Goal: Task Accomplishment & Management: Complete application form

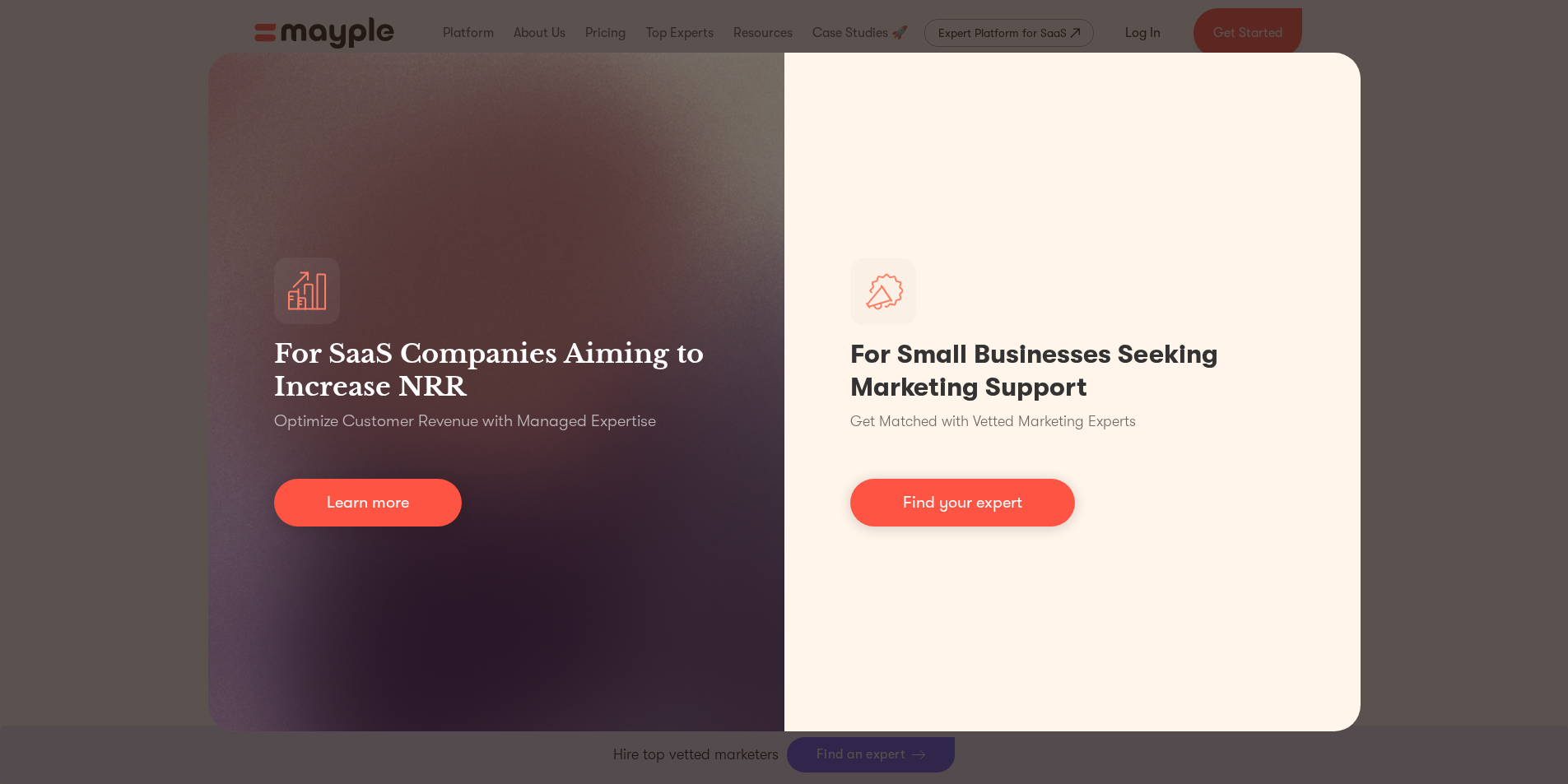
click at [1398, 181] on div "For SaaS Companies Aiming to Increase NRR Optimize Customer Revenue with Manage…" at bounding box center [784, 392] width 1568 height 784
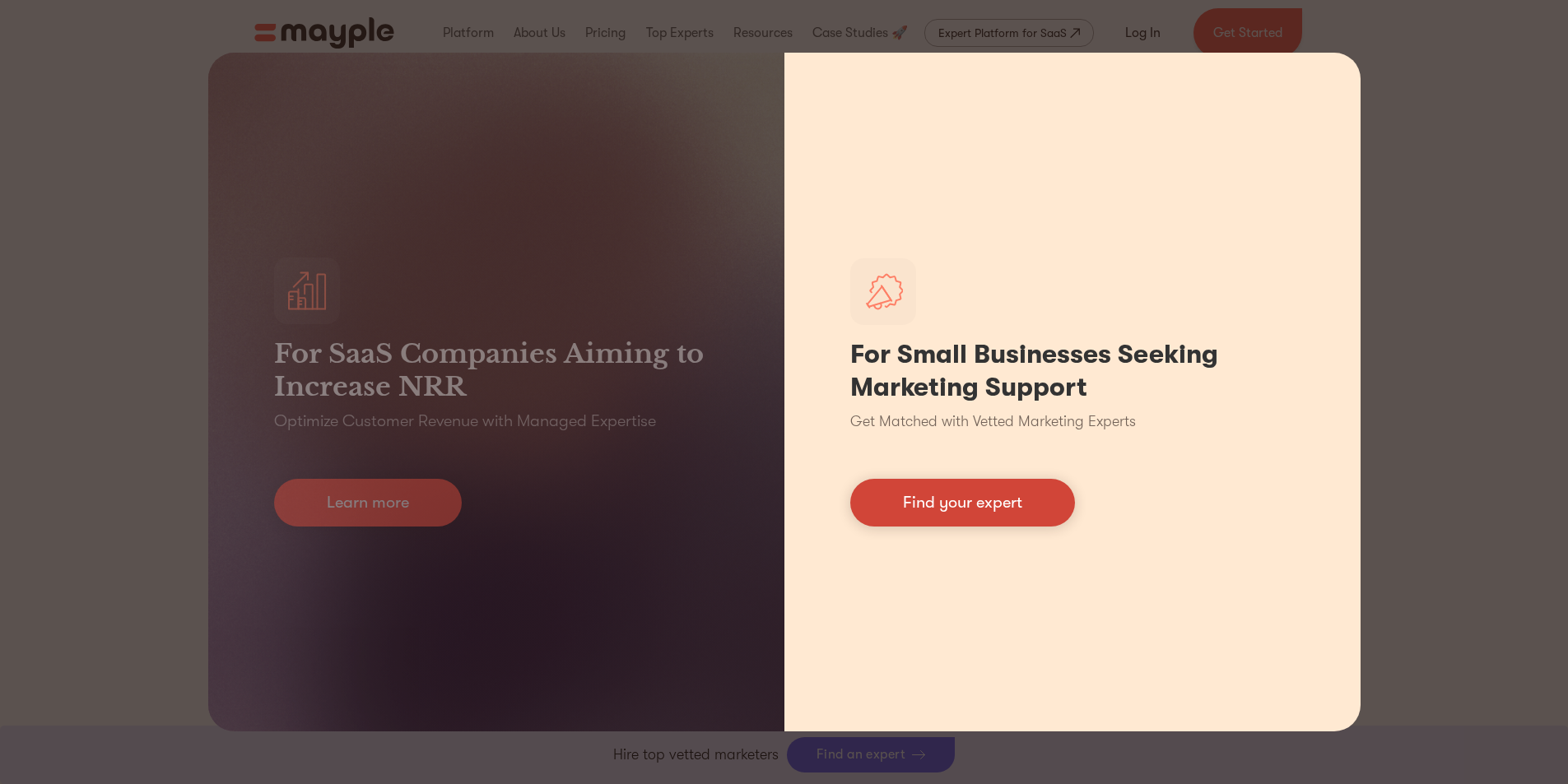
click at [933, 504] on link "Find your expert" at bounding box center [963, 502] width 225 height 48
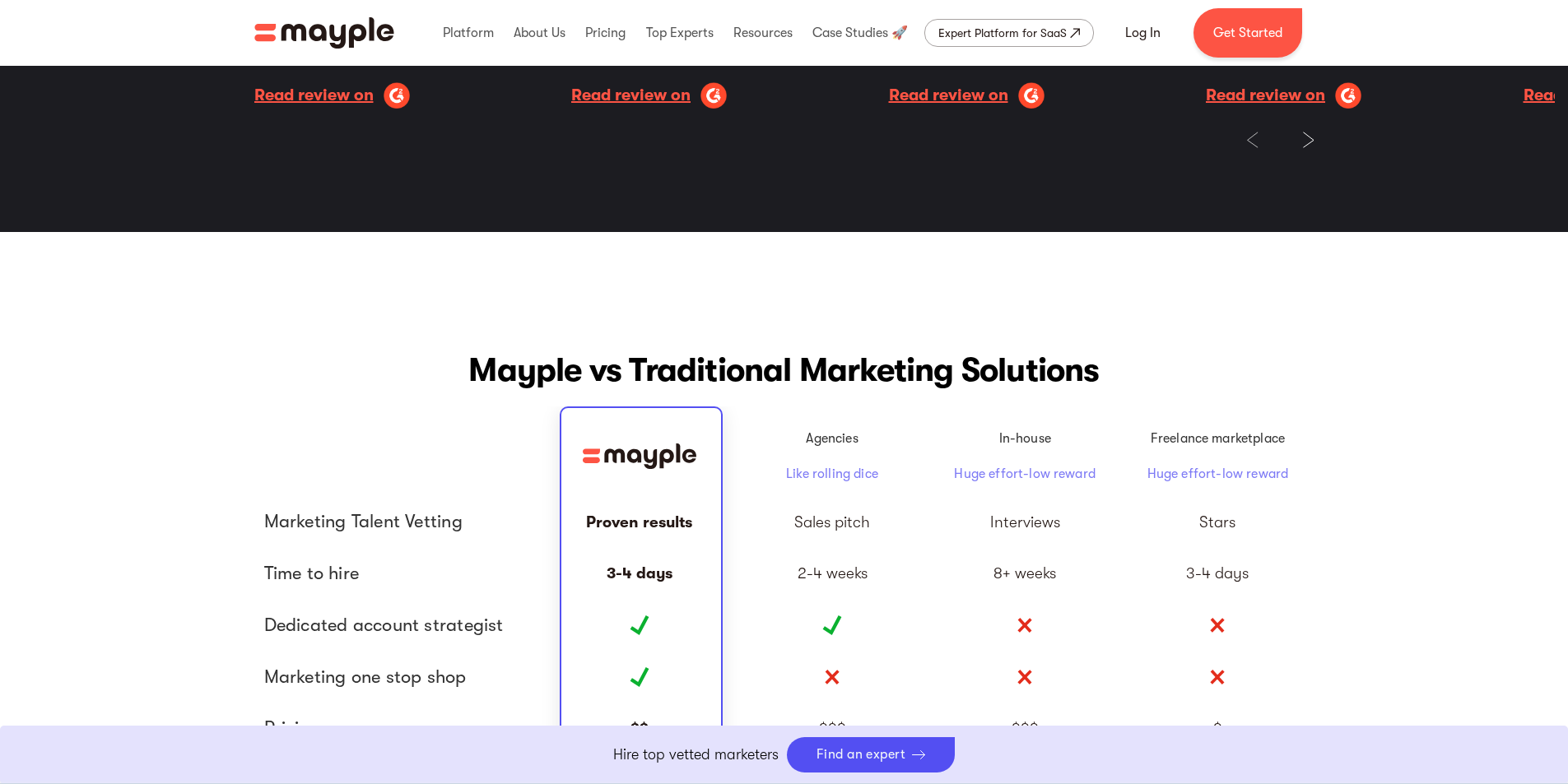
scroll to position [3457, 0]
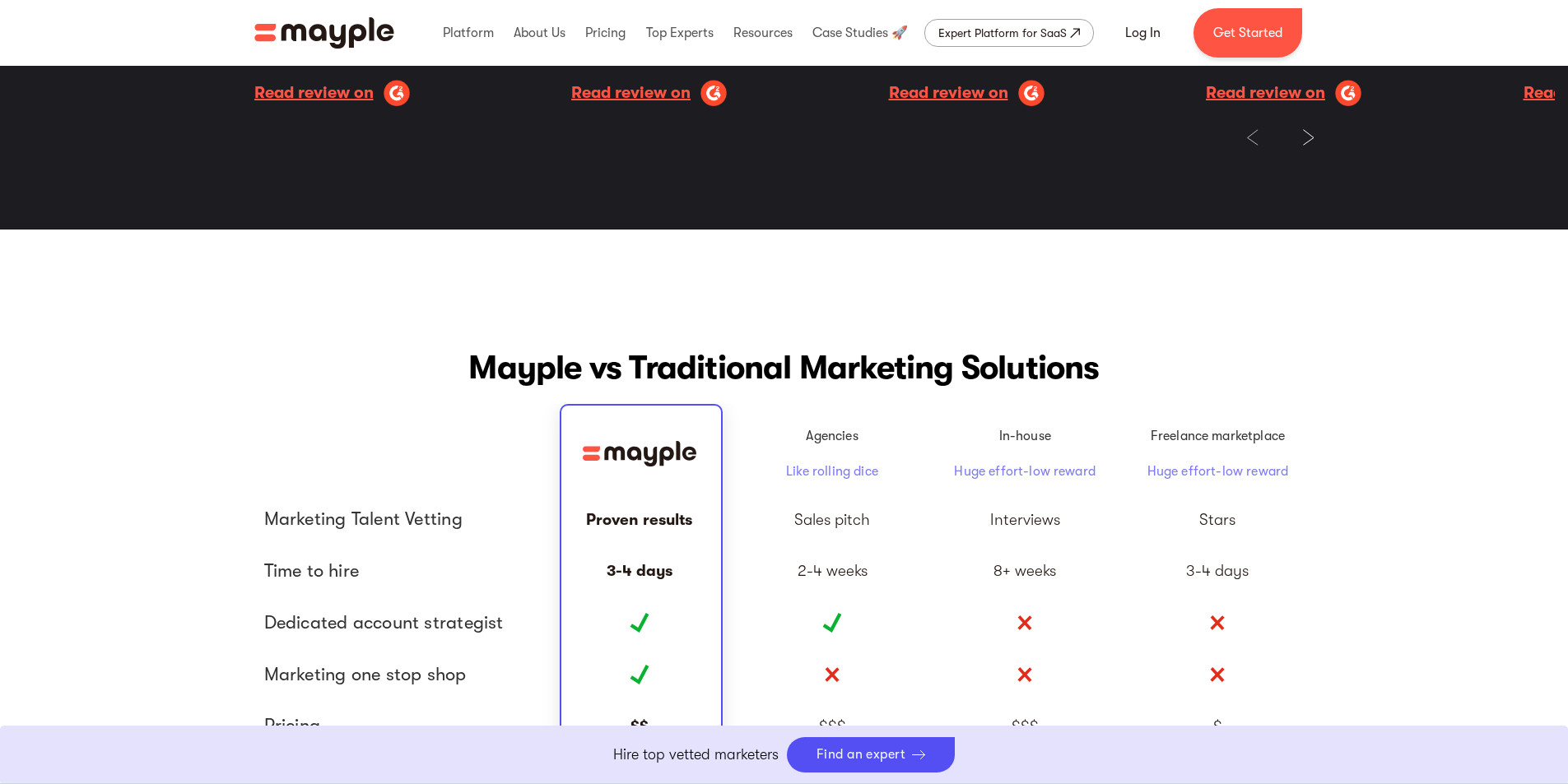
click at [908, 747] on link "Boost Your eCommerce Business Mayple's in your corner to help you make the righ…" at bounding box center [784, 754] width 1568 height 58
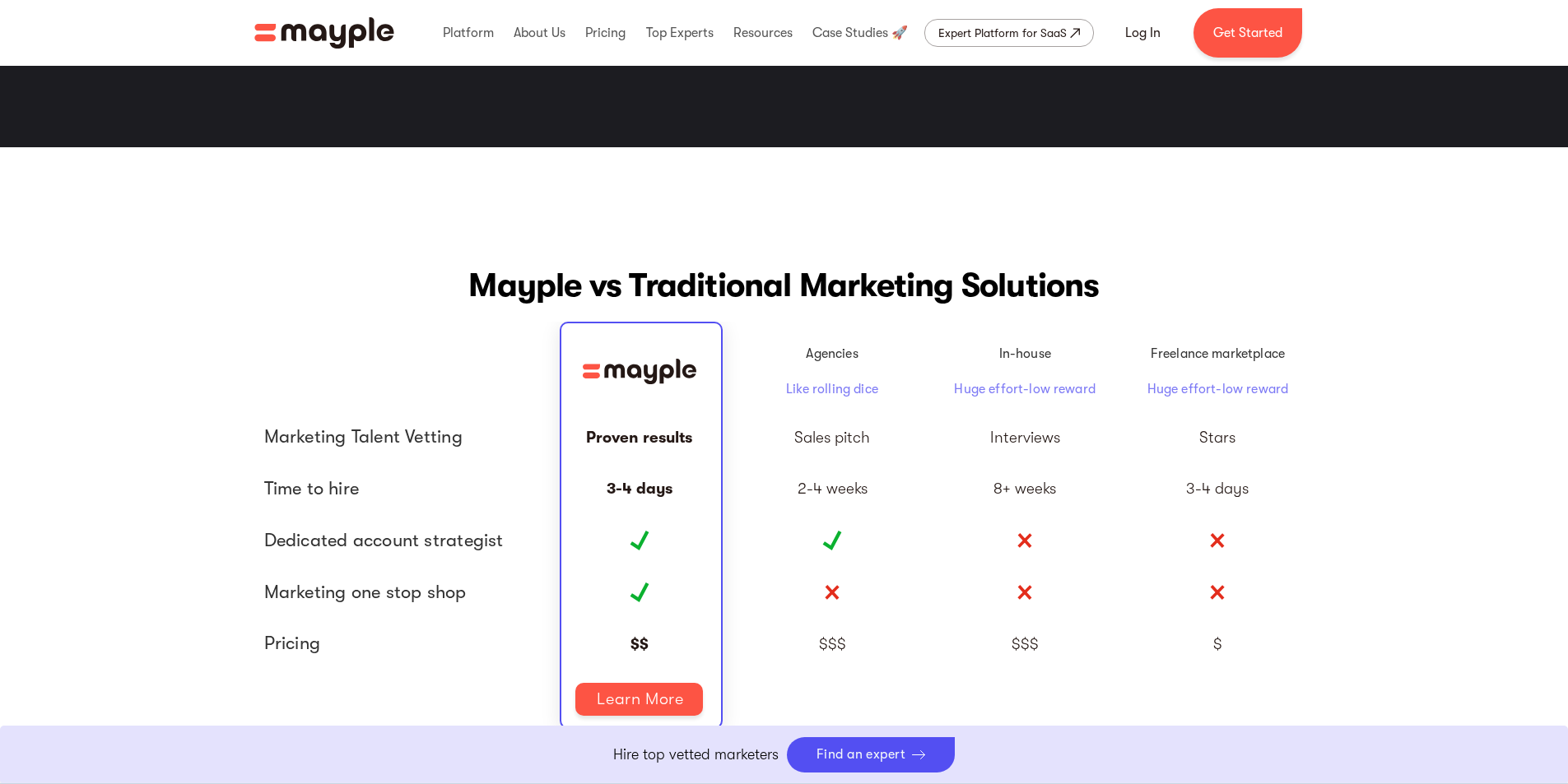
scroll to position [3704, 0]
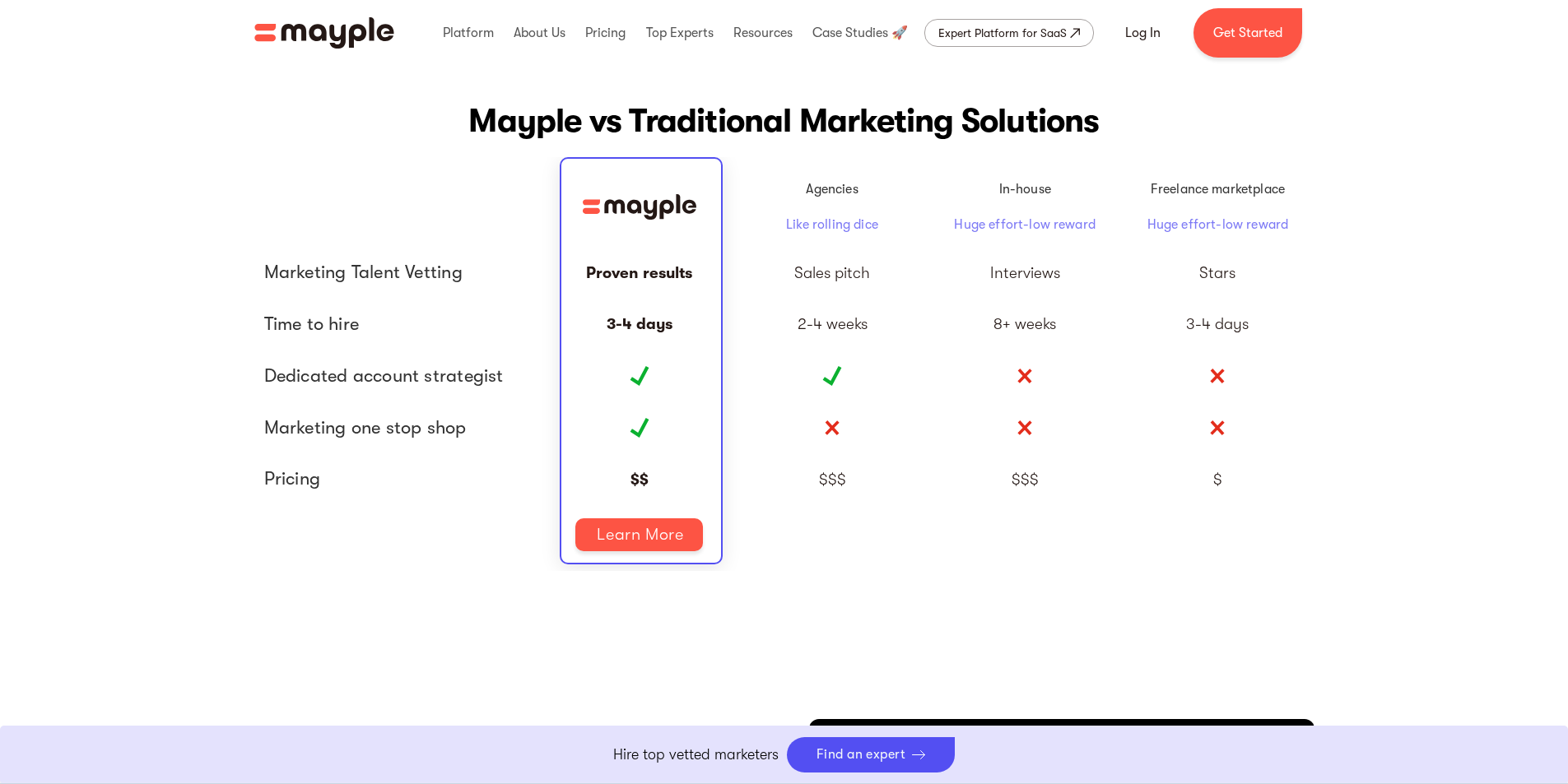
drag, startPoint x: 974, startPoint y: 646, endPoint x: 911, endPoint y: 676, distance: 69.8
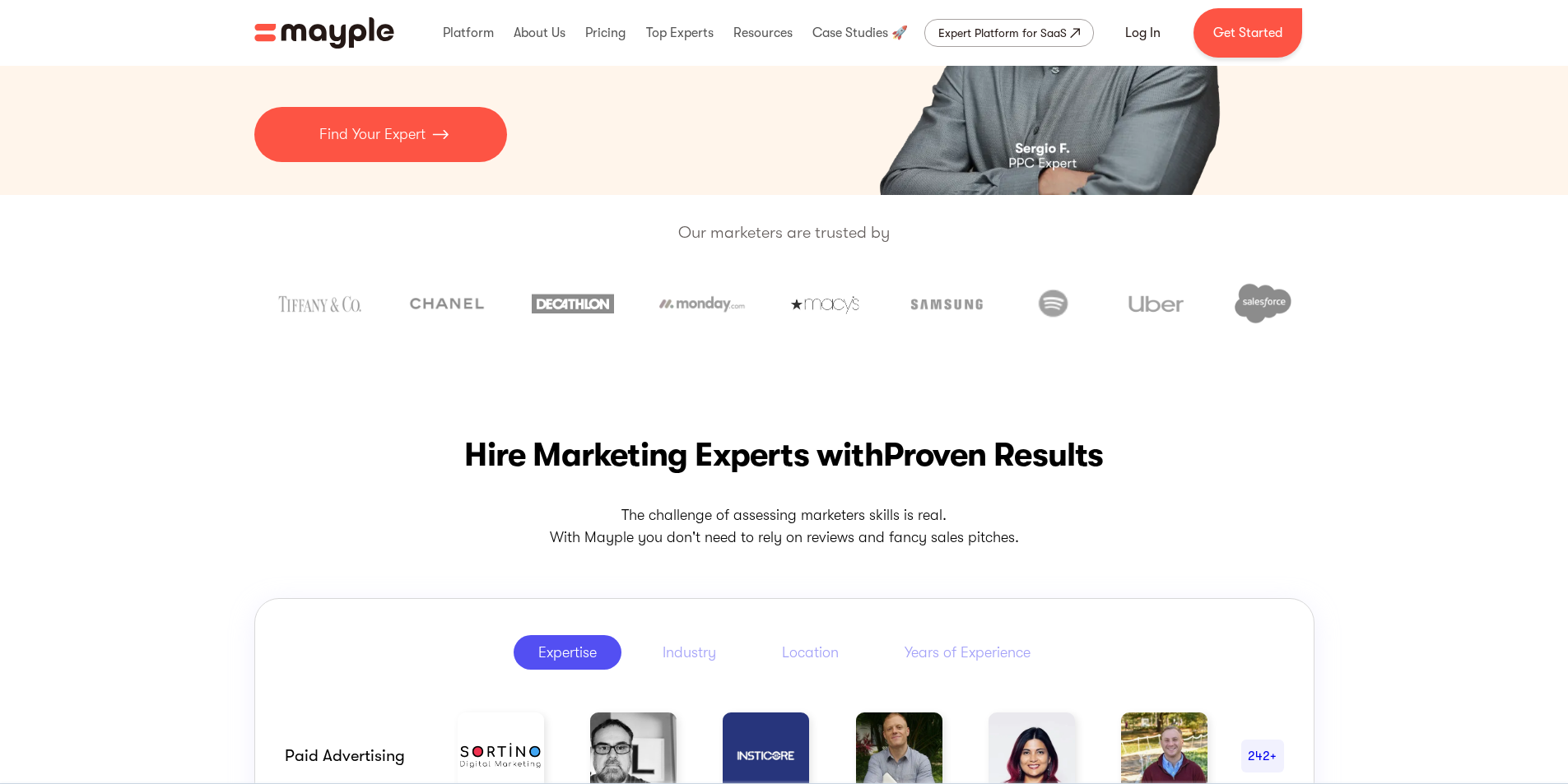
scroll to position [0, 0]
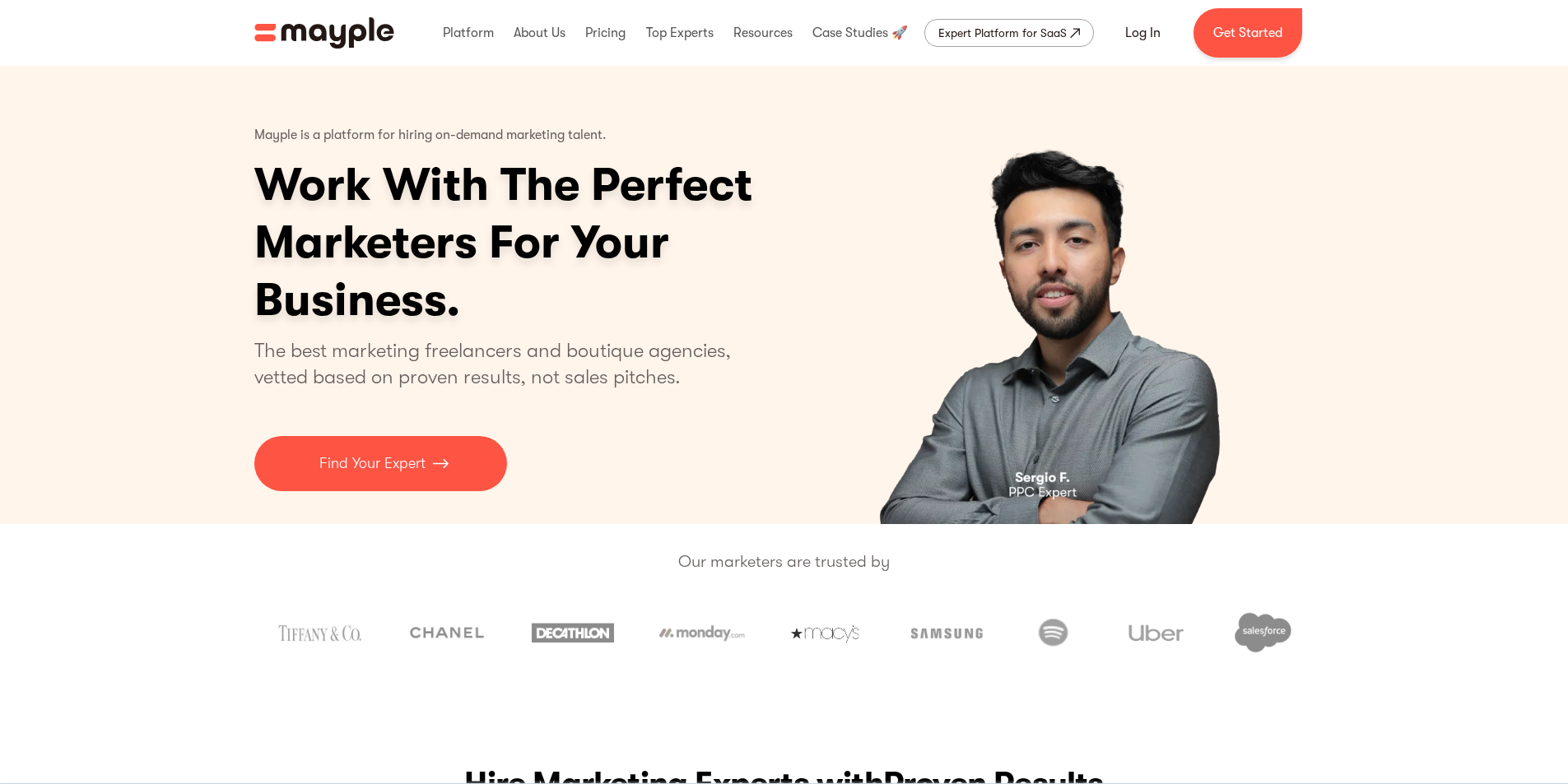
drag, startPoint x: 887, startPoint y: 365, endPoint x: 1328, endPoint y: 173, distance: 481.0
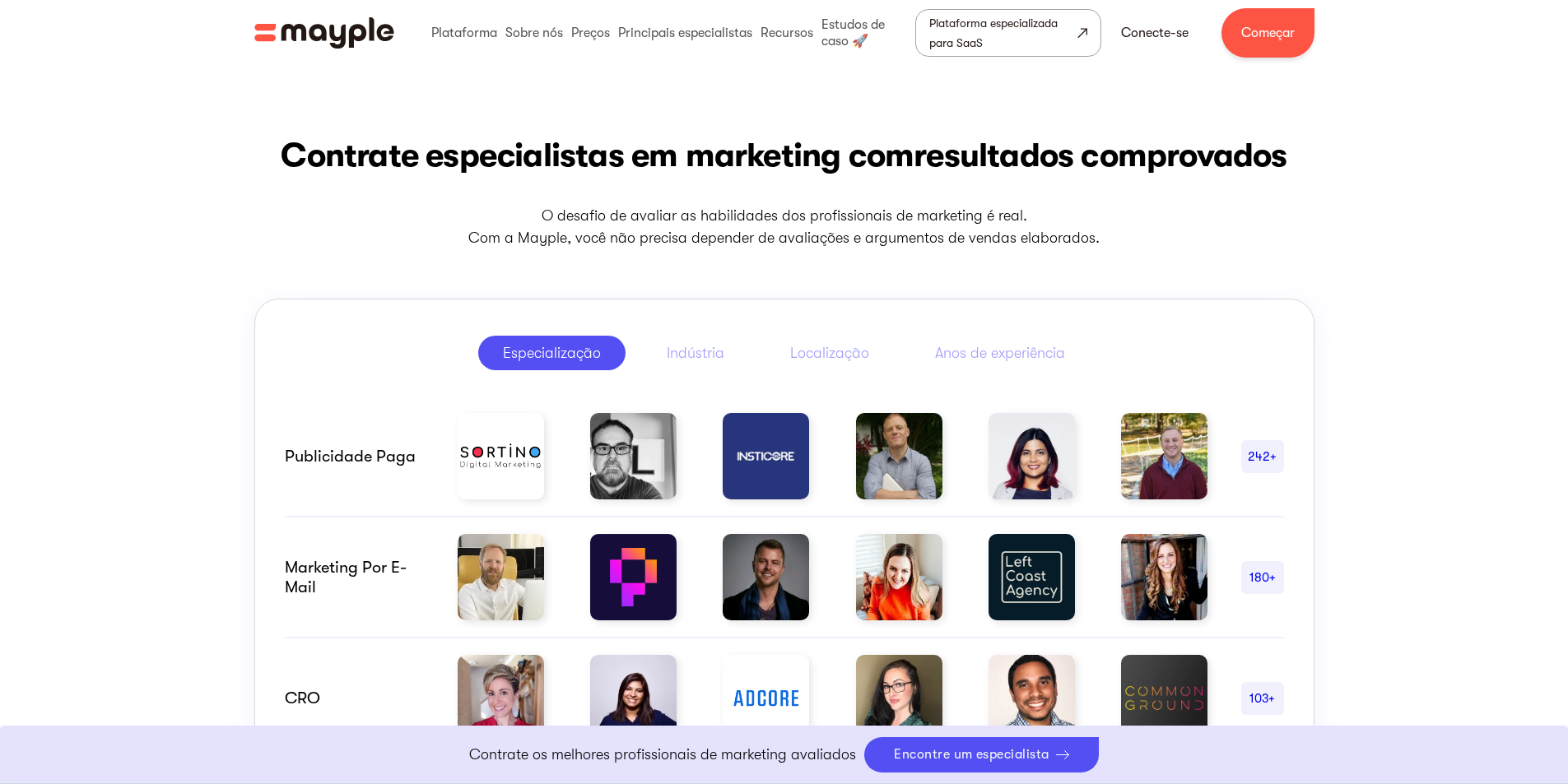
scroll to position [907, 0]
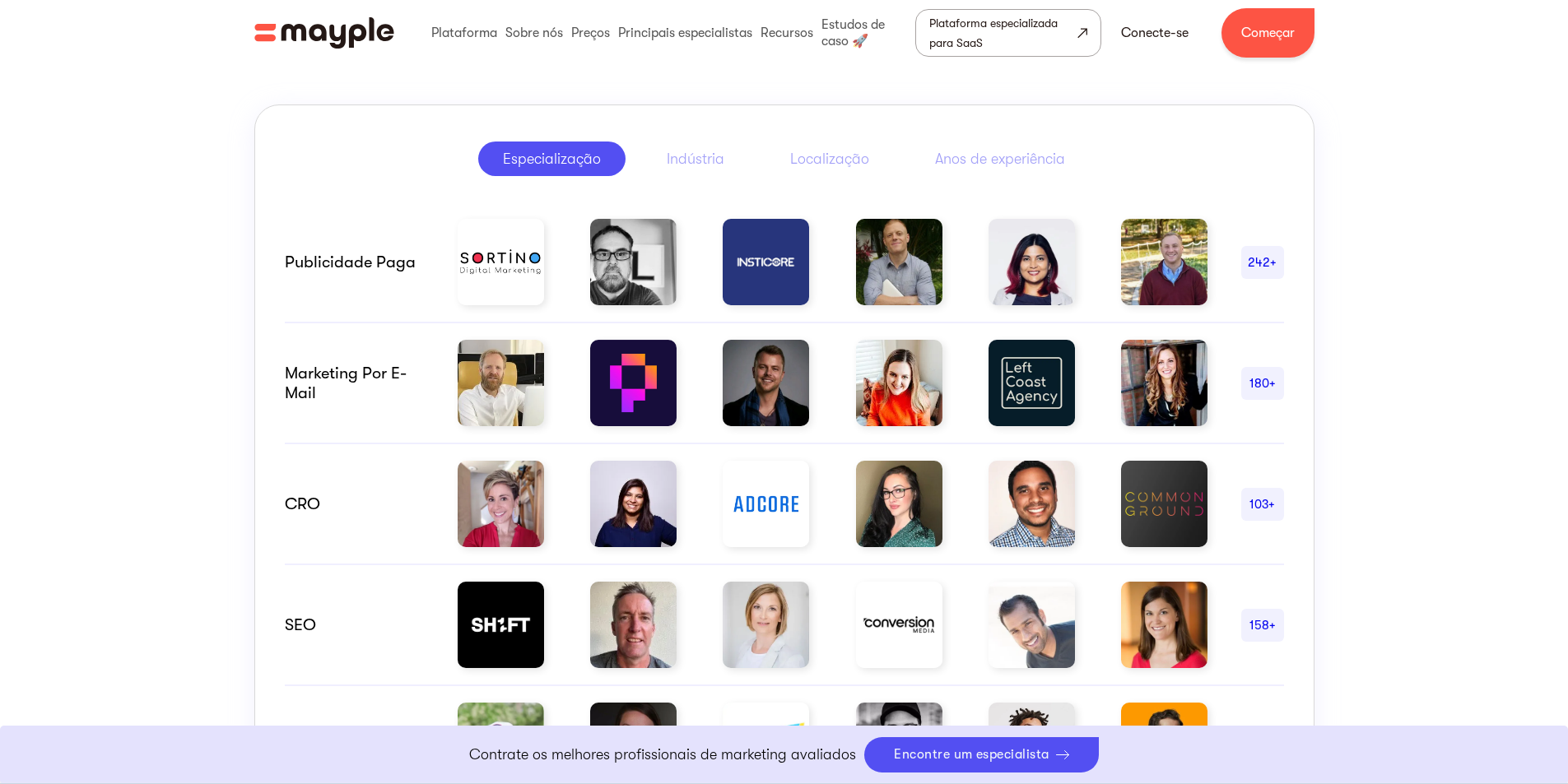
click at [905, 273] on img at bounding box center [899, 262] width 86 height 86
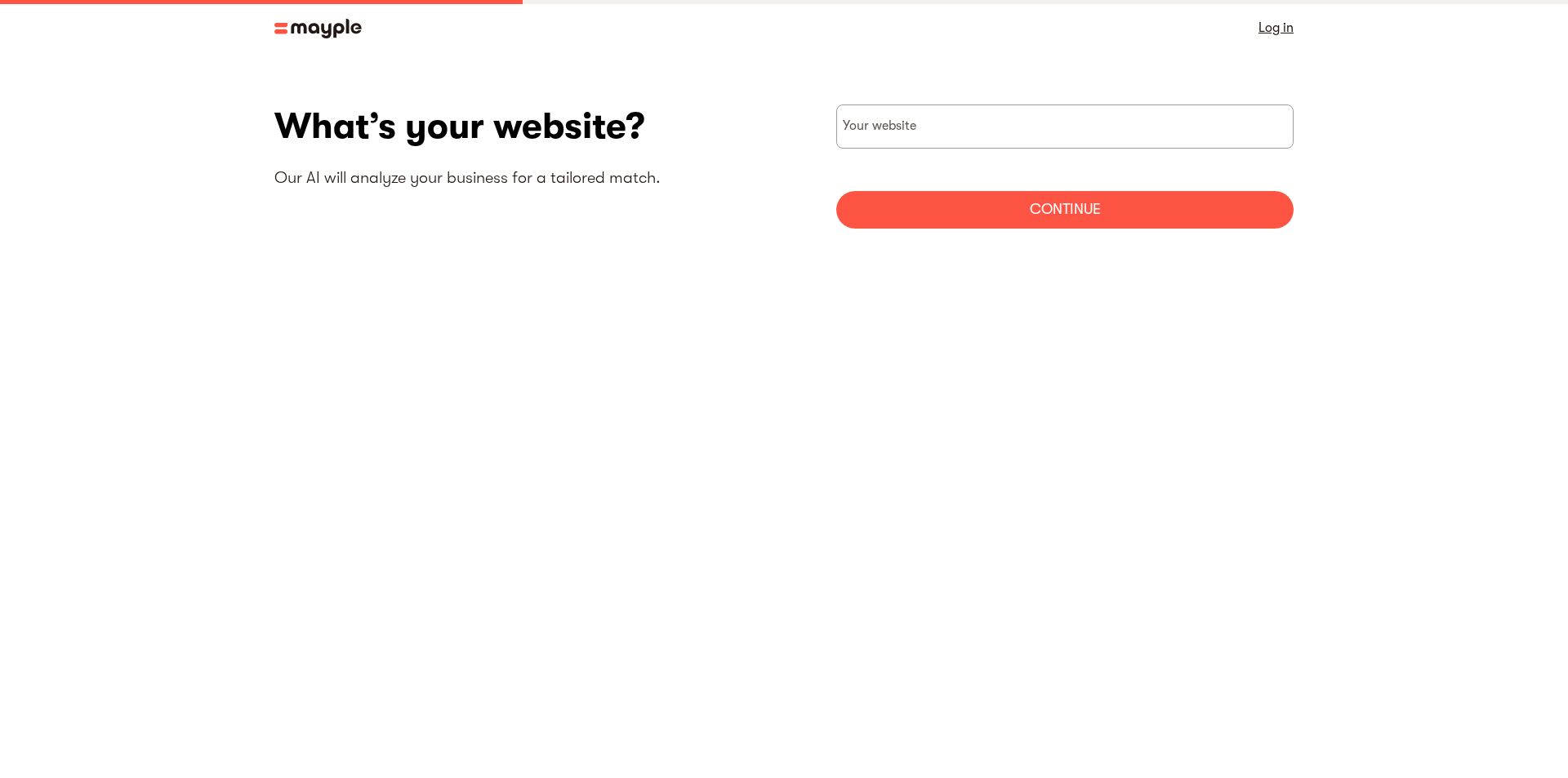
click at [1477, 358] on body "Log in What’s your website? Our AI will analyze your business for a tailored ma…" at bounding box center [784, 389] width 1568 height 778
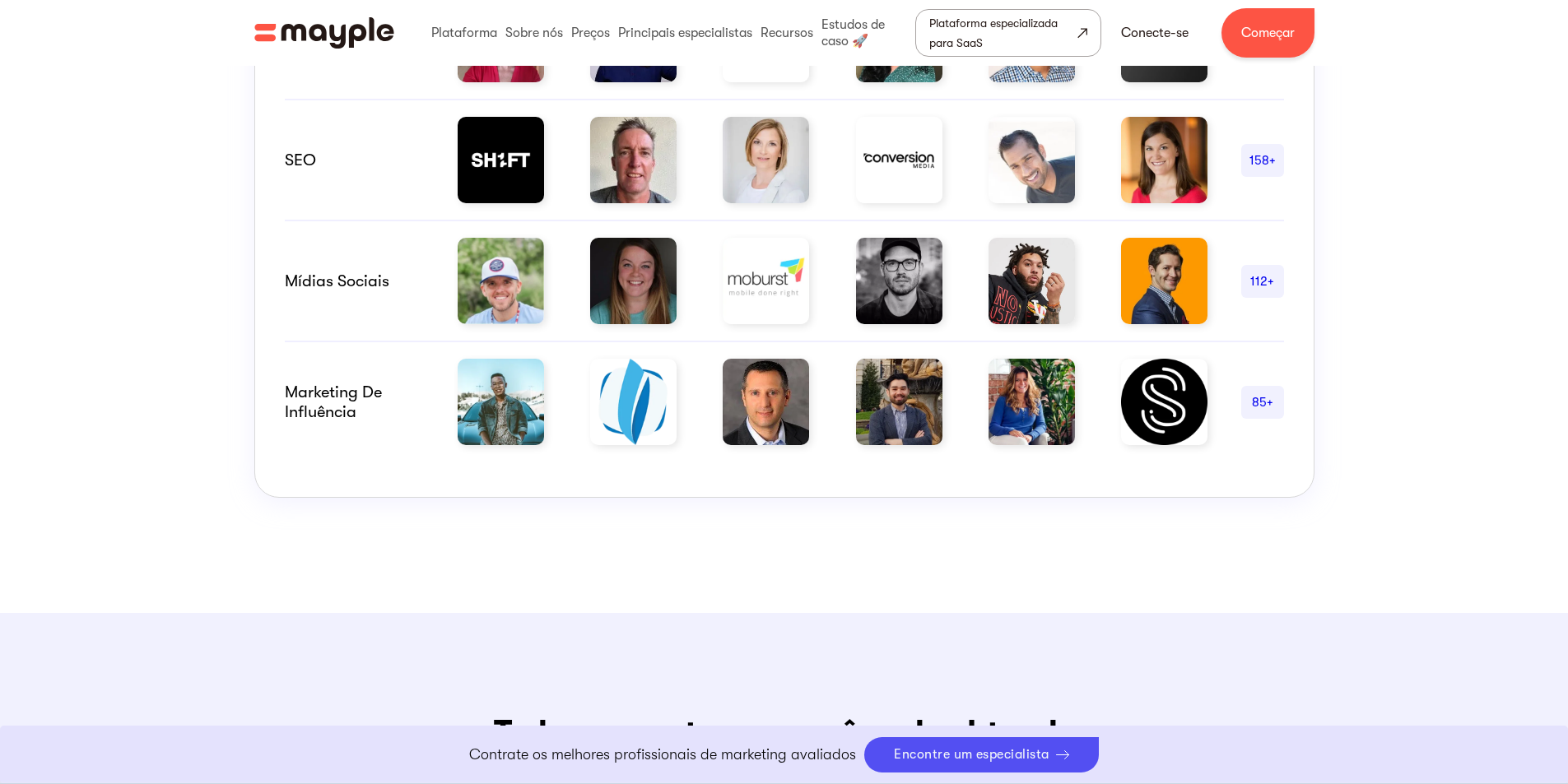
click at [776, 424] on img at bounding box center [766, 402] width 86 height 86
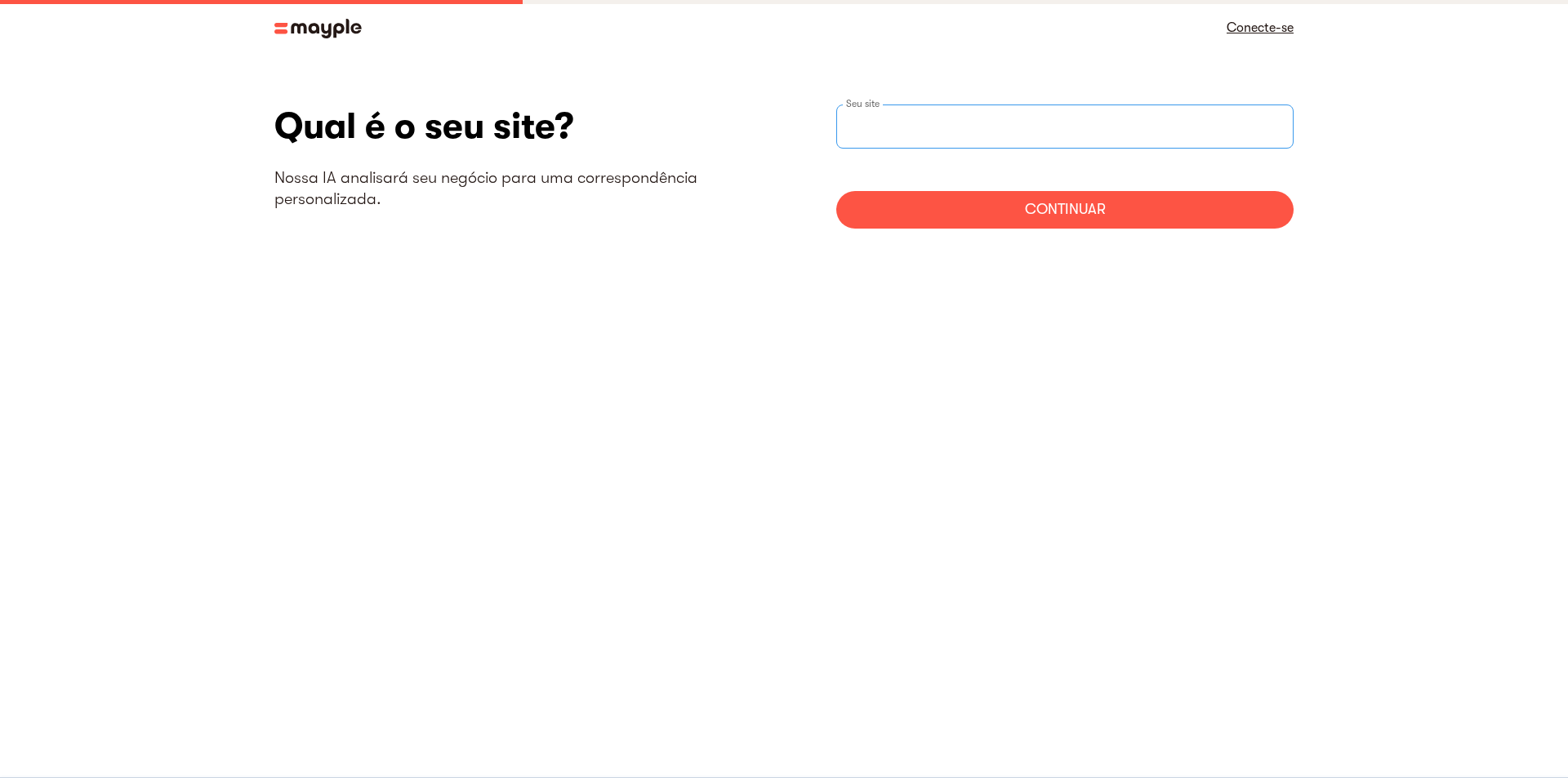
click at [954, 115] on input "siteStep" at bounding box center [1065, 126] width 457 height 45
type input "no"
click at [1057, 207] on div "Continuar" at bounding box center [1065, 210] width 457 height 37
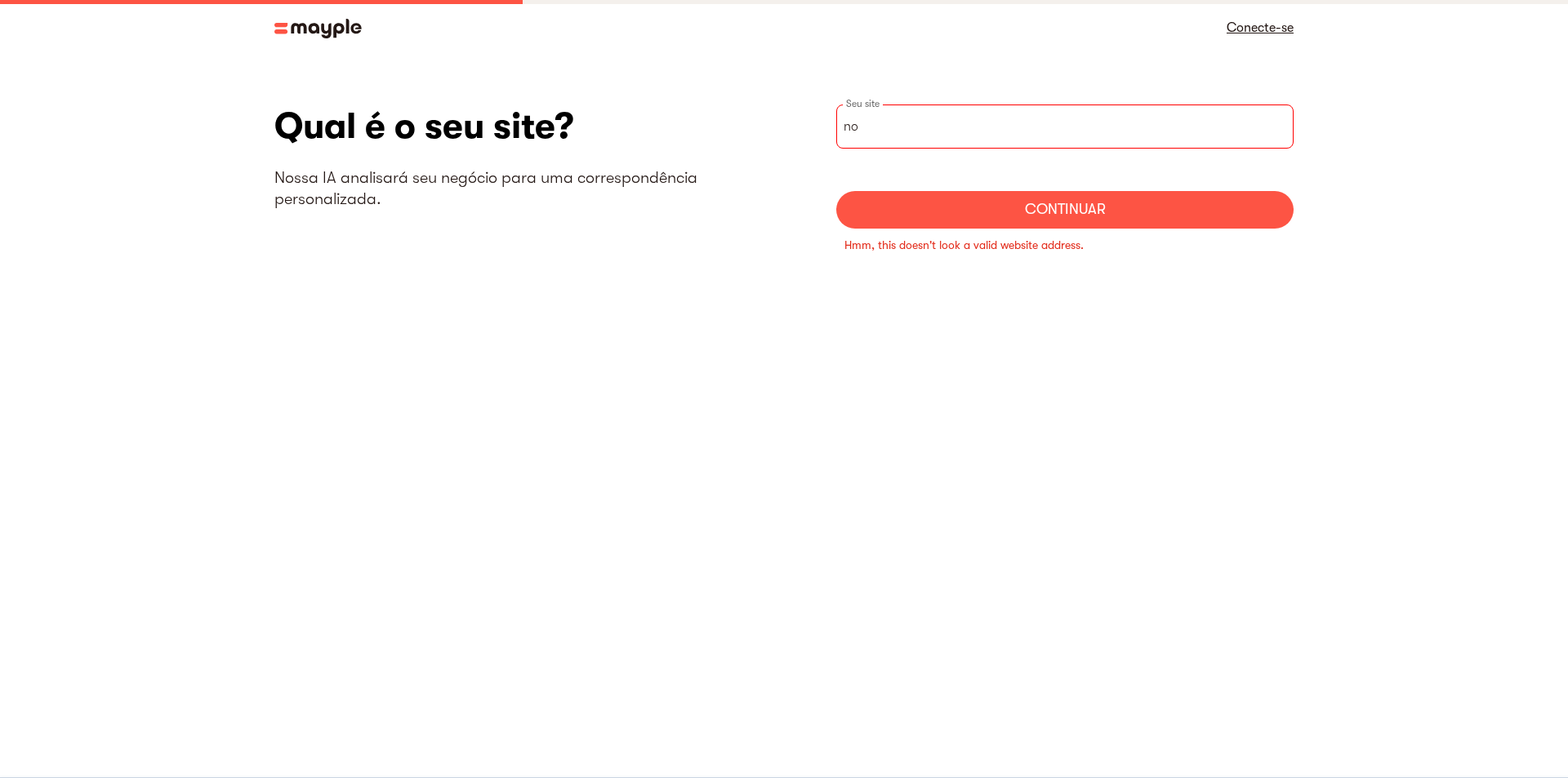
click at [1272, 25] on font "Conecte-se" at bounding box center [1259, 28] width 67 height 15
click at [1263, 29] on font "Conecte-se" at bounding box center [1259, 28] width 67 height 15
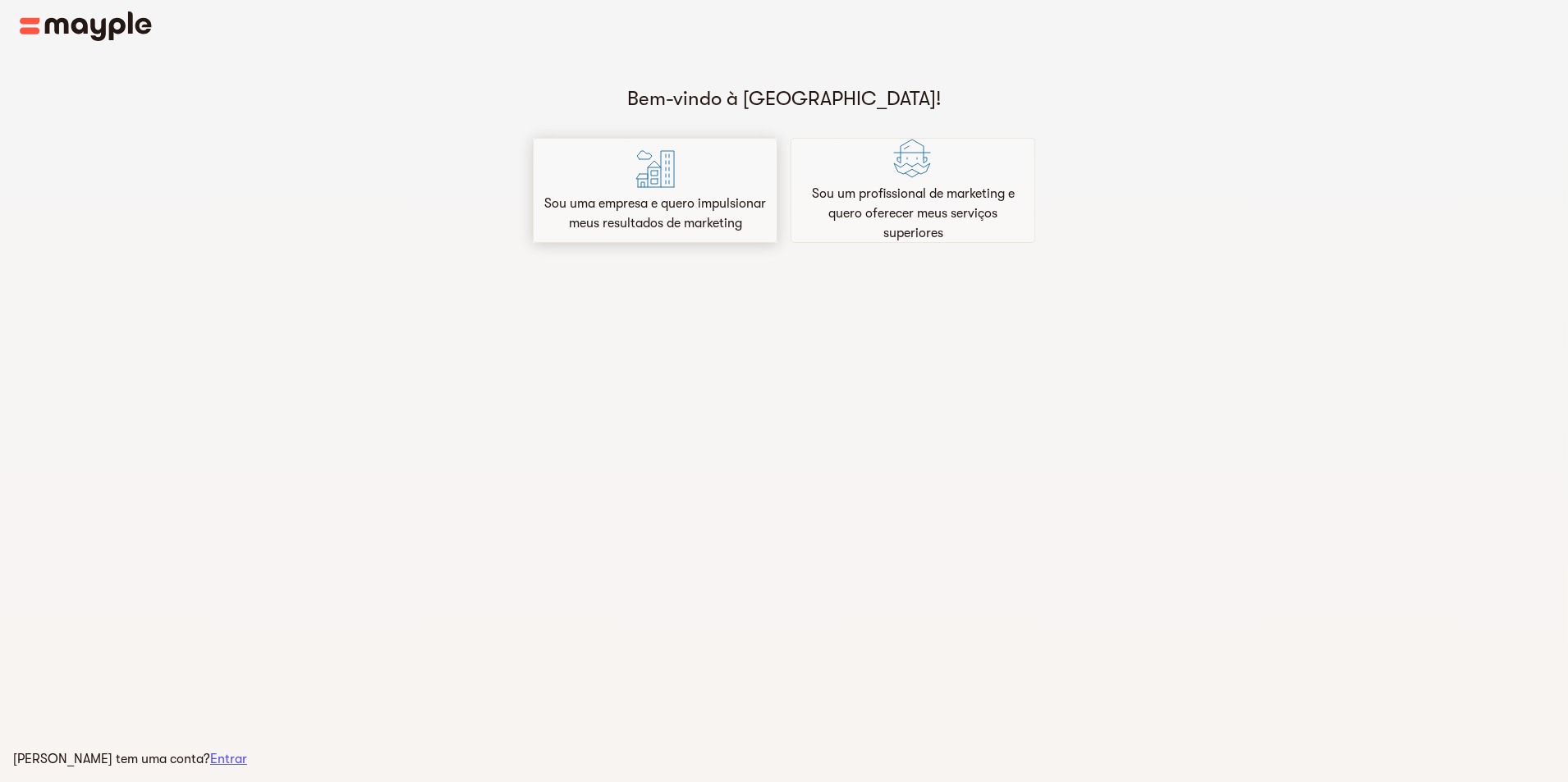
click at [613, 200] on font "Sou uma empresa e quero impulsionar meus resultados de marketing" at bounding box center [655, 213] width 222 height 35
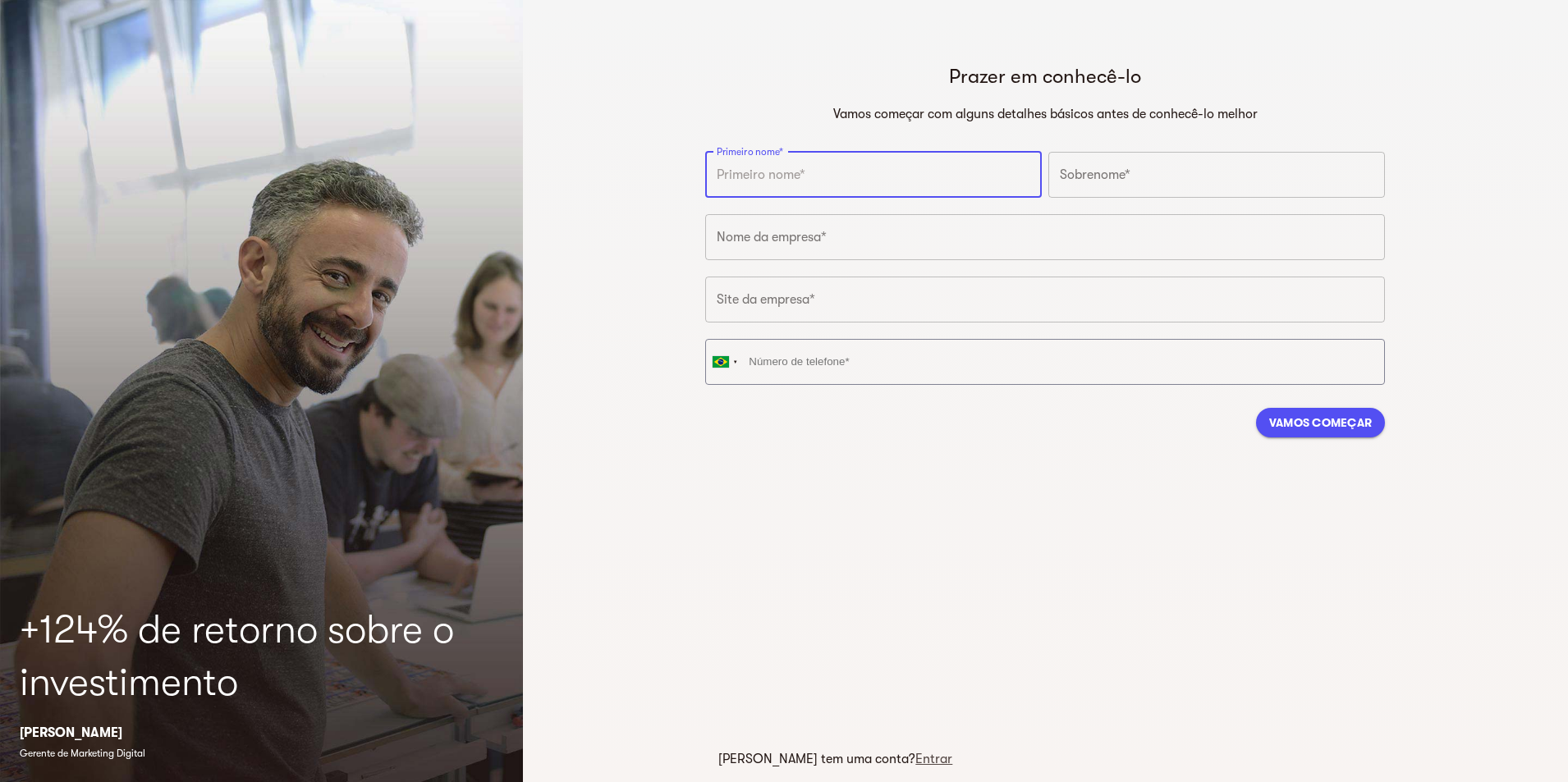
click at [822, 180] on input "text" at bounding box center [873, 174] width 336 height 46
type input "d"
type input "[PERSON_NAME]"
click at [1131, 190] on input "text" at bounding box center [1216, 174] width 336 height 46
click at [919, 259] on input "text" at bounding box center [1045, 236] width 680 height 46
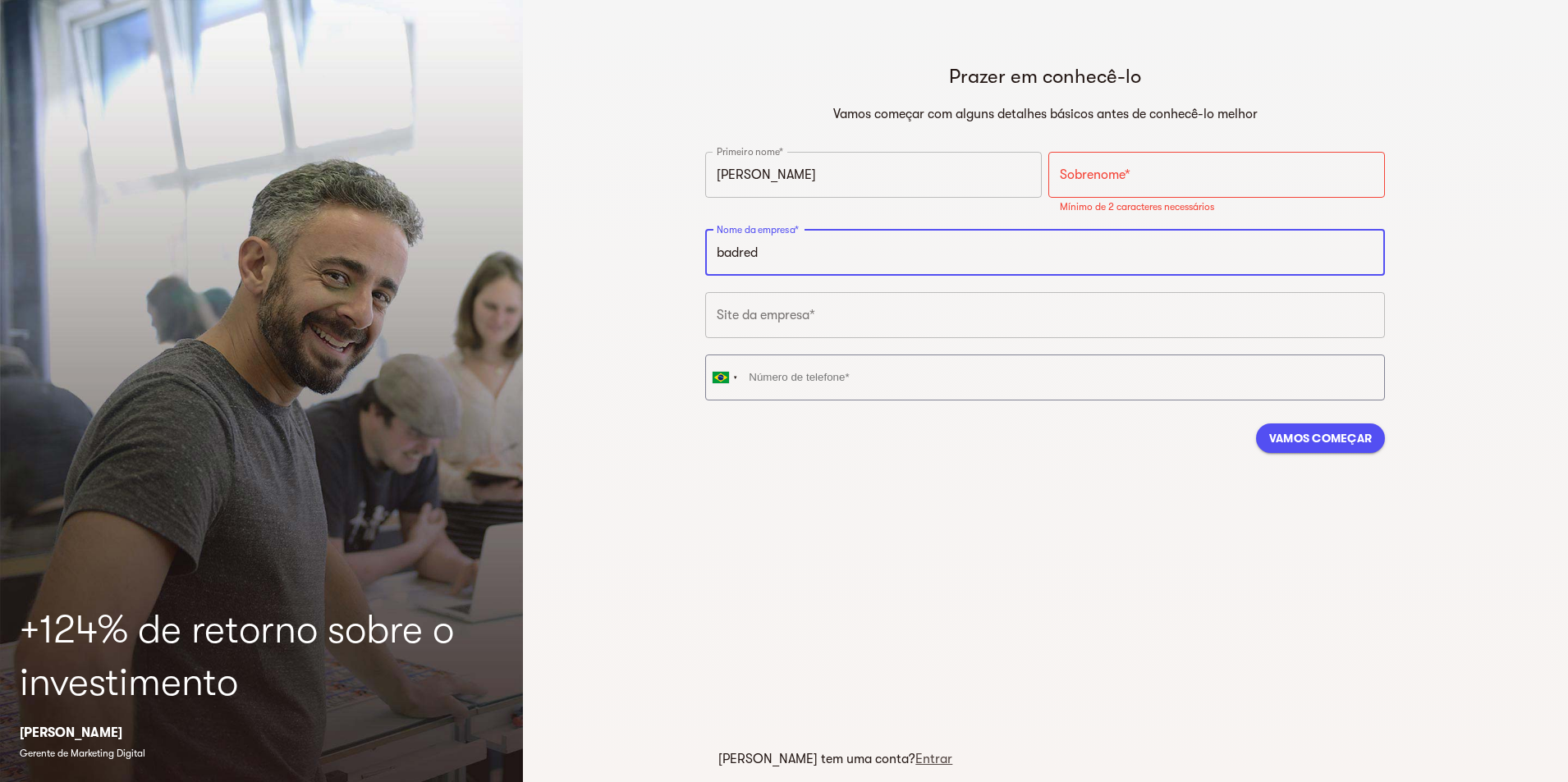
type input "badred"
click at [893, 334] on input "text" at bounding box center [1045, 315] width 680 height 46
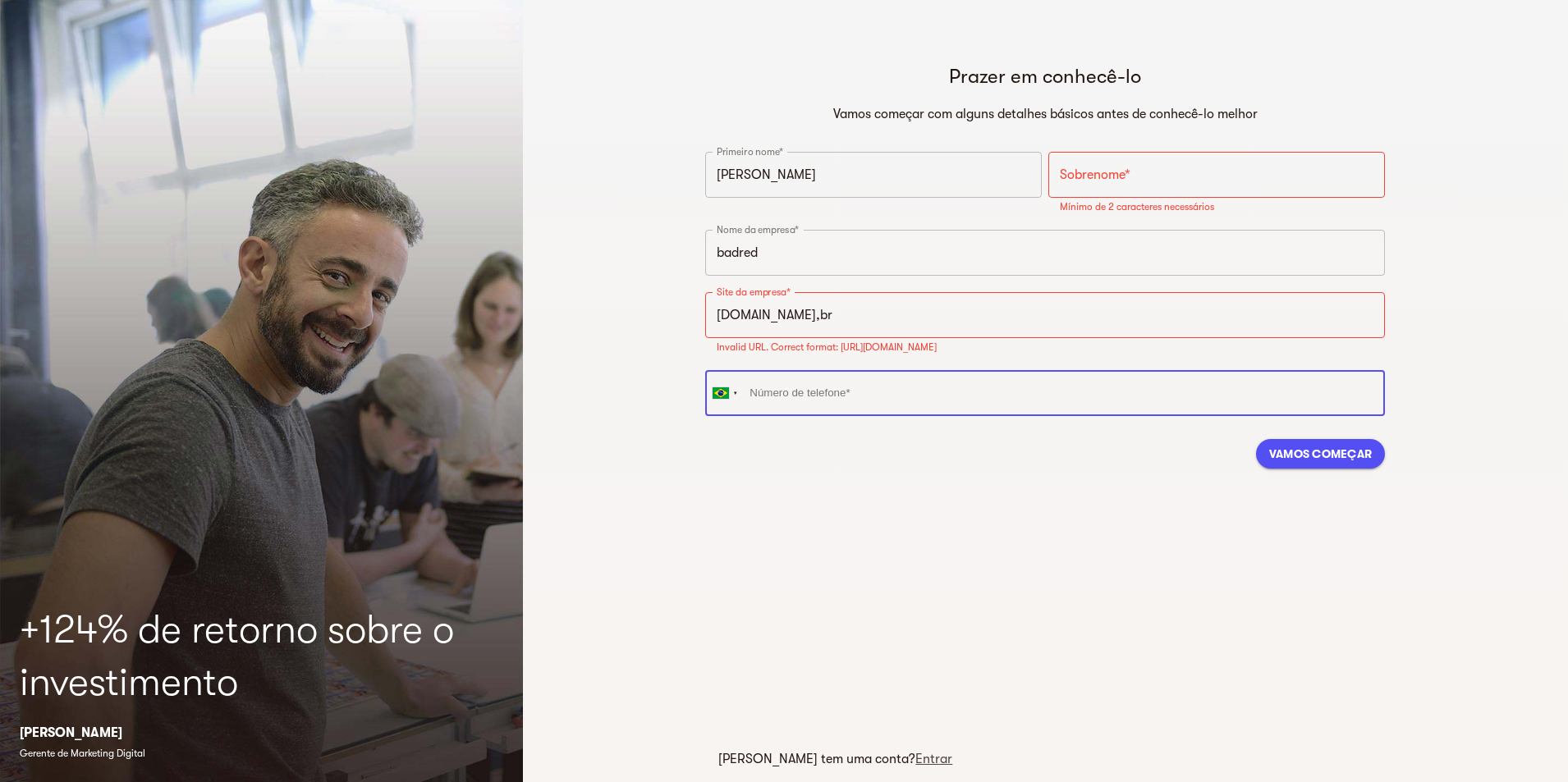
click at [864, 369] on div "[GEOGRAPHIC_DATA] + 1 [GEOGRAPHIC_DATA] + 44 [GEOGRAPHIC_DATA] (‫[GEOGRAPHIC_DA…" at bounding box center [1045, 398] width 686 height 63
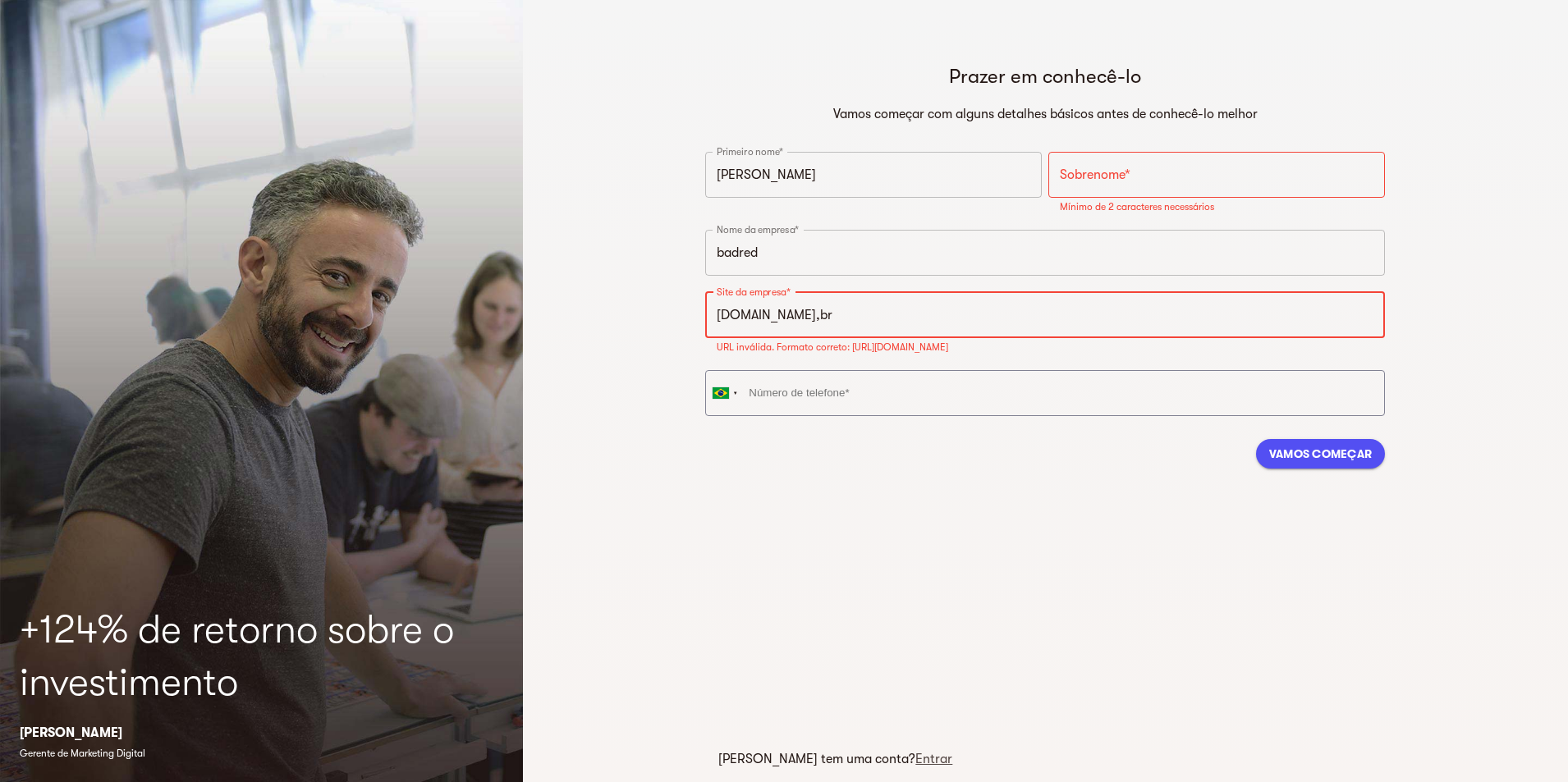
click at [879, 314] on input "[DOMAIN_NAME],br" at bounding box center [1045, 315] width 680 height 46
click at [830, 319] on input "[DOMAIN_NAME],br" at bounding box center [1045, 315] width 680 height 46
click at [823, 317] on input "[DOMAIN_NAME],br" at bounding box center [1045, 315] width 680 height 46
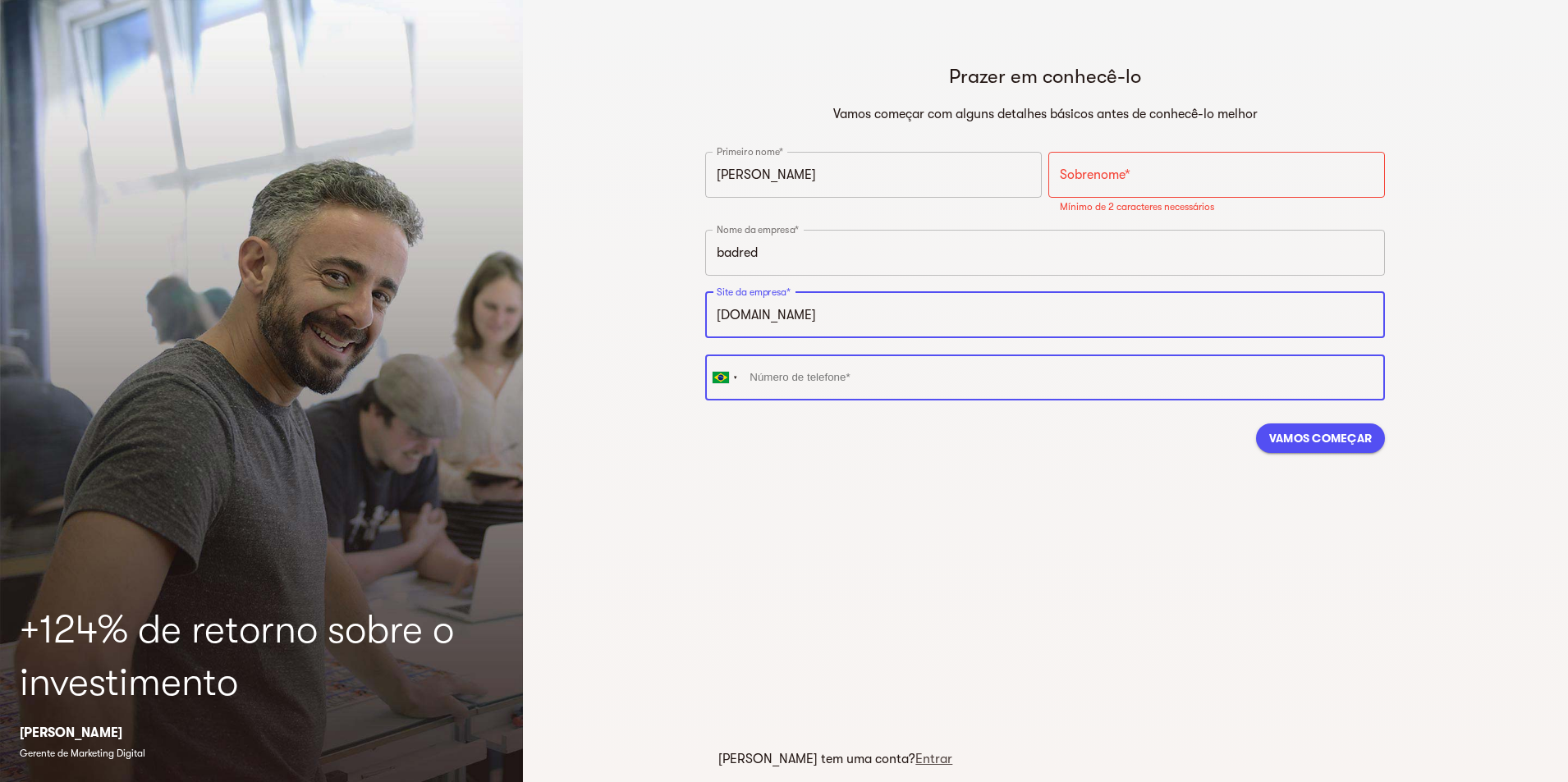
type input "[URL][DOMAIN_NAME]"
click at [844, 379] on input "tel" at bounding box center [1045, 377] width 680 height 46
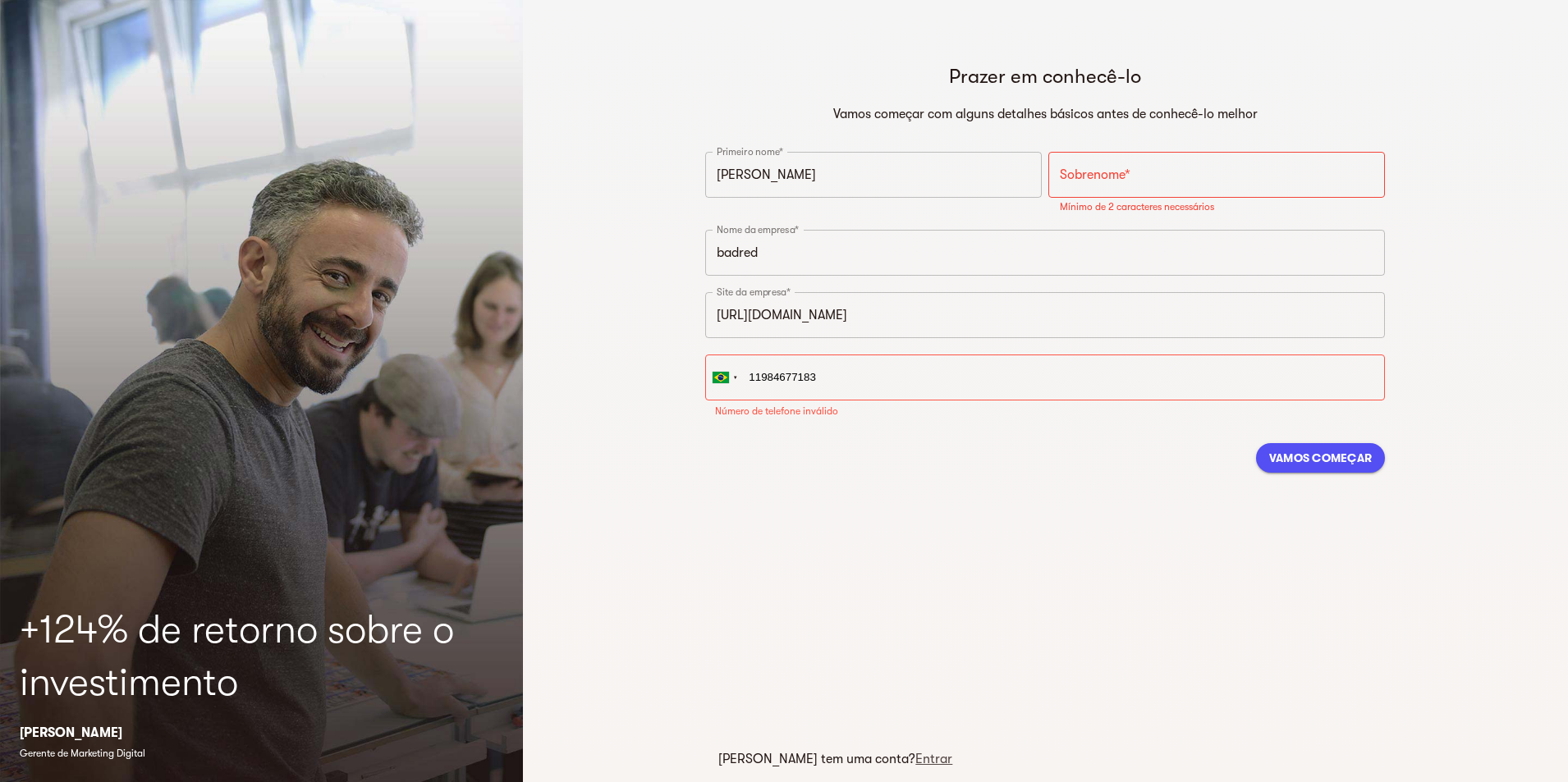
type input "[PHONE_NUMBER]"
click at [1339, 461] on div "Vamos começar" at bounding box center [1045, 458] width 680 height 55
click at [1081, 187] on input "text" at bounding box center [1216, 174] width 336 height 46
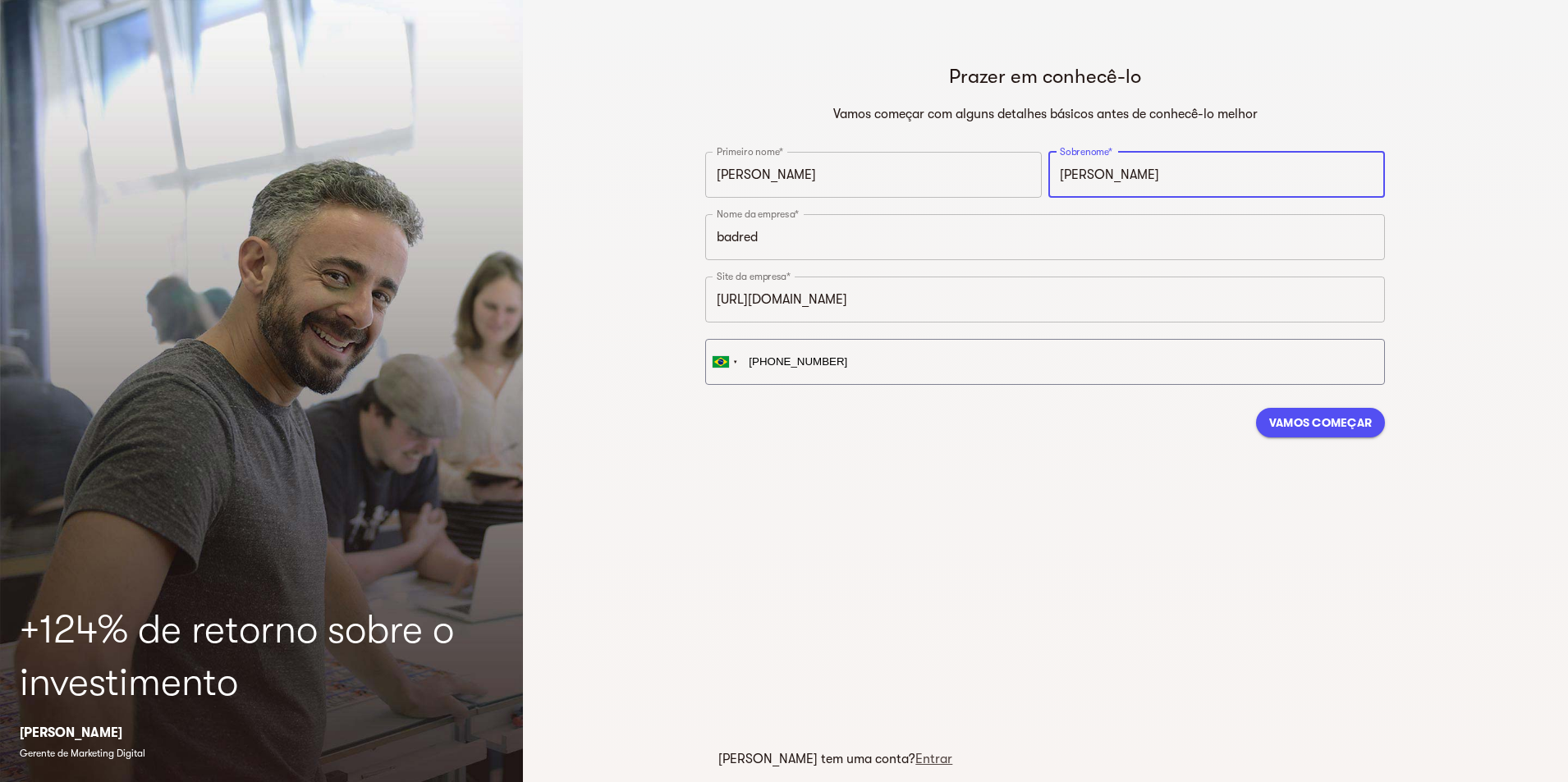
type input "[PERSON_NAME]"
click at [1336, 417] on font "Vamos começar" at bounding box center [1321, 422] width 104 height 13
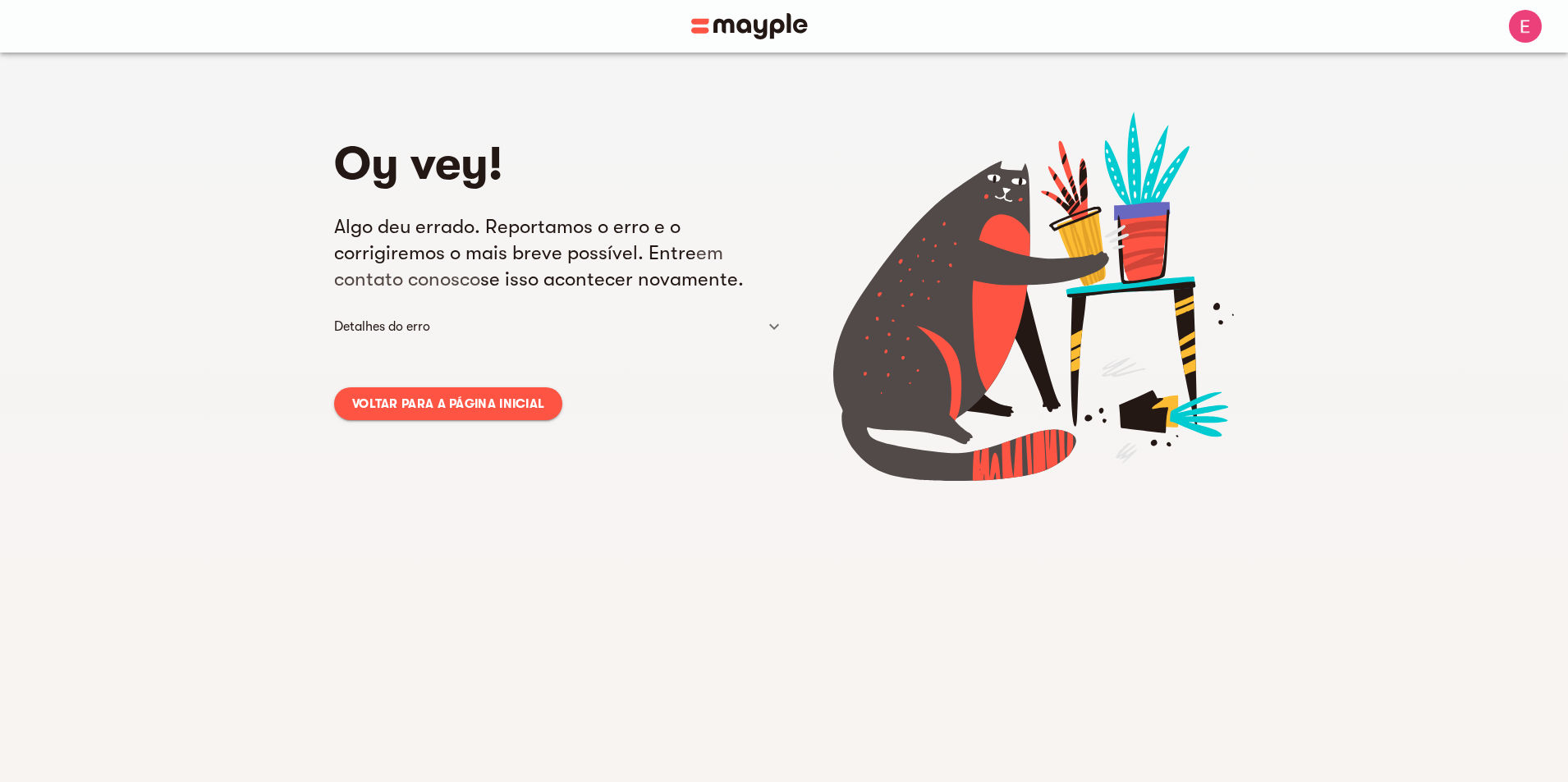
click at [445, 407] on font "Voltar para a página inicial" at bounding box center [448, 404] width 192 height 15
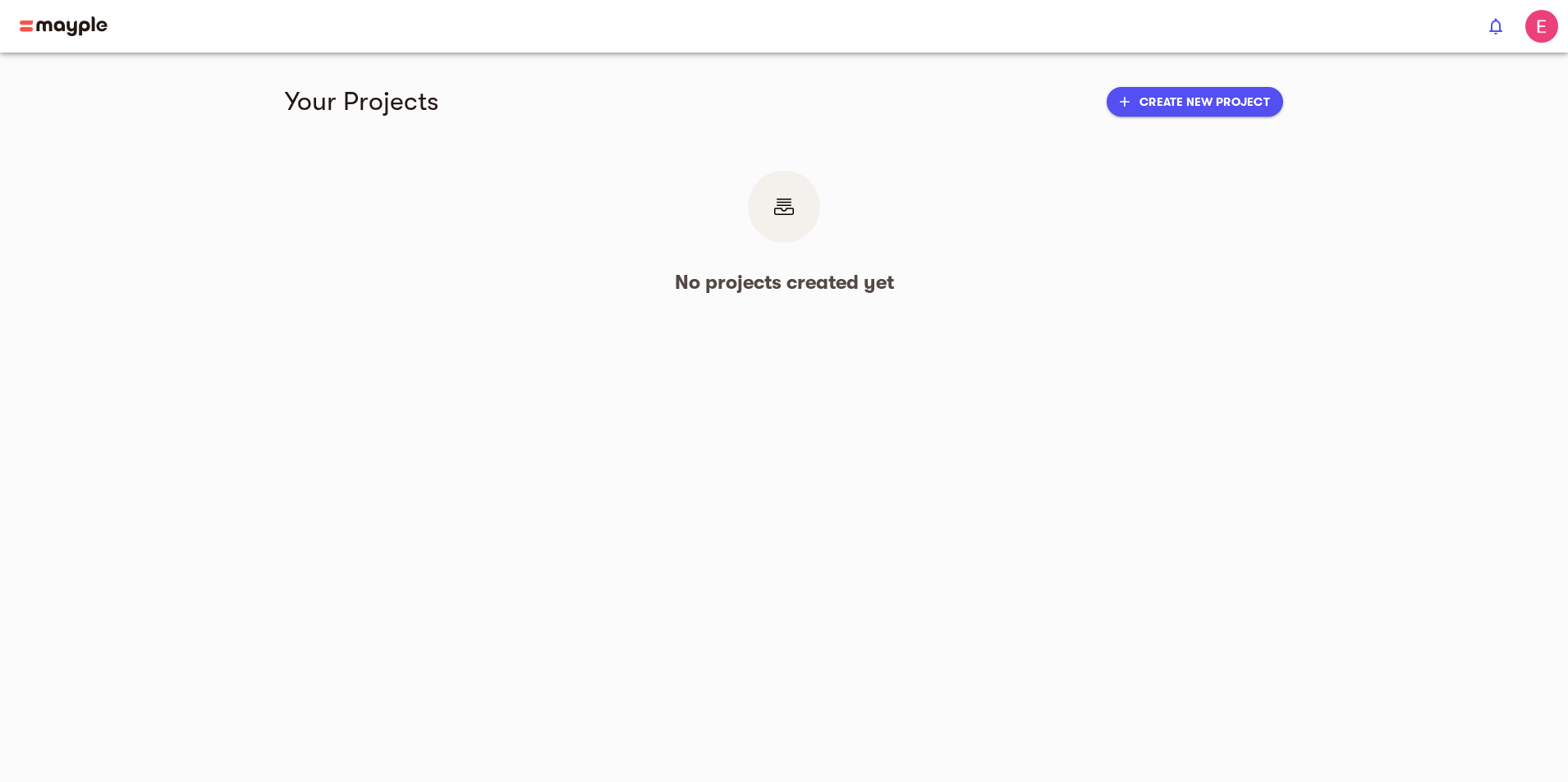
click at [798, 201] on div at bounding box center [784, 207] width 72 height 72
click at [1270, 107] on span "add Create new project" at bounding box center [1195, 102] width 150 height 20
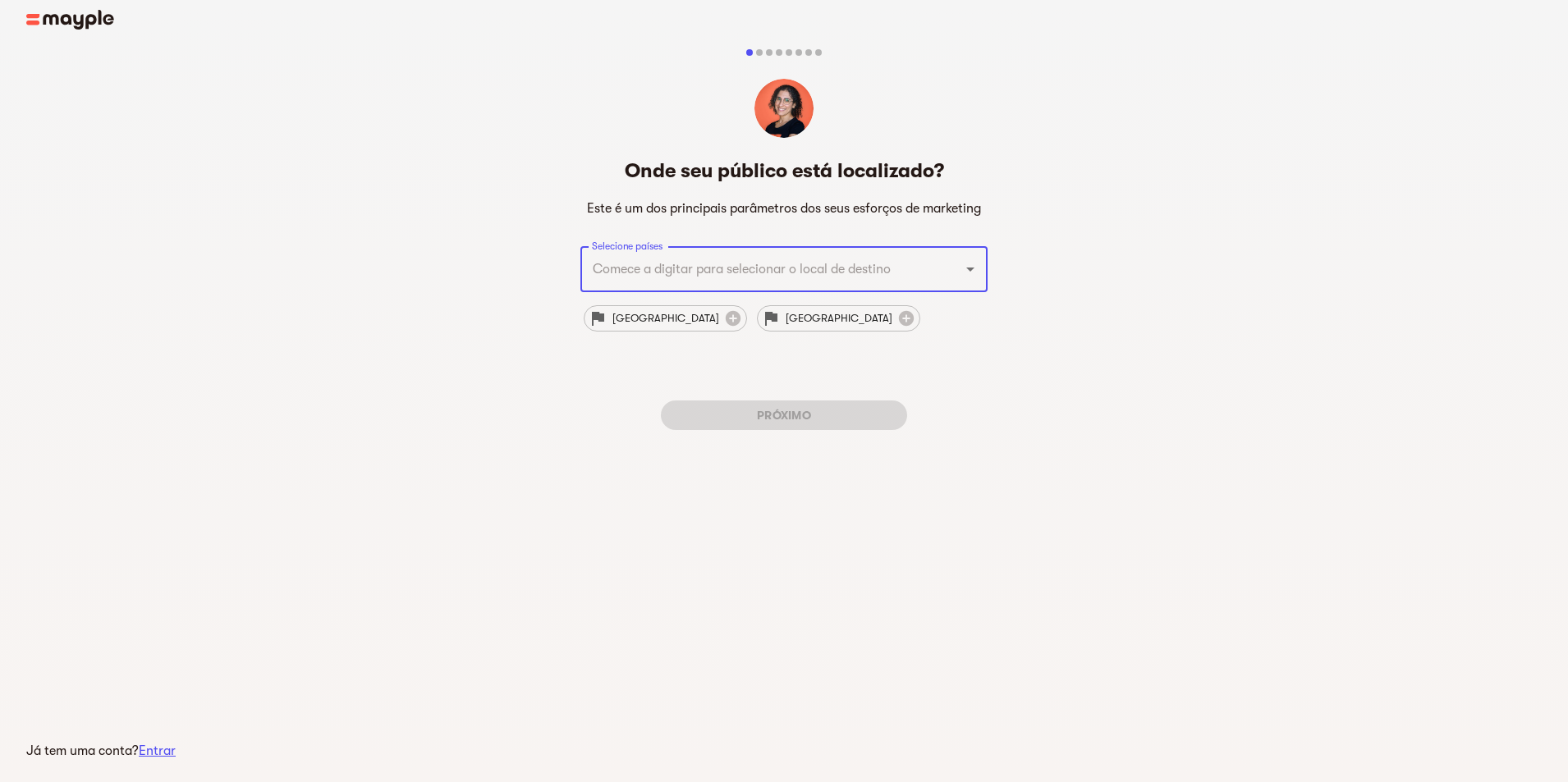
click at [654, 274] on input "Selecione países" at bounding box center [760, 269] width 346 height 31
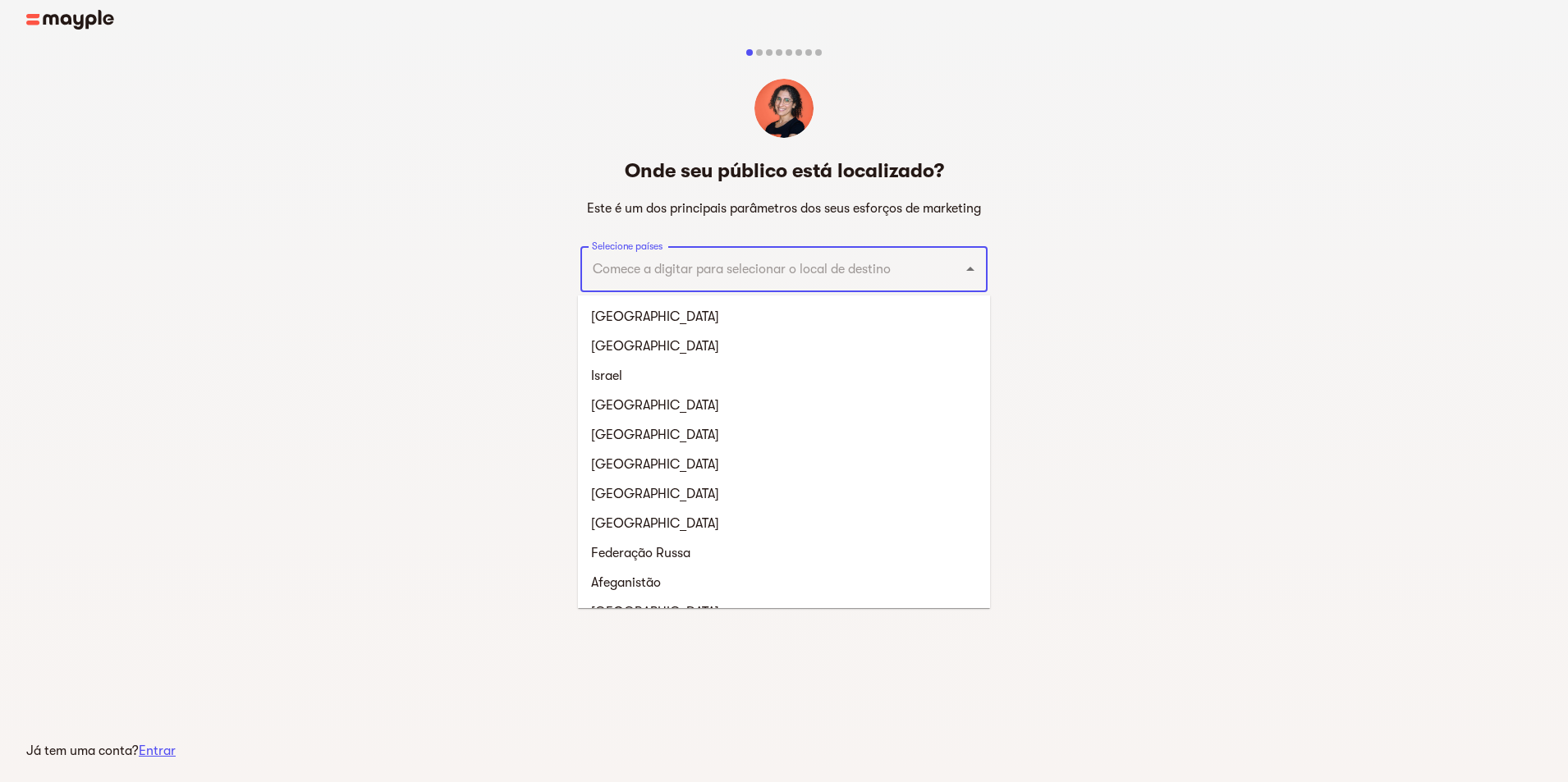
click at [353, 161] on div "Onde seu público está localizado? Este é um dos principais parâmetros dos seus …" at bounding box center [784, 259] width 1568 height 486
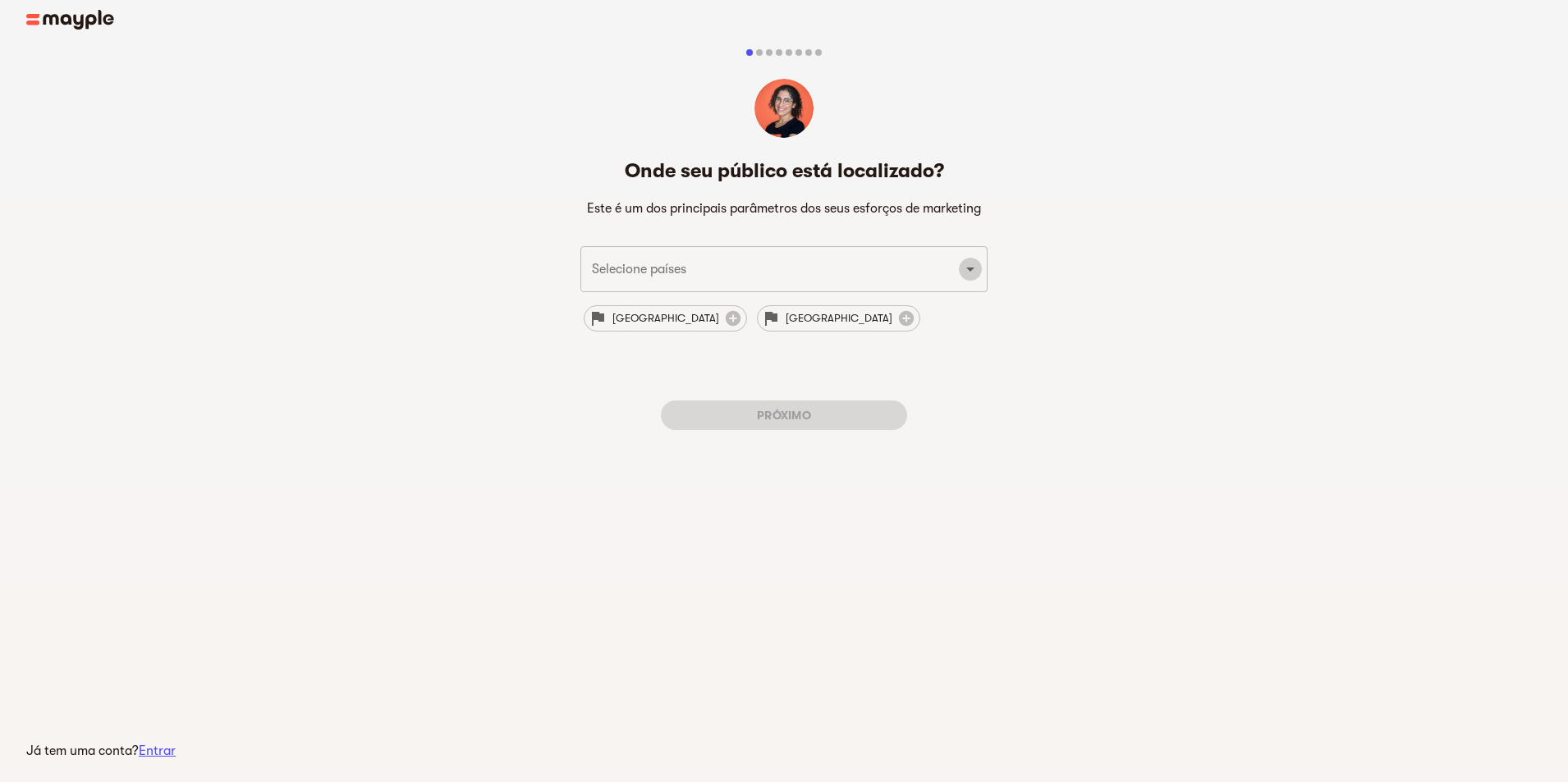
click at [977, 261] on icon "Open" at bounding box center [970, 269] width 20 height 20
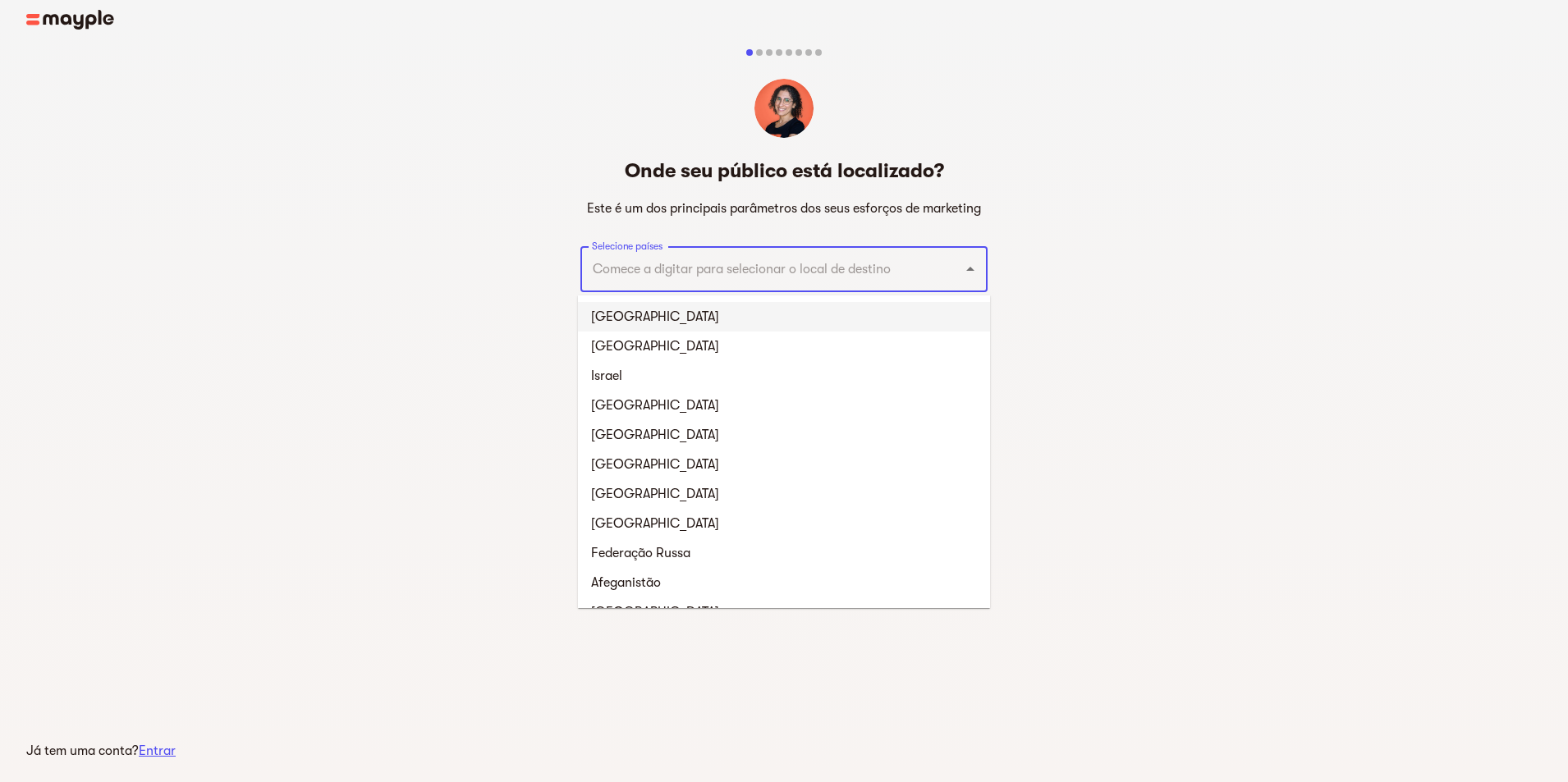
click at [819, 315] on li "[GEOGRAPHIC_DATA]" at bounding box center [784, 317] width 412 height 30
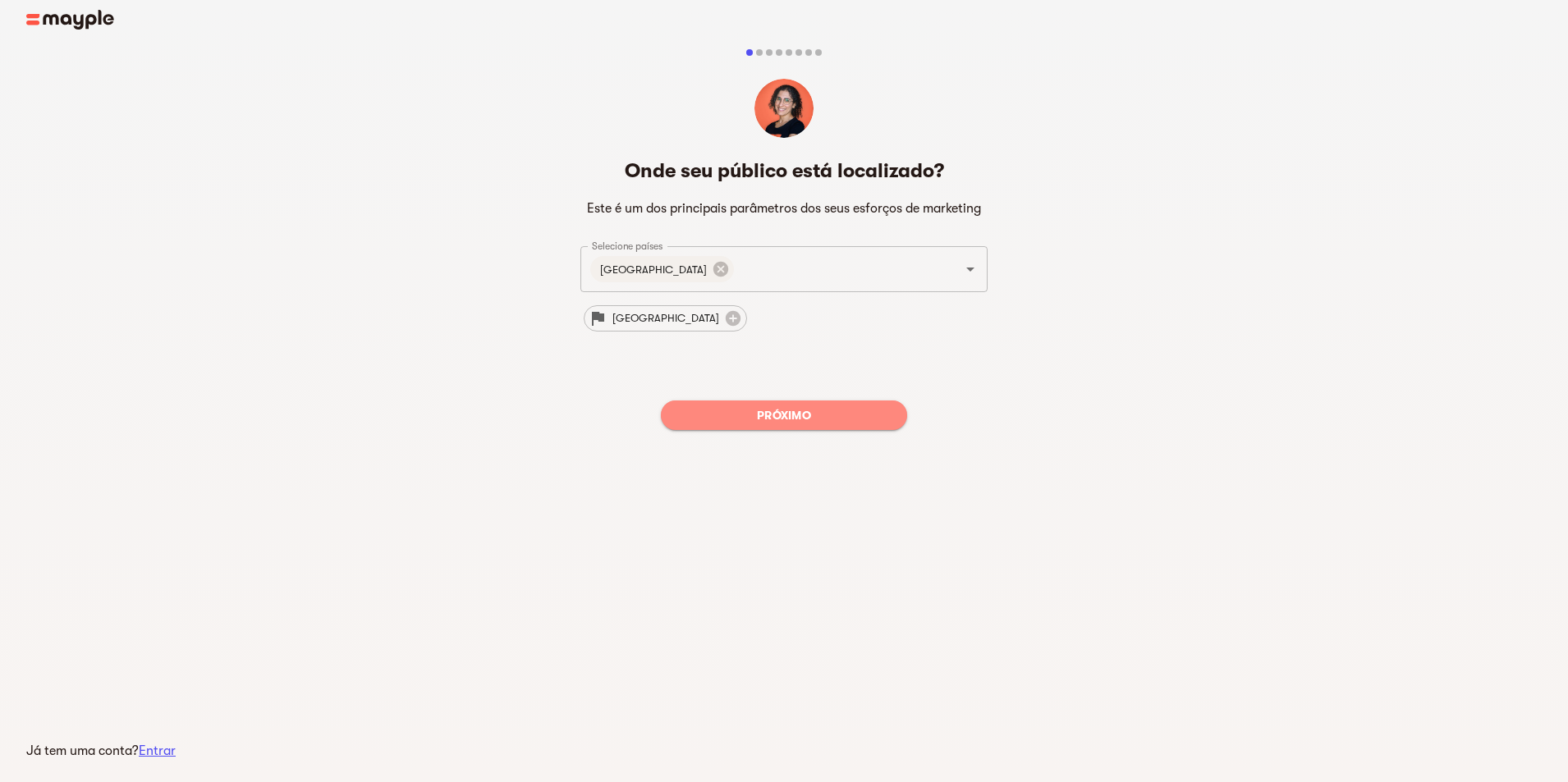
click at [767, 410] on font "Próximo" at bounding box center [784, 415] width 55 height 13
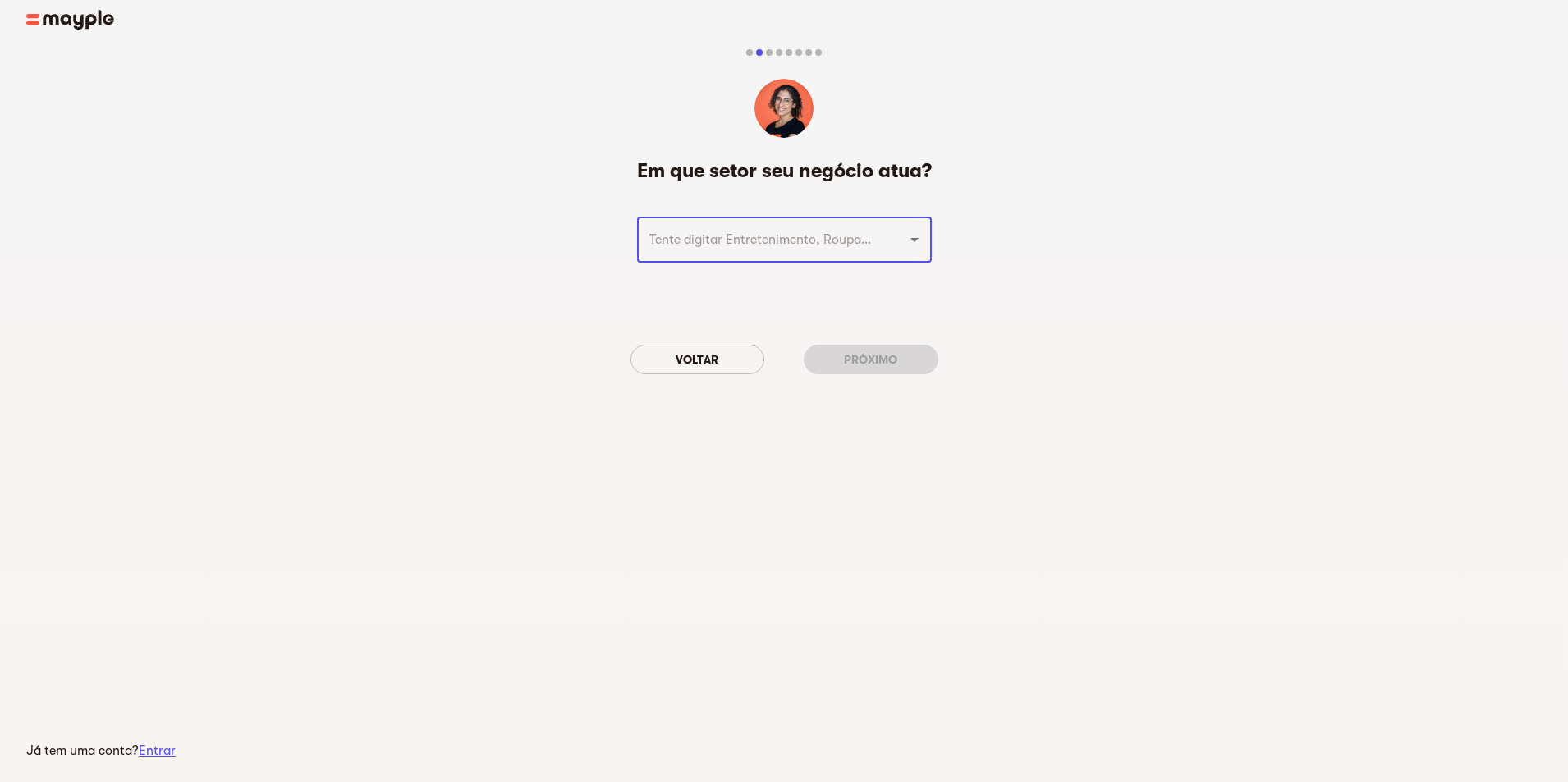
click at [912, 249] on icon "Abrir" at bounding box center [914, 240] width 20 height 20
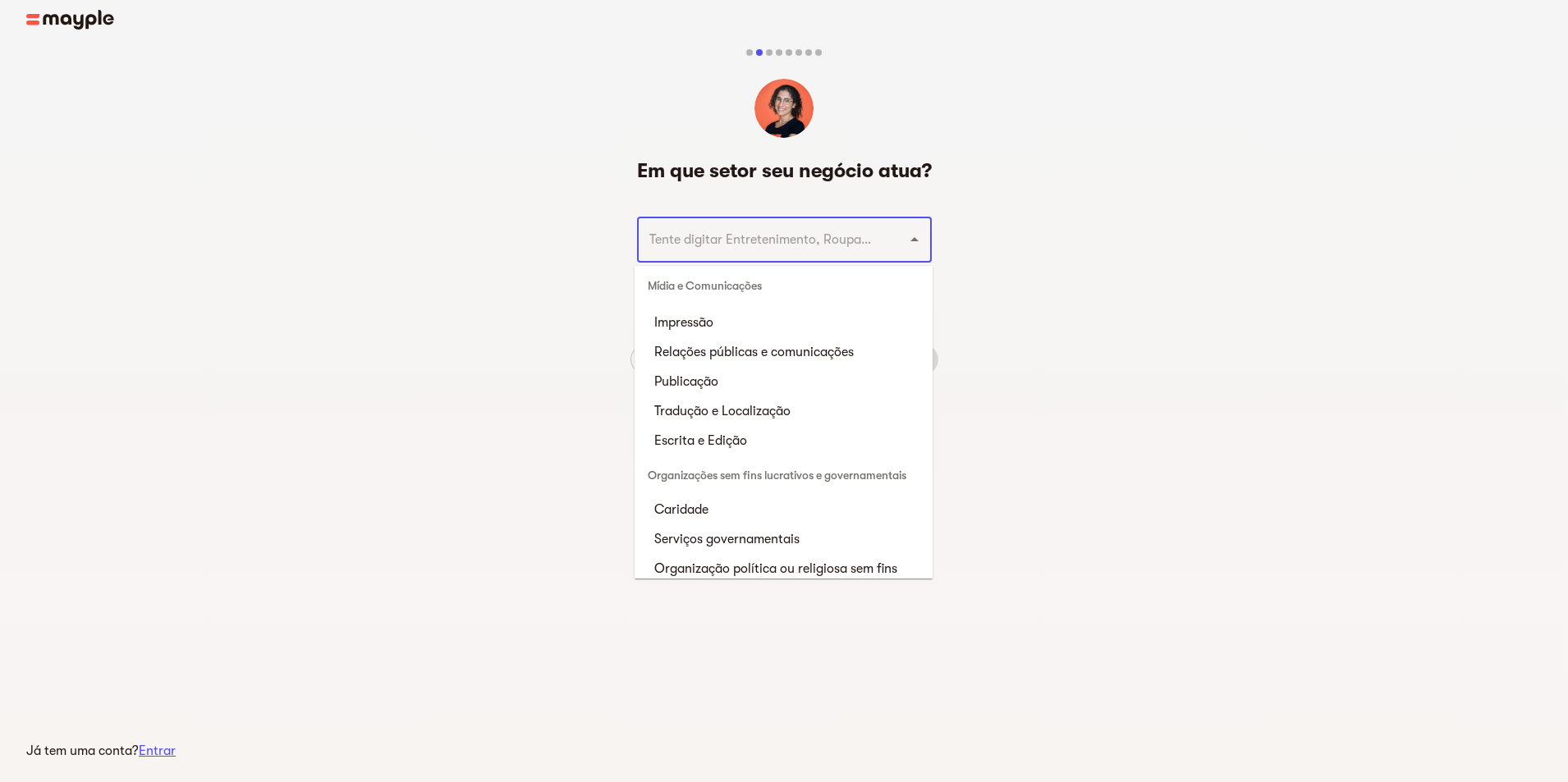
scroll to position [4023, 0]
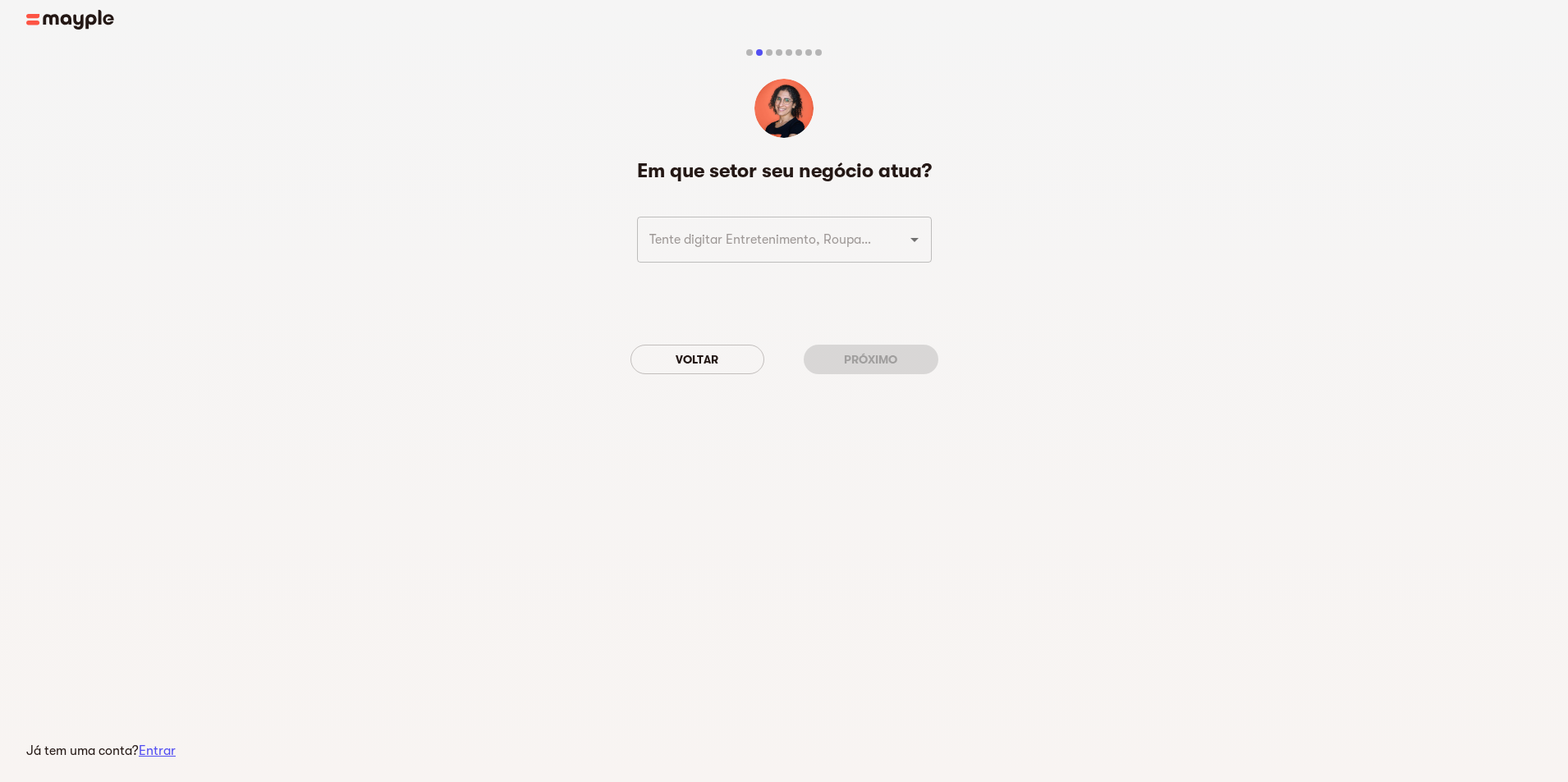
click at [931, 467] on main "Já tem uma conta? Entrar Em que setor seu negócio atua? ​ Voltar Próximo" at bounding box center [784, 391] width 1568 height 782
click at [896, 247] on div at bounding box center [903, 240] width 43 height 23
click at [927, 226] on div "​" at bounding box center [784, 239] width 294 height 46
click at [921, 239] on icon "Open" at bounding box center [914, 240] width 20 height 20
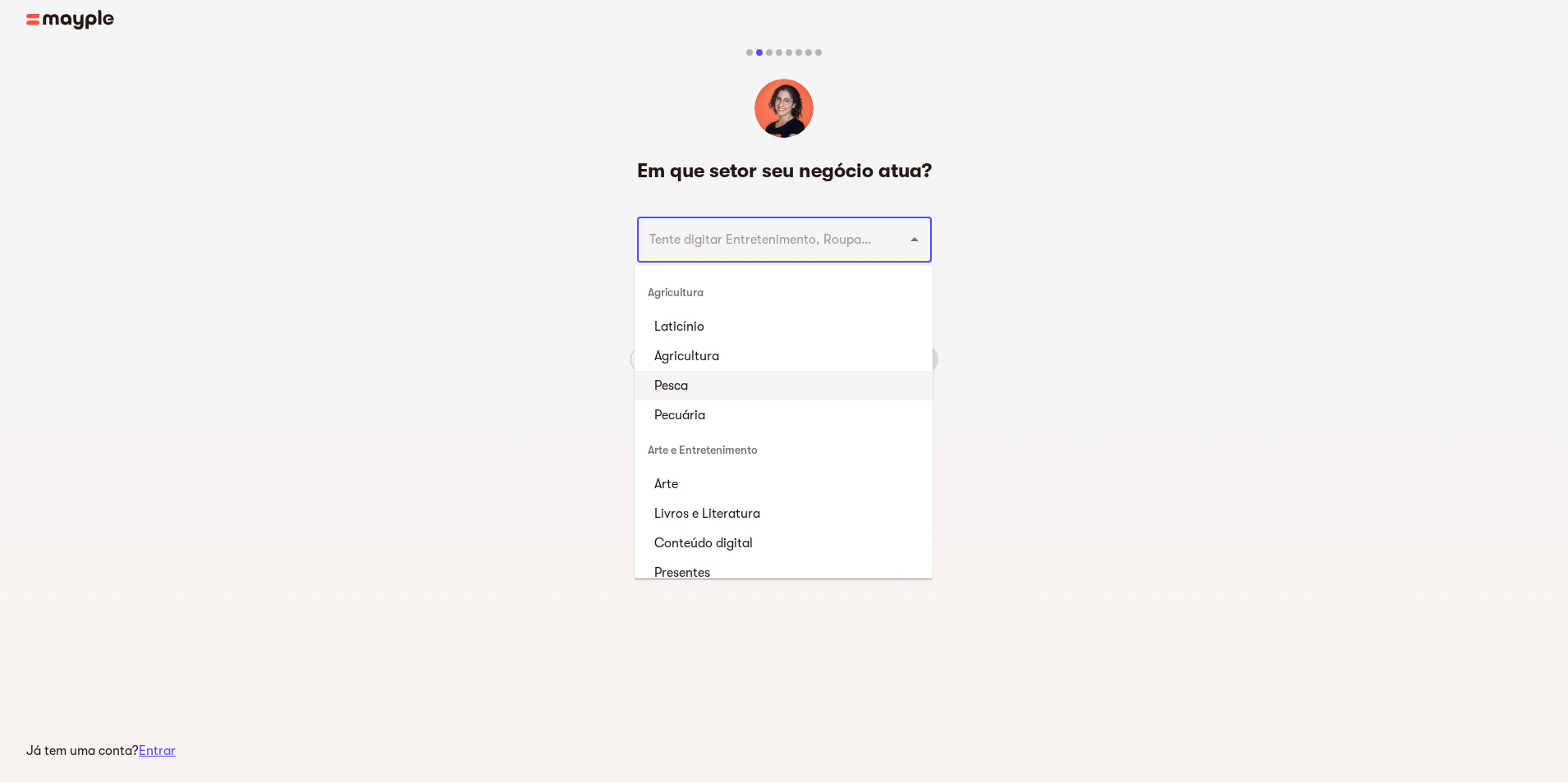
click at [768, 249] on input "text" at bounding box center [761, 240] width 234 height 31
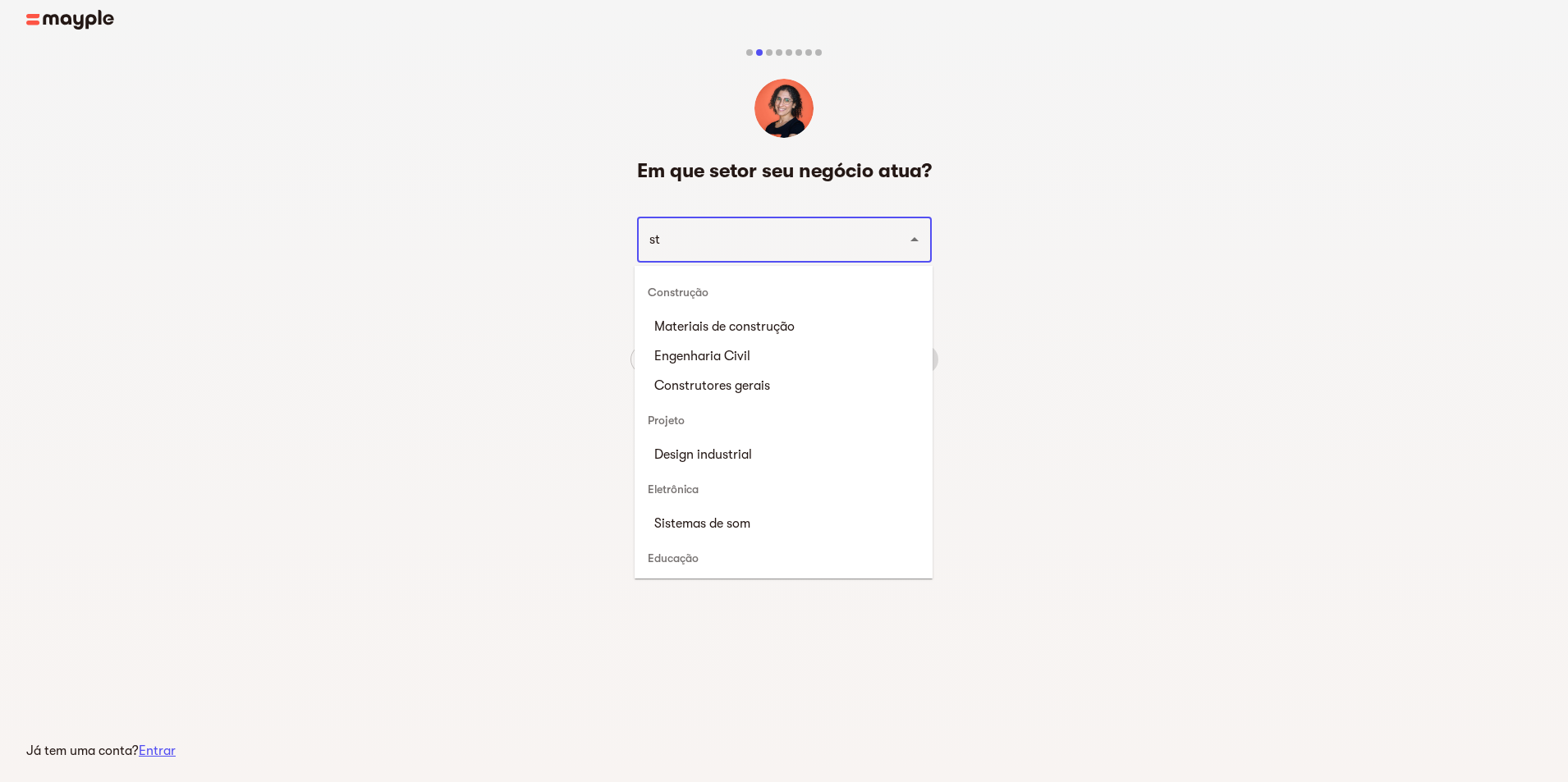
type input "s"
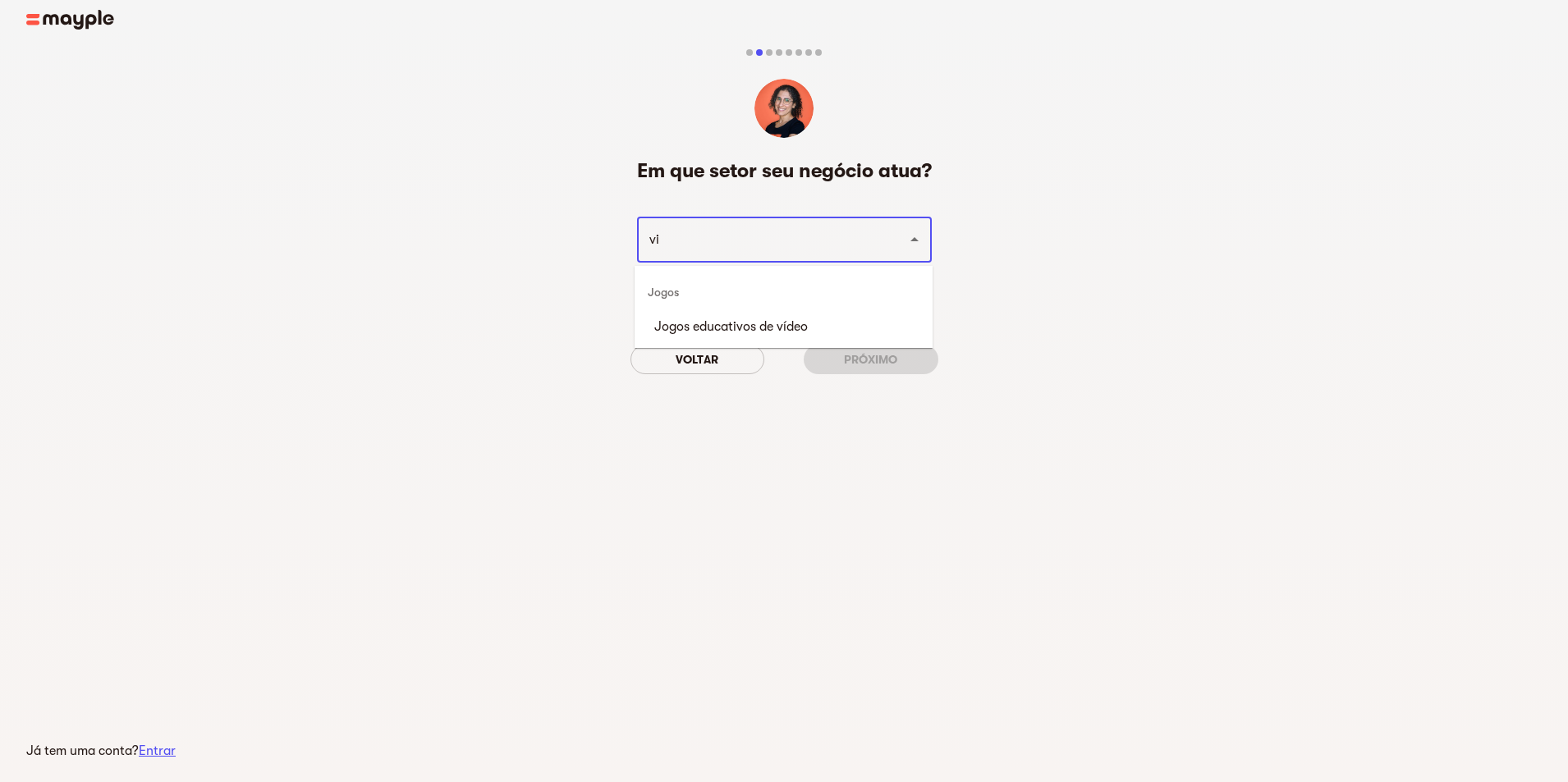
type input "v"
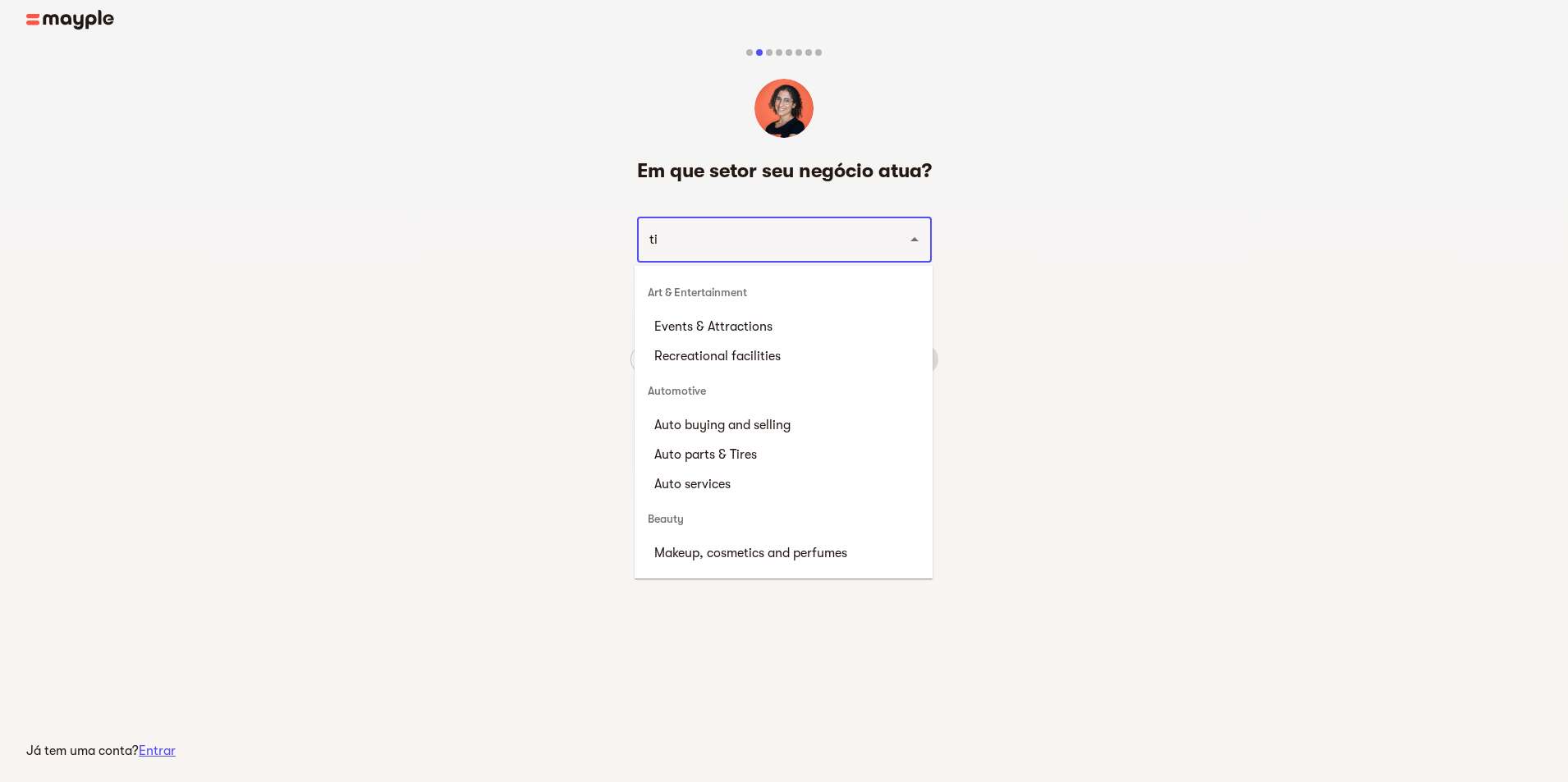
type input "t"
type input "i"
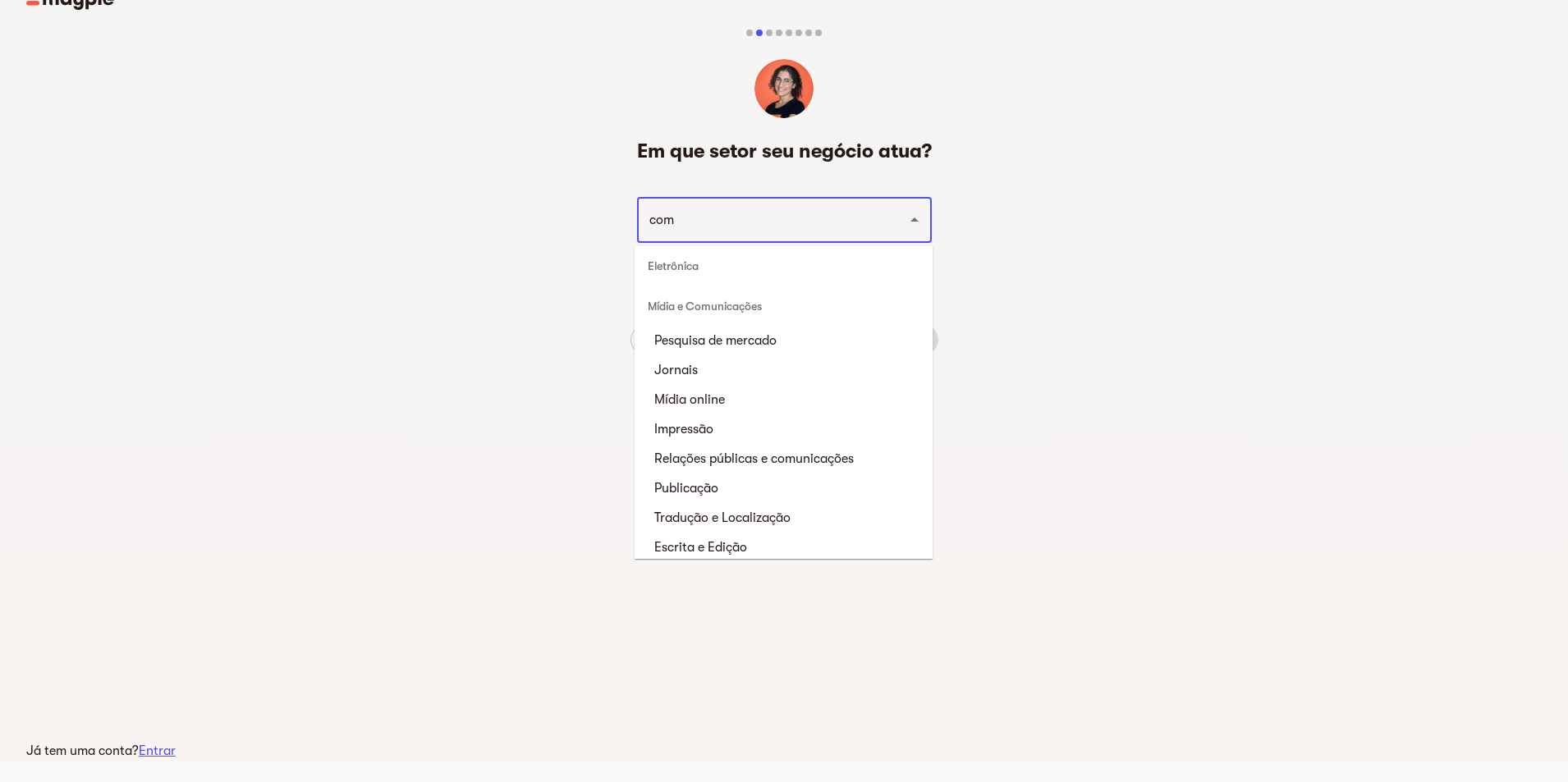
scroll to position [0, 0]
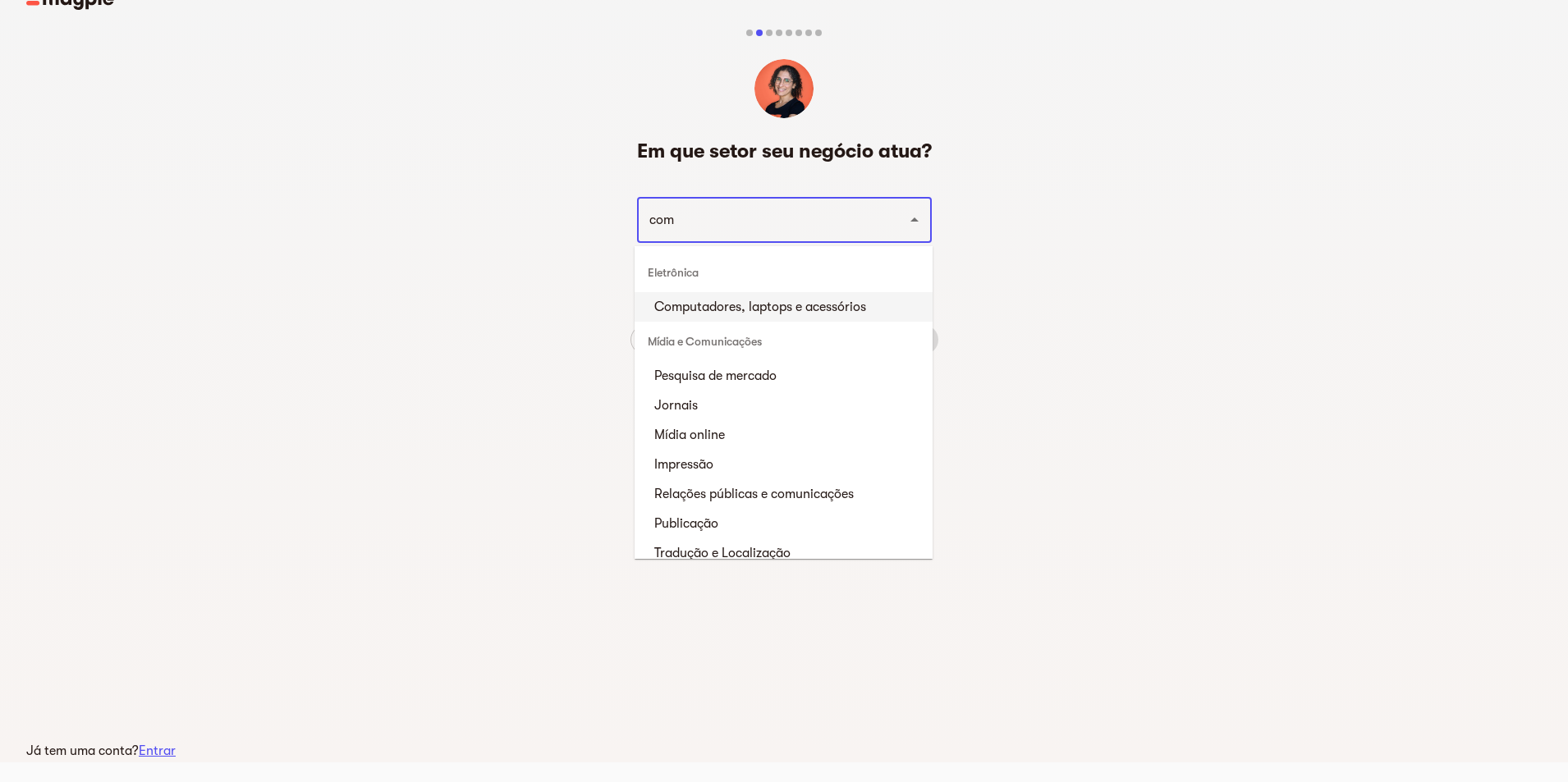
click at [774, 234] on input "com" at bounding box center [761, 219] width 234 height 31
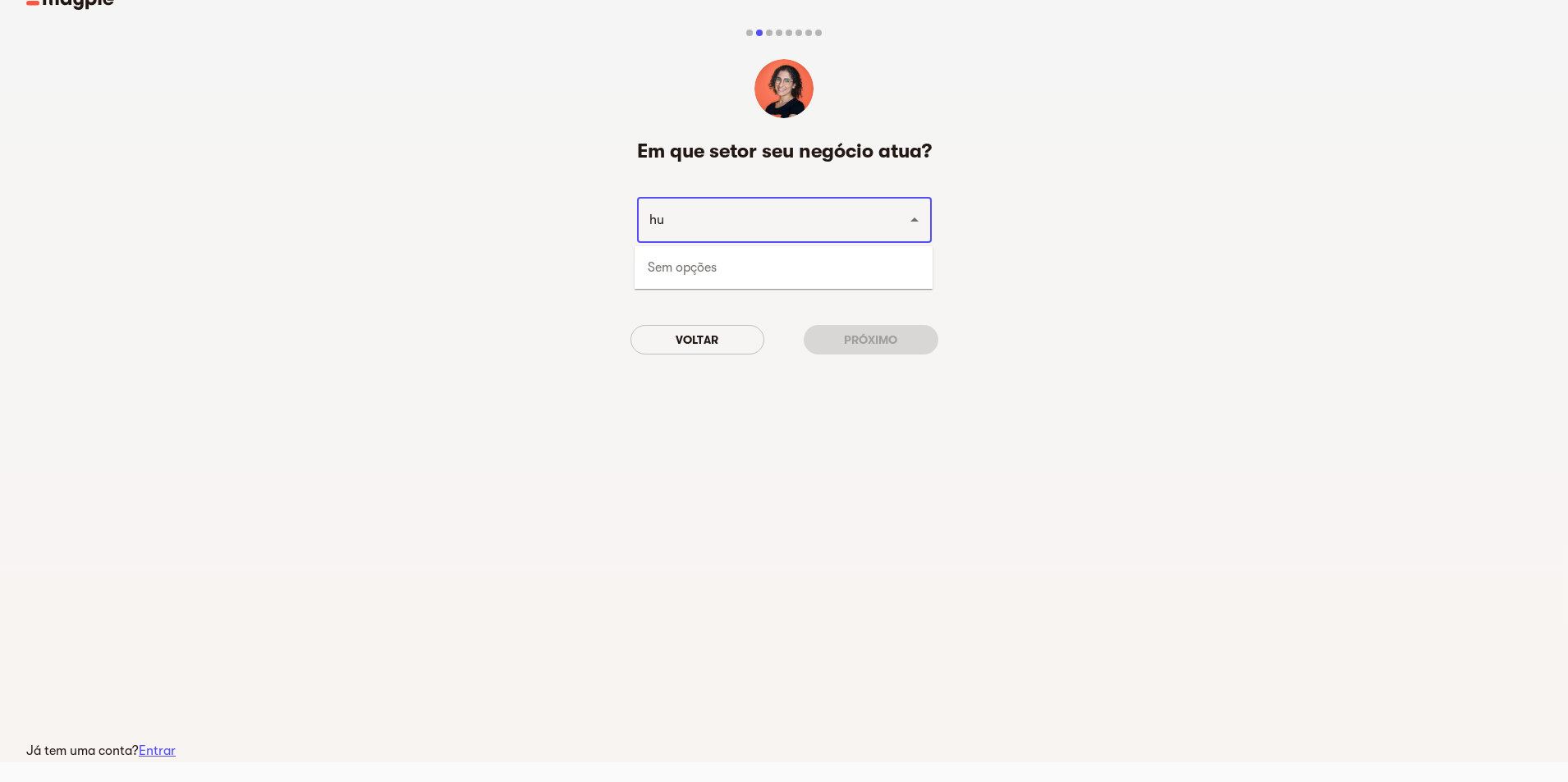
type input "h"
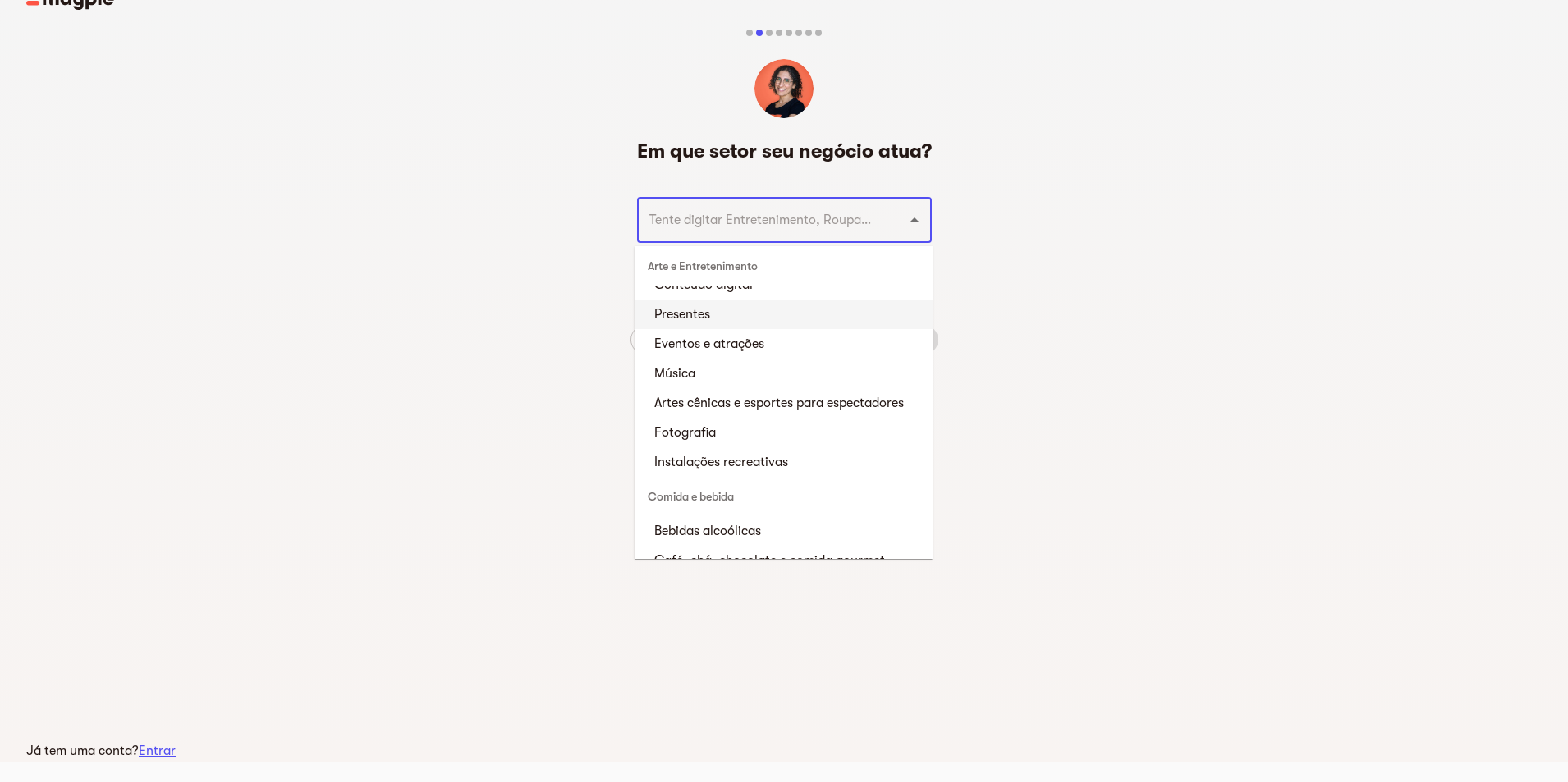
scroll to position [246, 0]
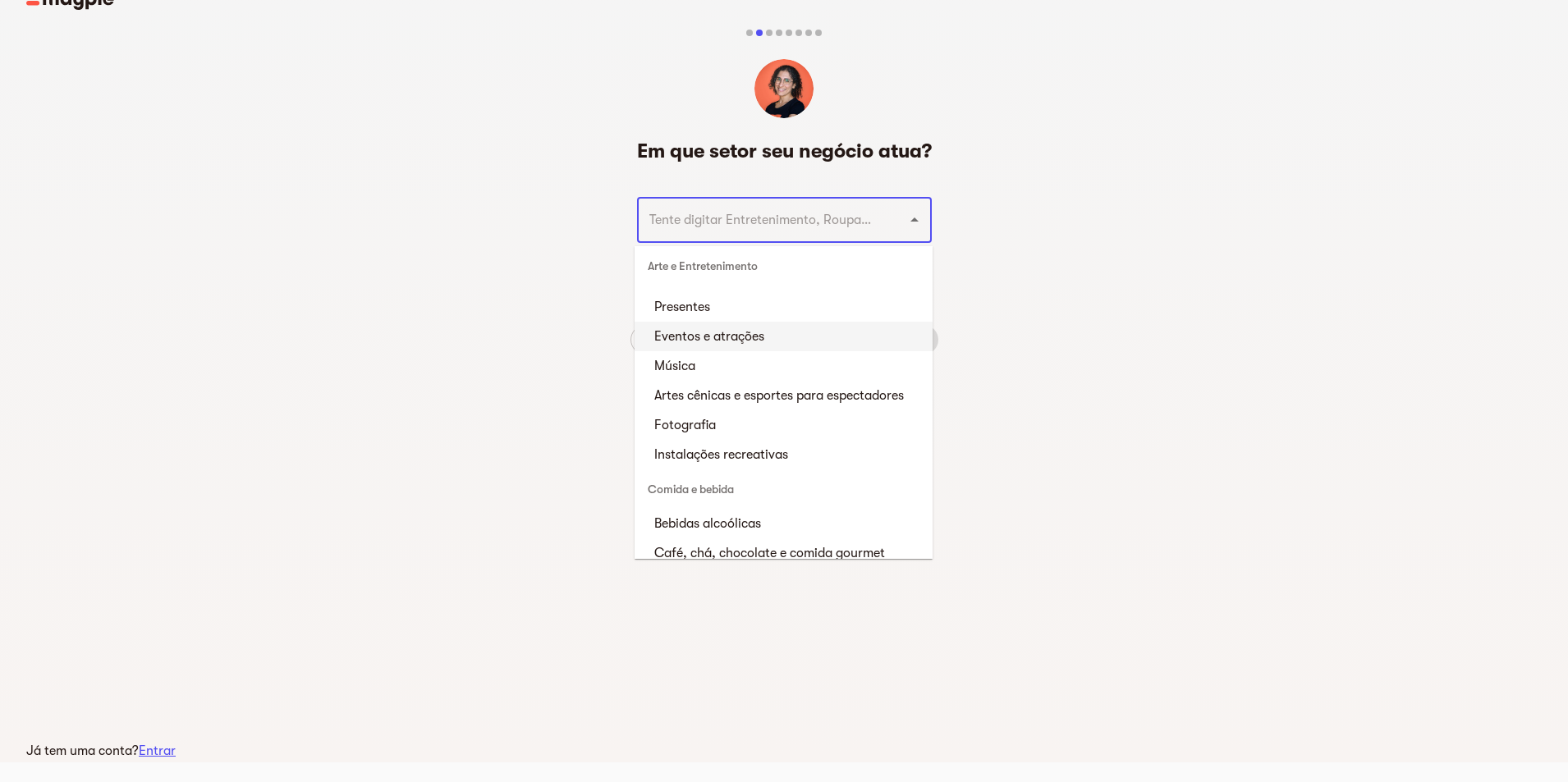
click at [782, 338] on li "Eventos e atrações" at bounding box center [783, 336] width 298 height 30
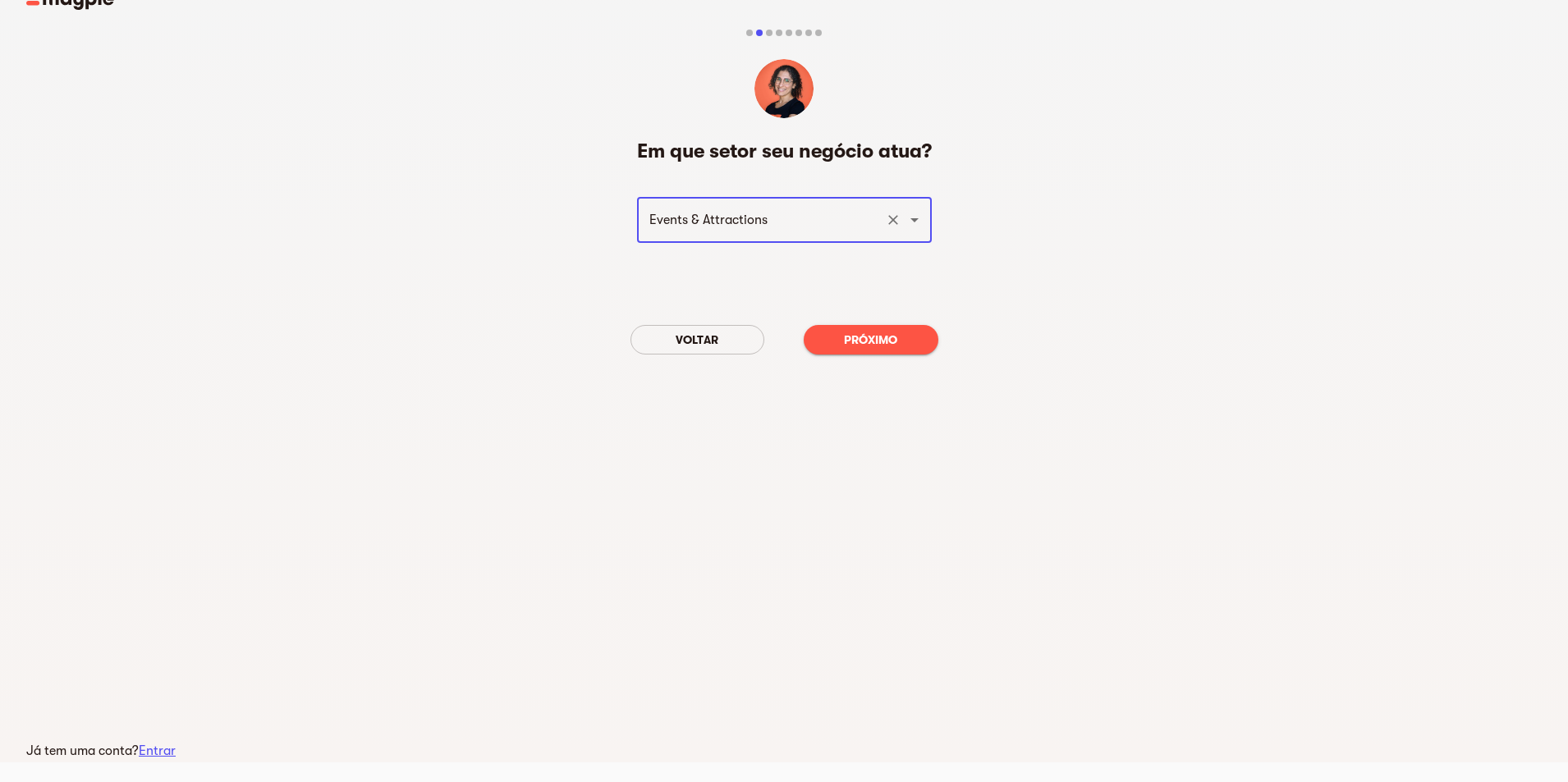
click at [810, 225] on input "Events & Attractions" at bounding box center [761, 219] width 234 height 31
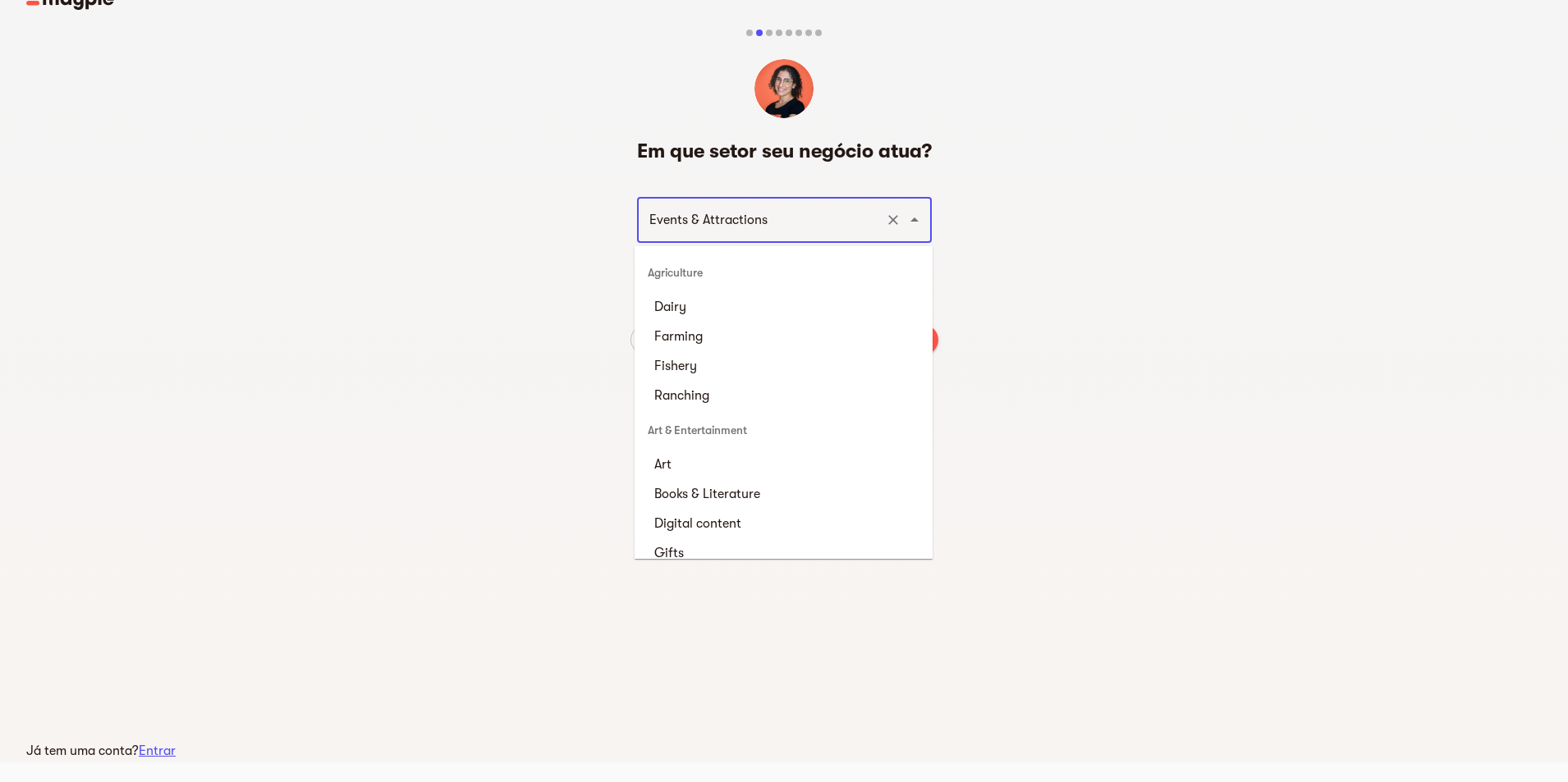
scroll to position [42, 0]
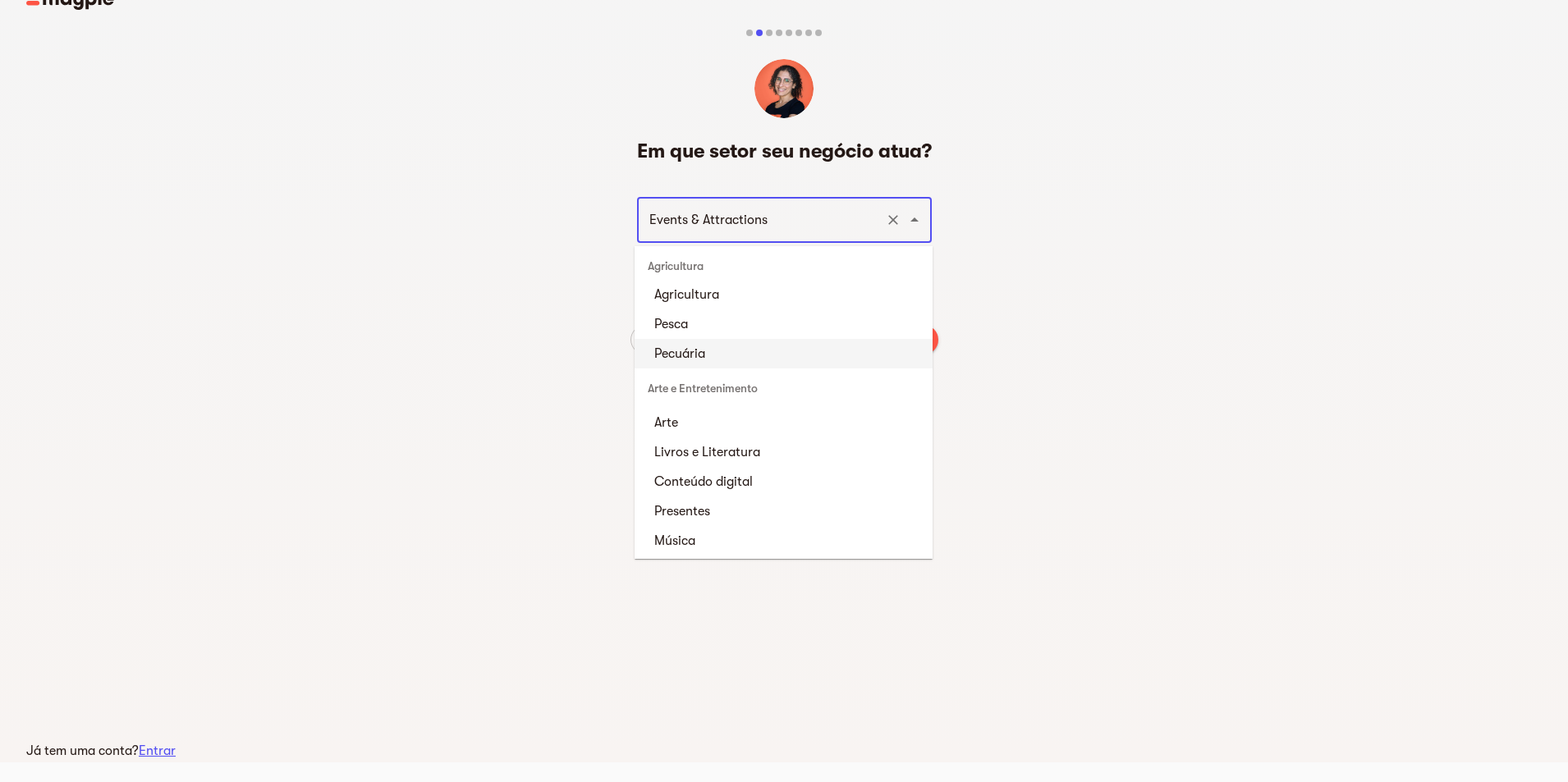
drag, startPoint x: 772, startPoint y: 219, endPoint x: 440, endPoint y: 219, distance: 332.0
click at [440, 219] on div "Em que setor seu negócio atua? Events & Attractions ​ Voltar Próximo" at bounding box center [784, 211] width 1568 height 430
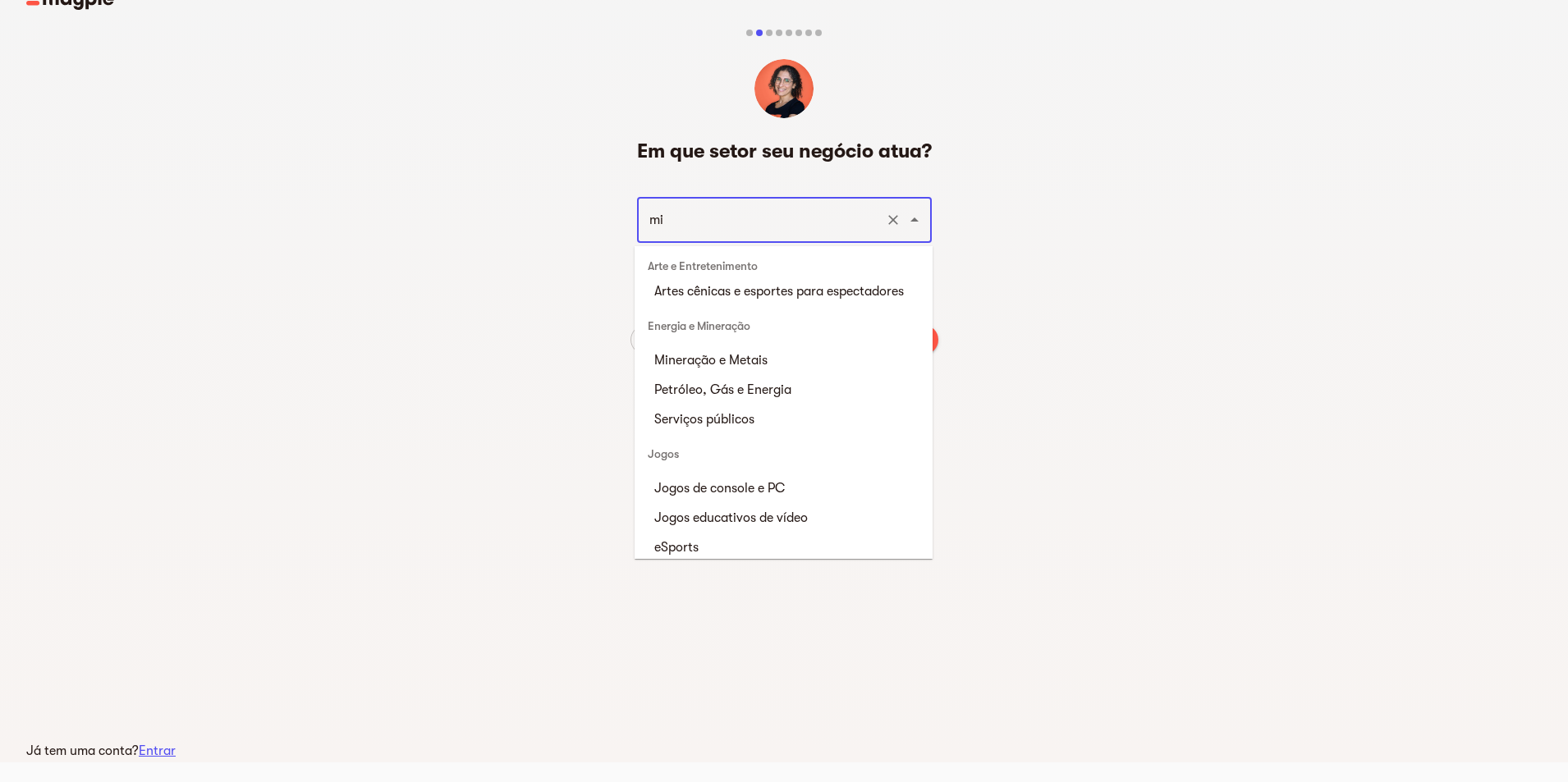
scroll to position [0, 0]
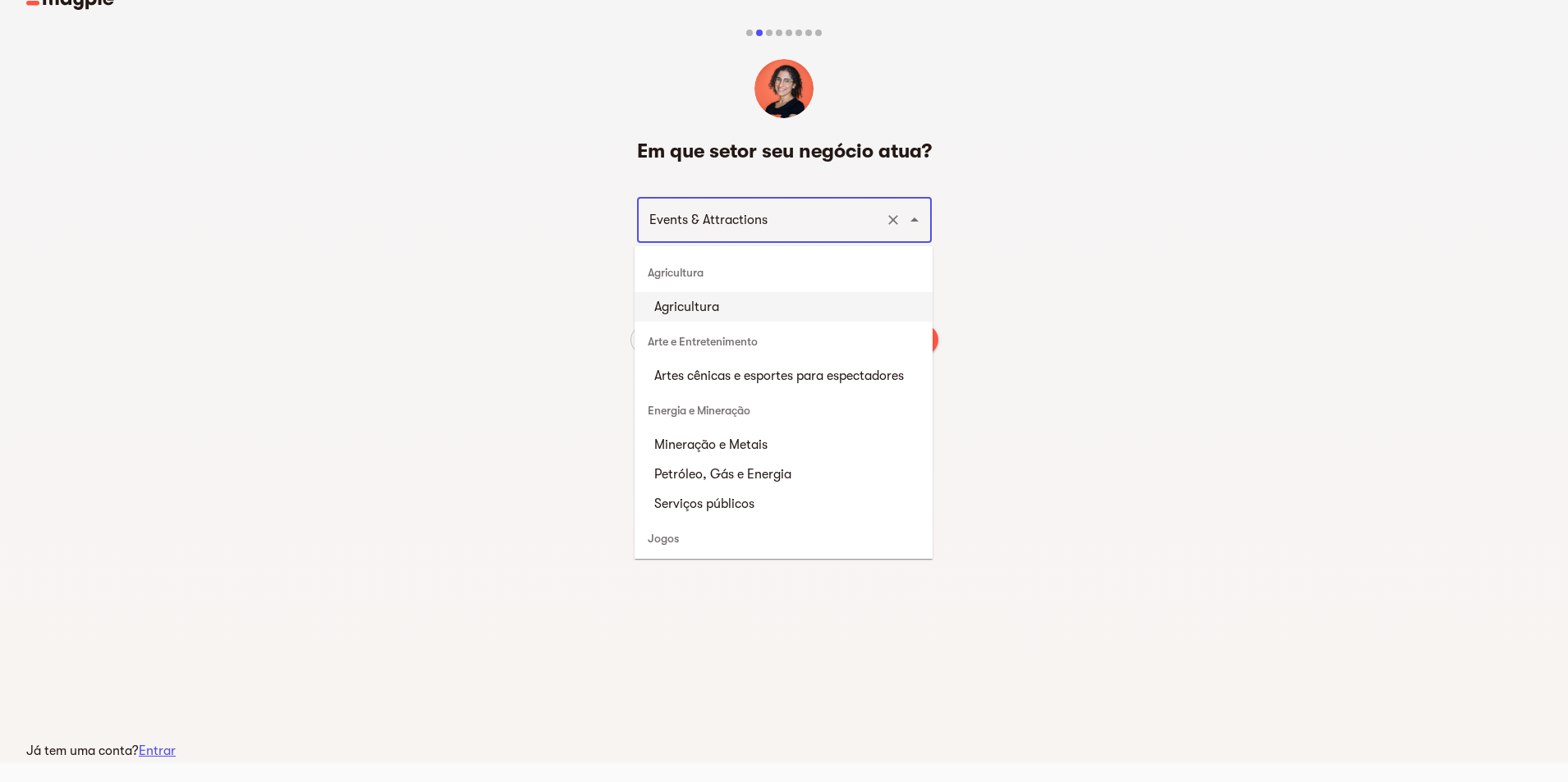
drag, startPoint x: 728, startPoint y: 244, endPoint x: 702, endPoint y: 229, distance: 30.0
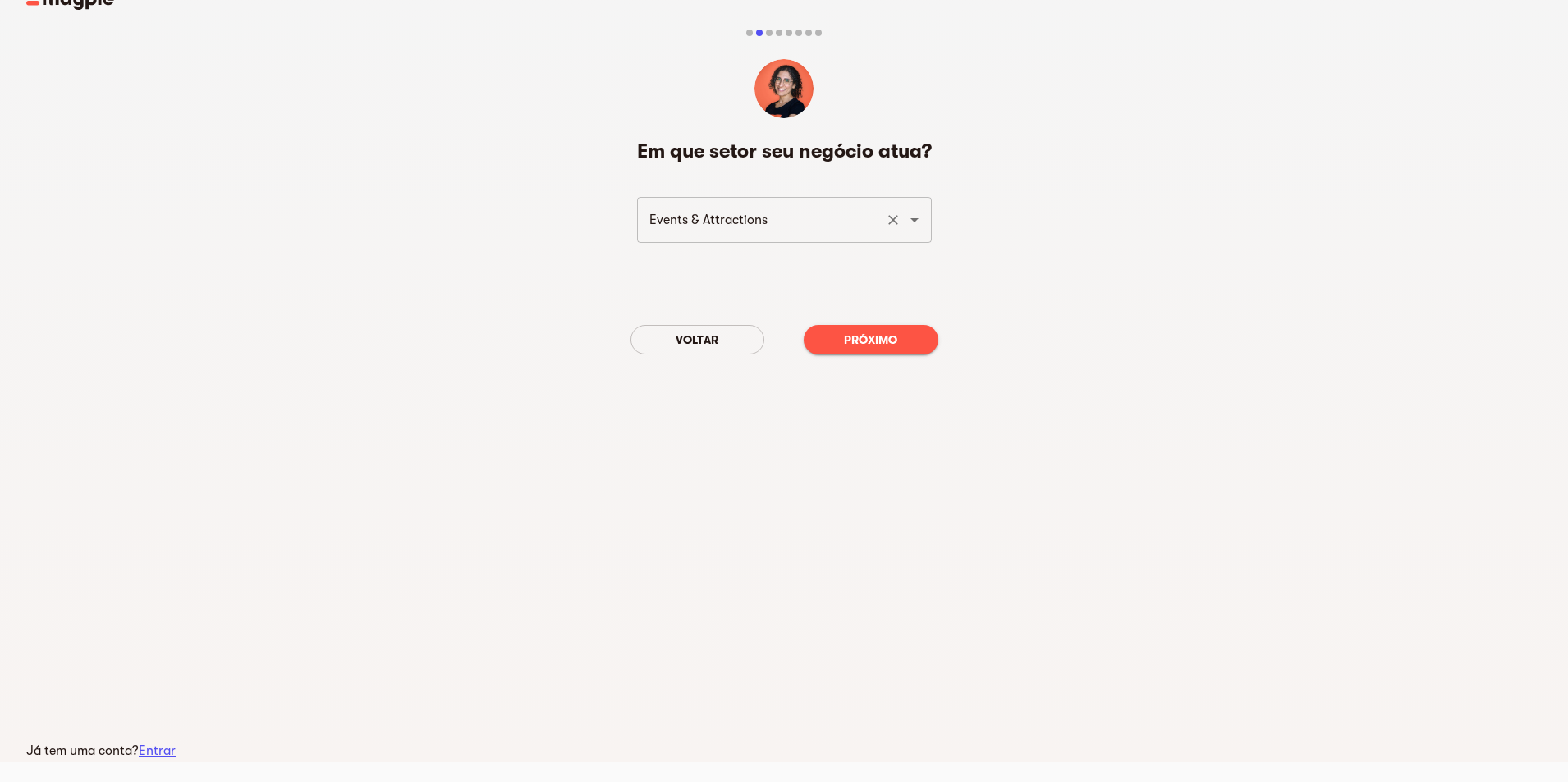
click at [703, 207] on input "Events & Attractions" at bounding box center [761, 219] width 234 height 31
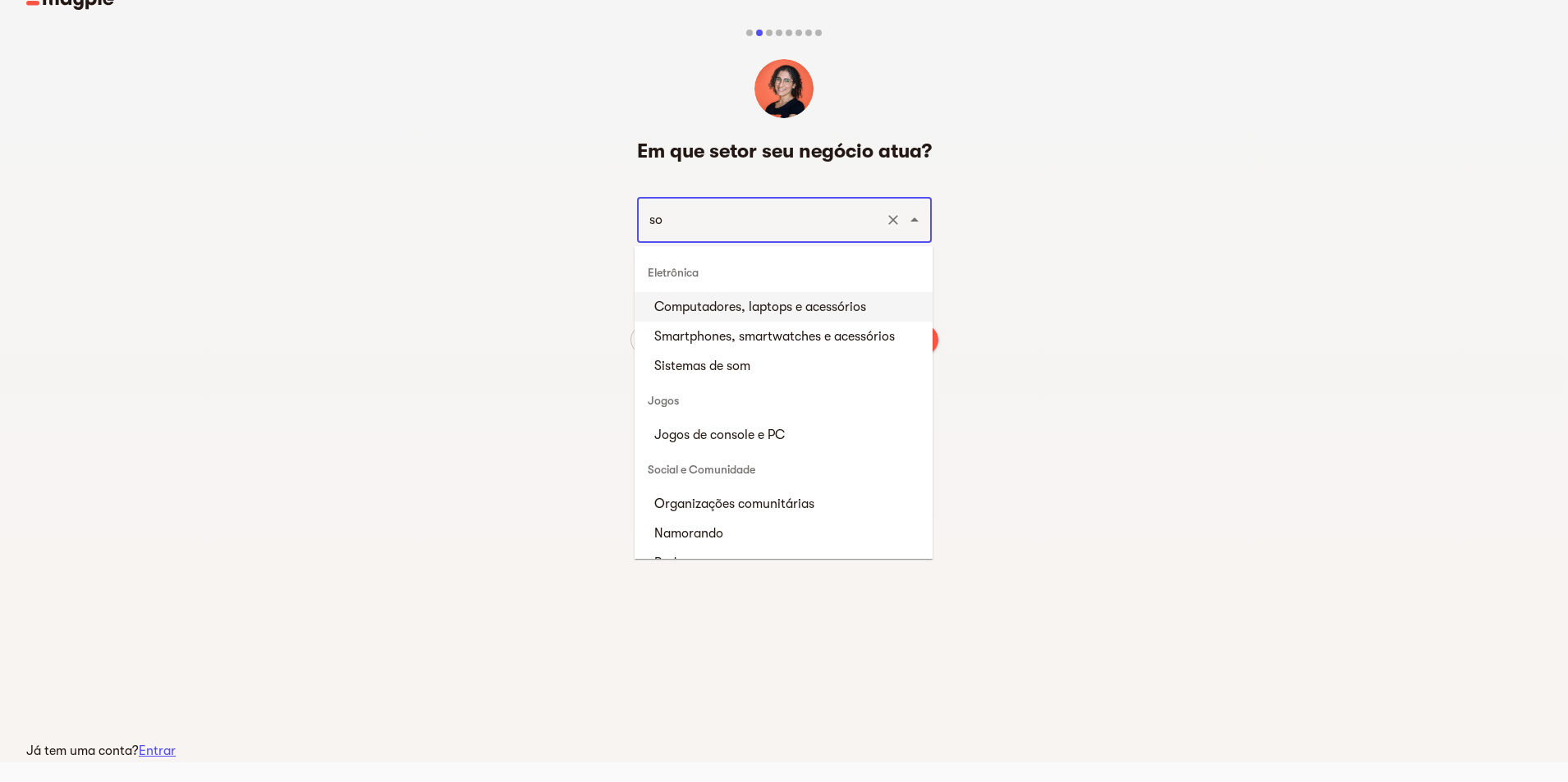
type input "s"
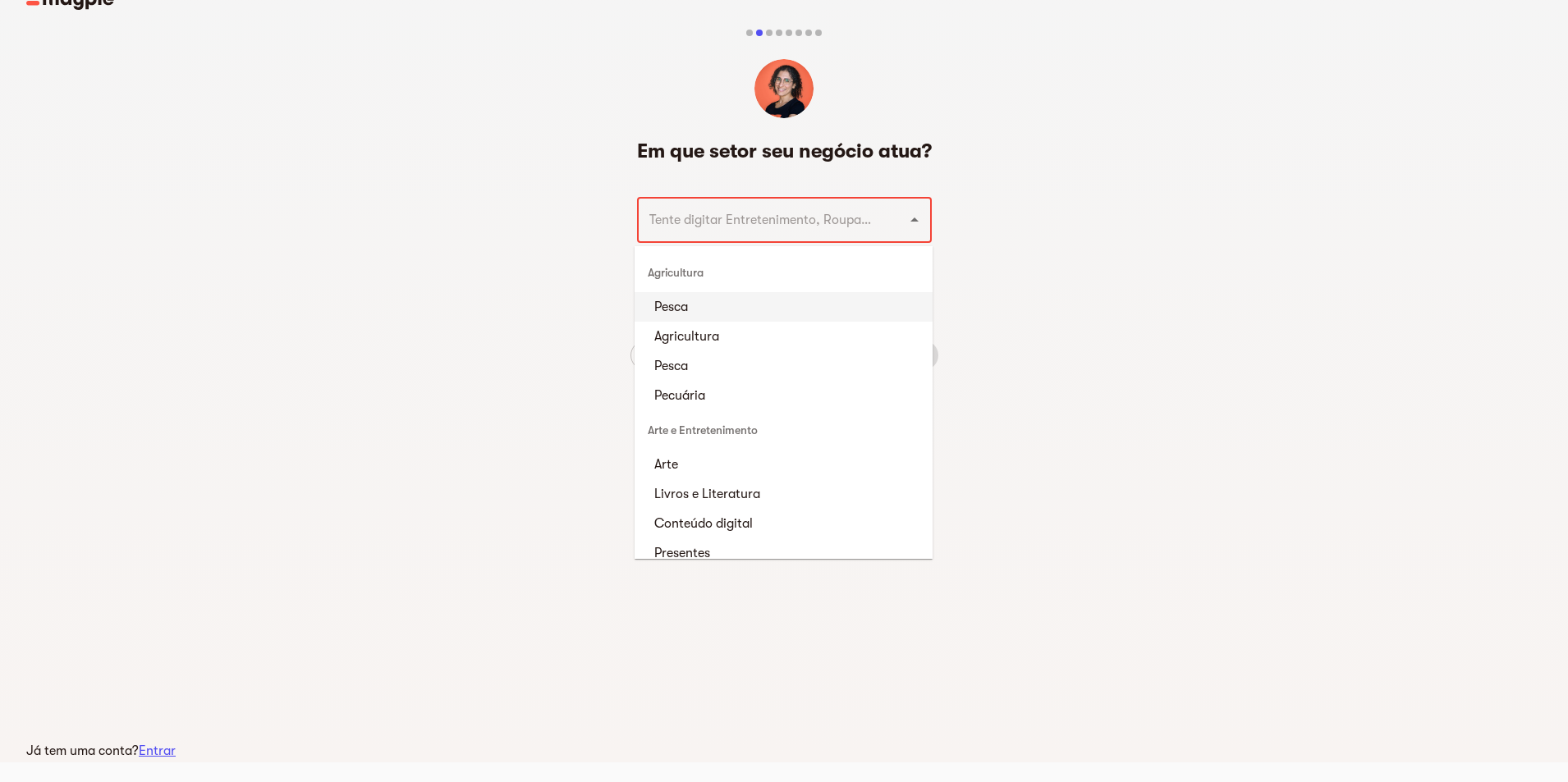
click at [930, 253] on div "​ Obrigatório" at bounding box center [784, 233] width 308 height 85
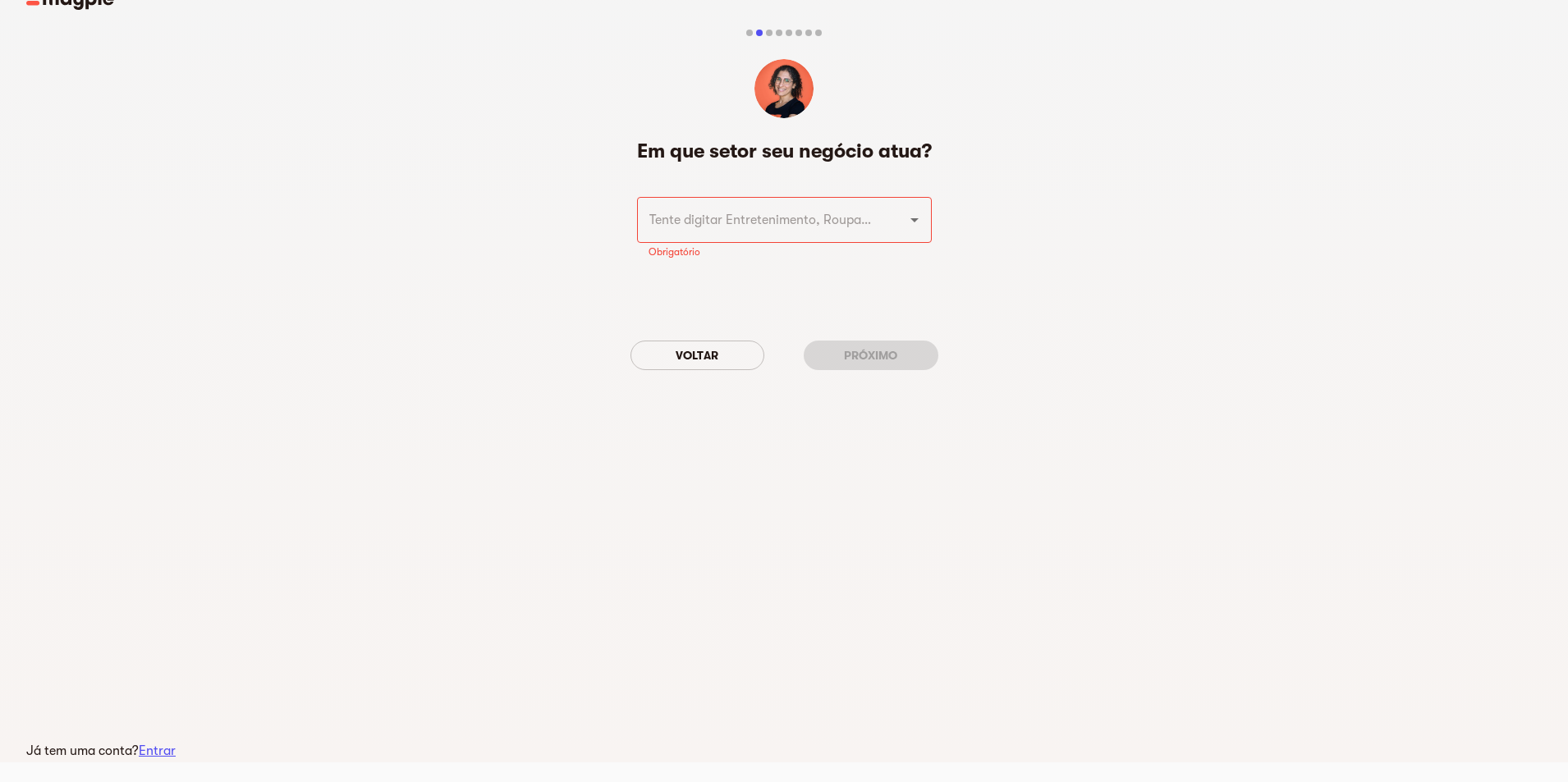
click at [920, 238] on div "​" at bounding box center [784, 219] width 294 height 46
click at [912, 225] on icon "Open" at bounding box center [914, 220] width 20 height 20
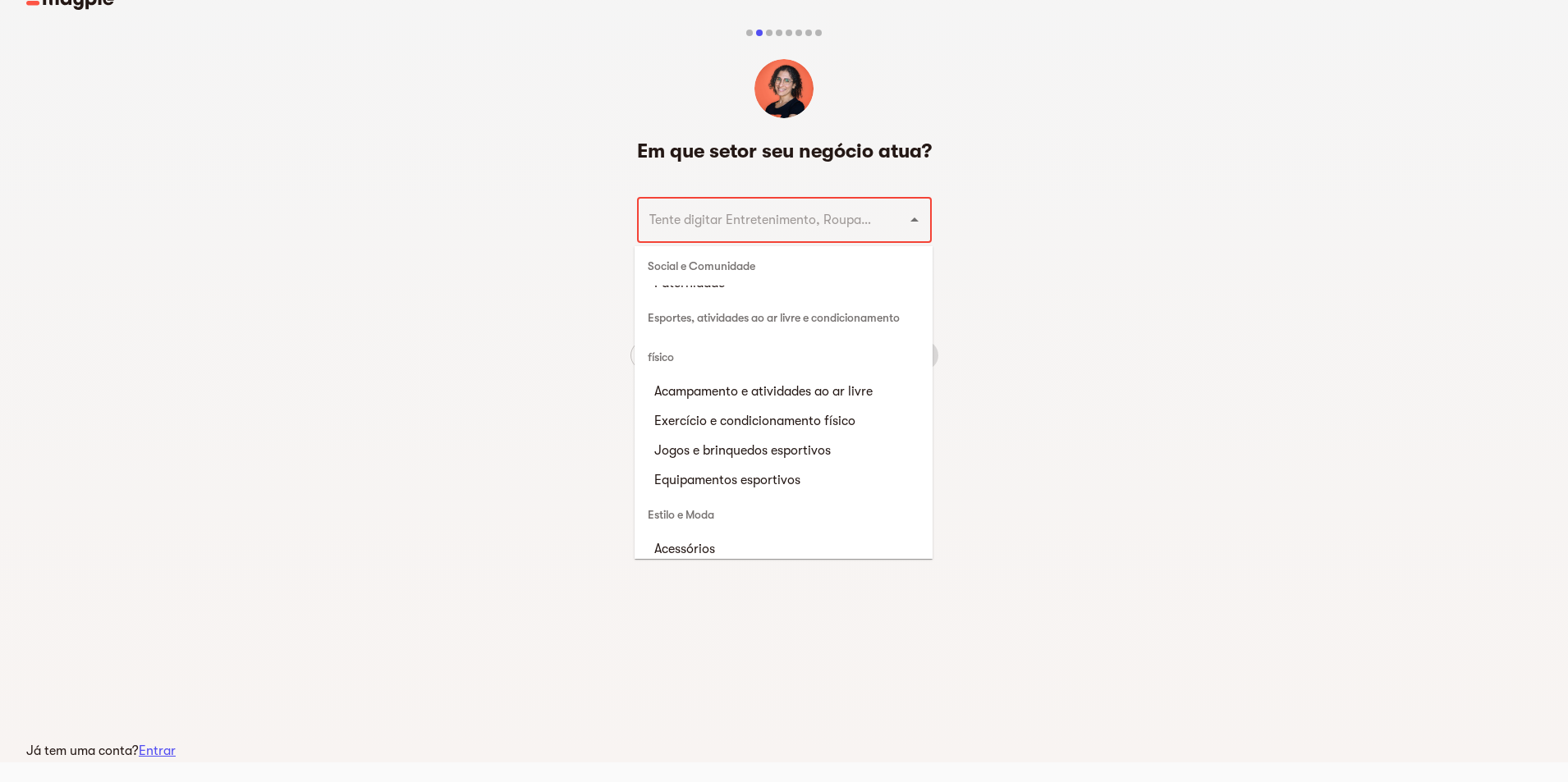
scroll to position [5049, 0]
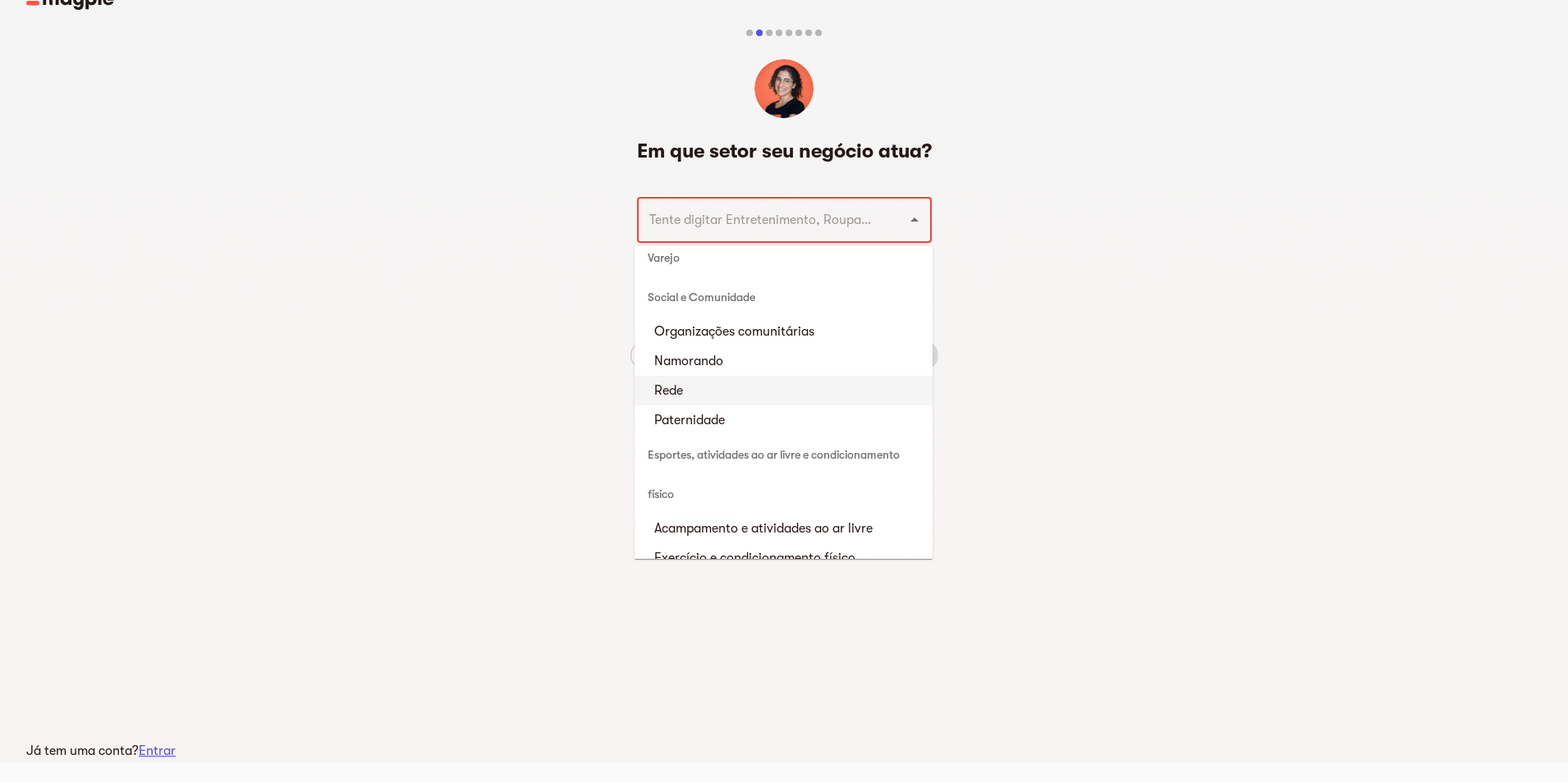
click at [771, 398] on li "Rede" at bounding box center [783, 390] width 298 height 30
type input "Networking"
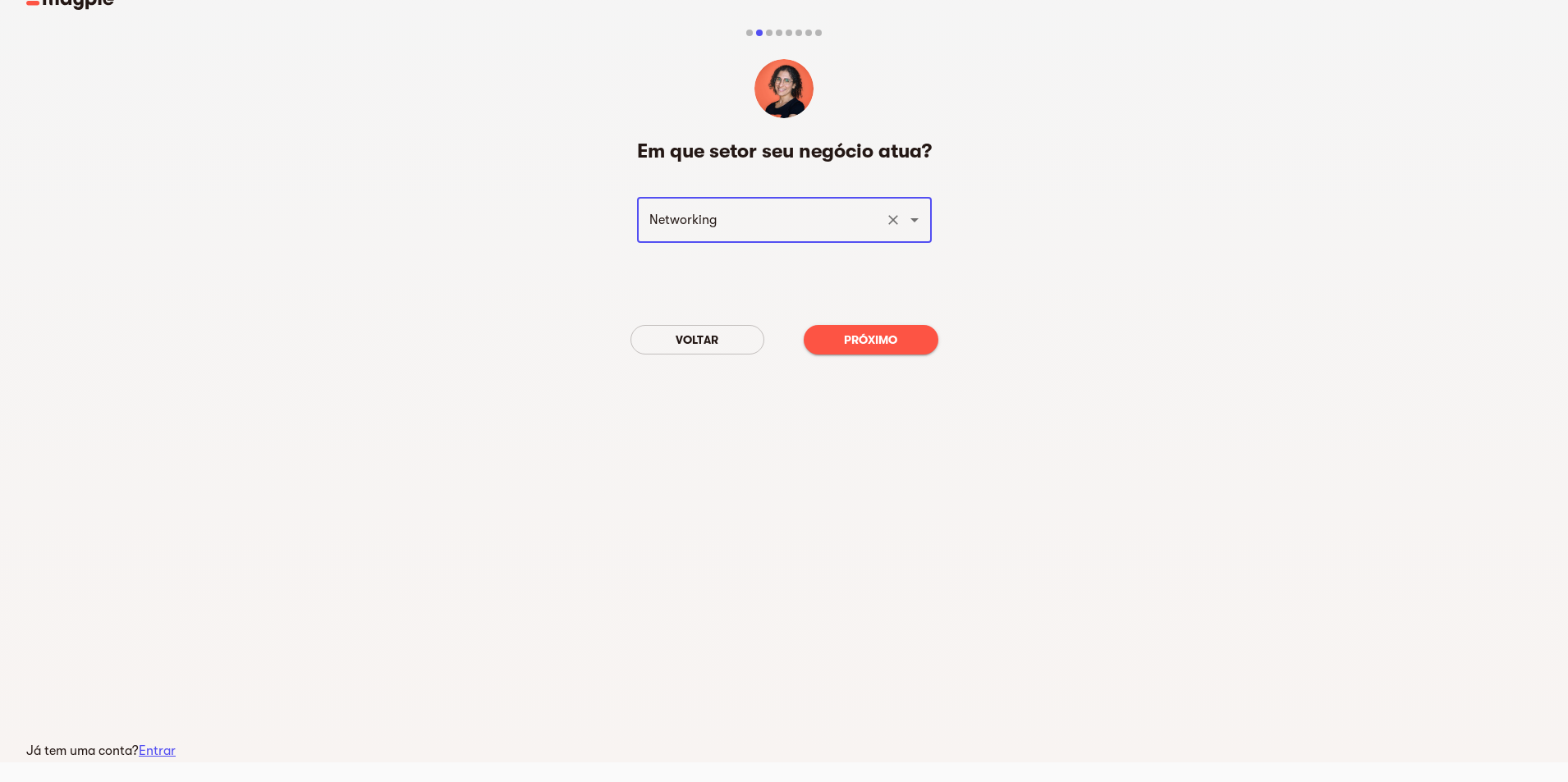
click at [922, 349] on span "Próximo" at bounding box center [870, 340] width 108 height 20
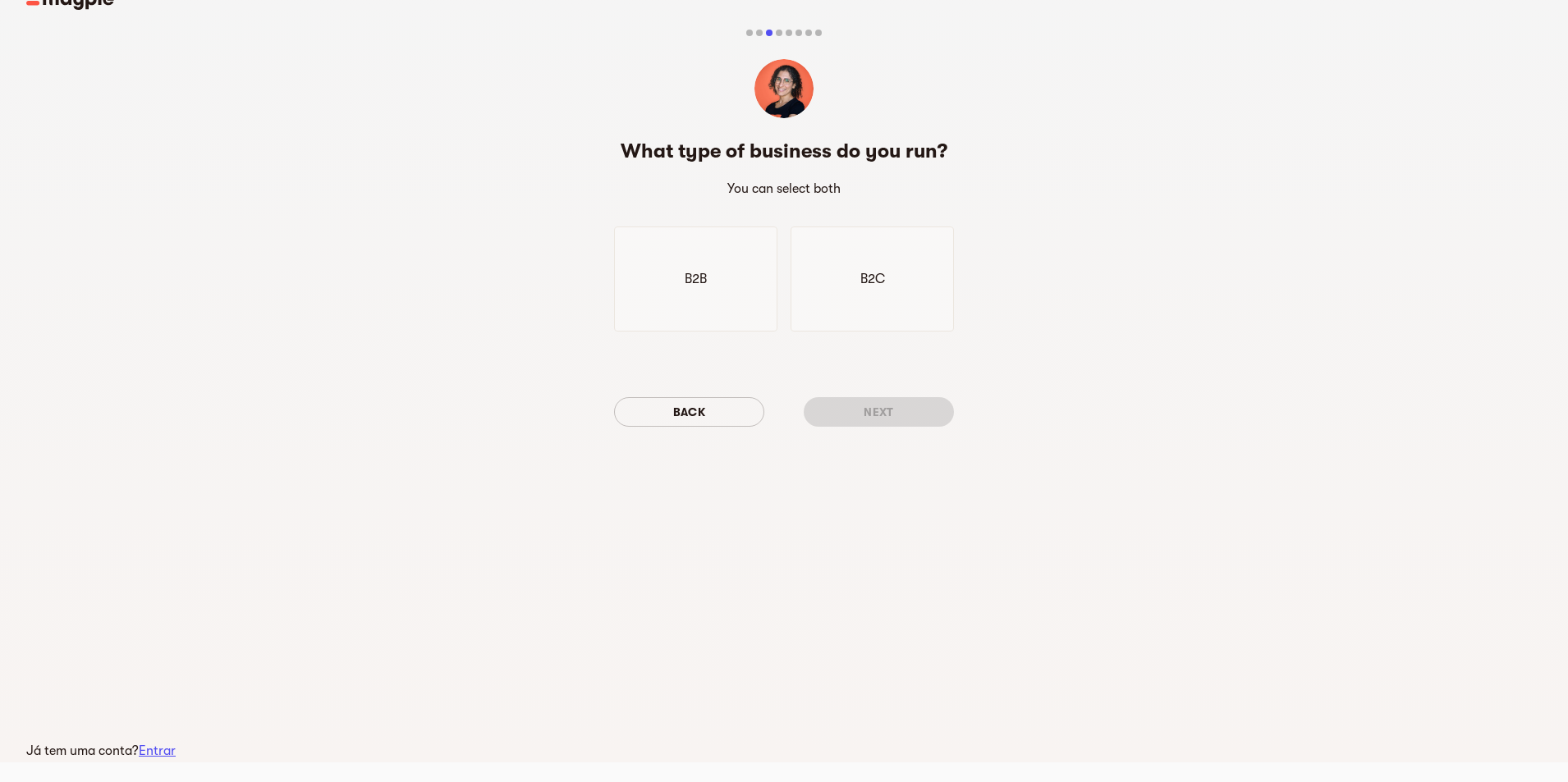
scroll to position [0, 0]
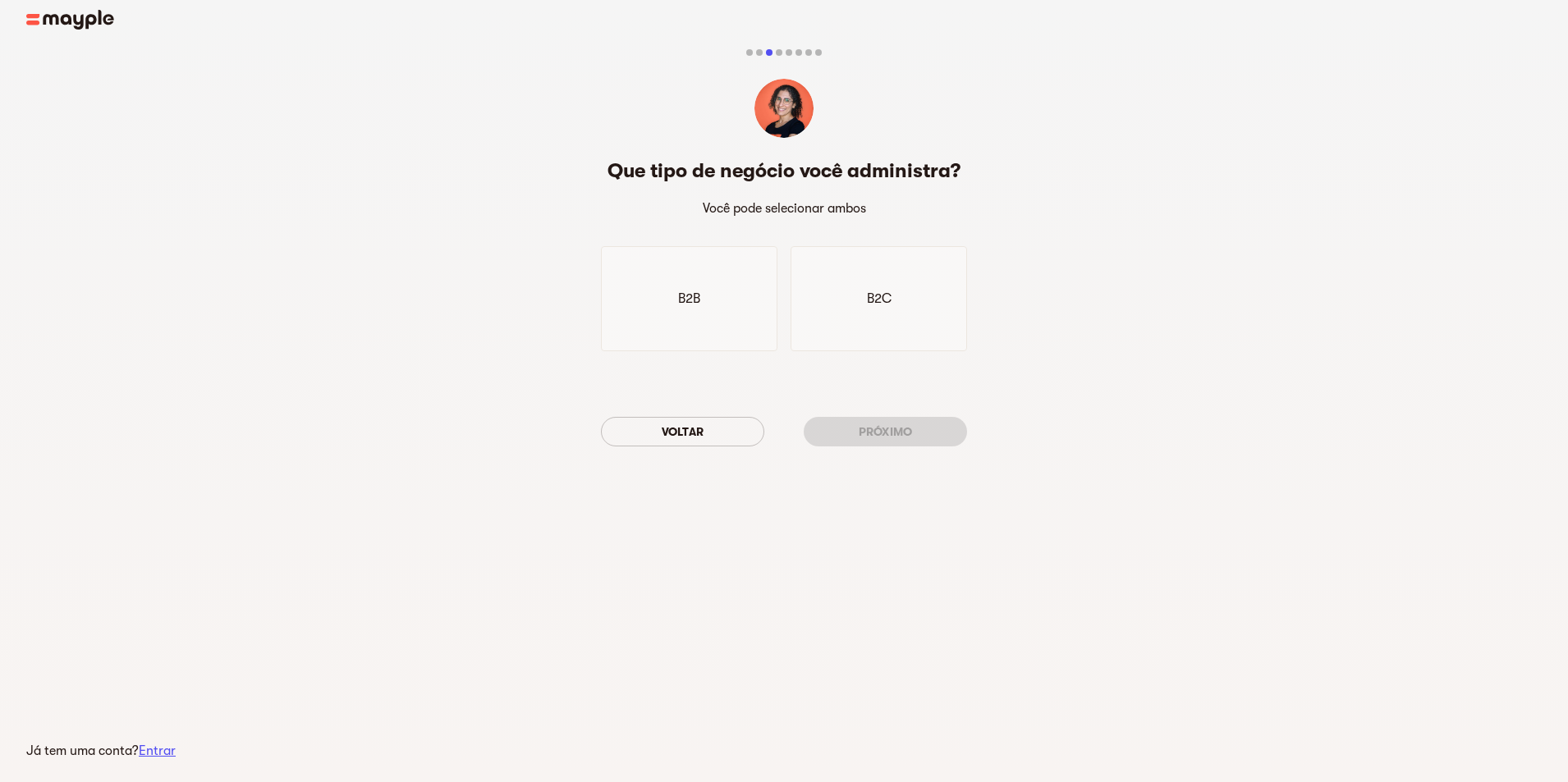
click at [696, 425] on div "Voltar Próximo" at bounding box center [784, 431] width 366 height 55
click at [698, 428] on font "Voltar" at bounding box center [683, 431] width 43 height 13
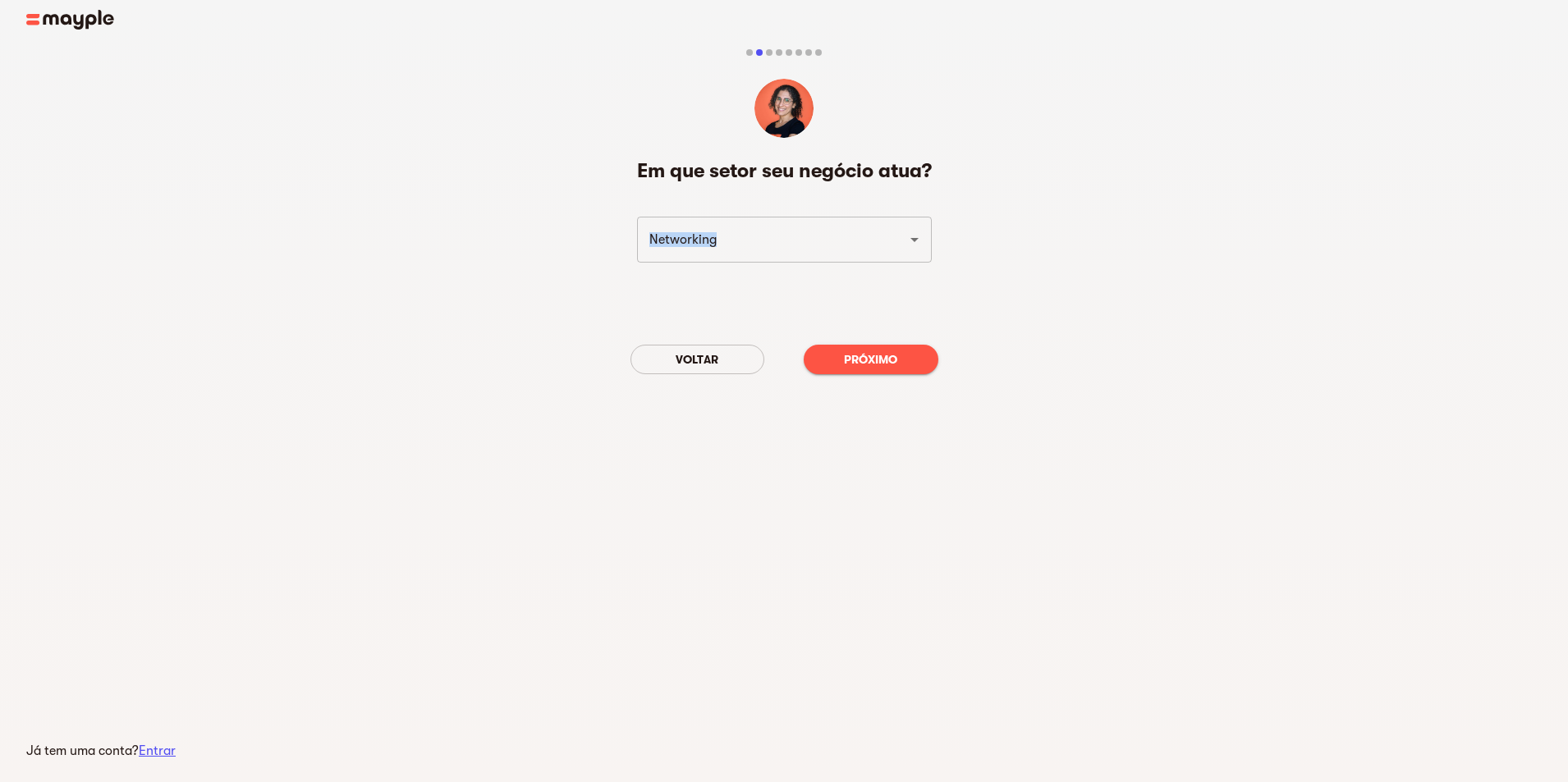
drag, startPoint x: 1070, startPoint y: 261, endPoint x: 600, endPoint y: 259, distance: 470.0
click at [600, 259] on div "Em que setor seu negócio atua? Networking ​ Voltar Próximo" at bounding box center [784, 231] width 1568 height 430
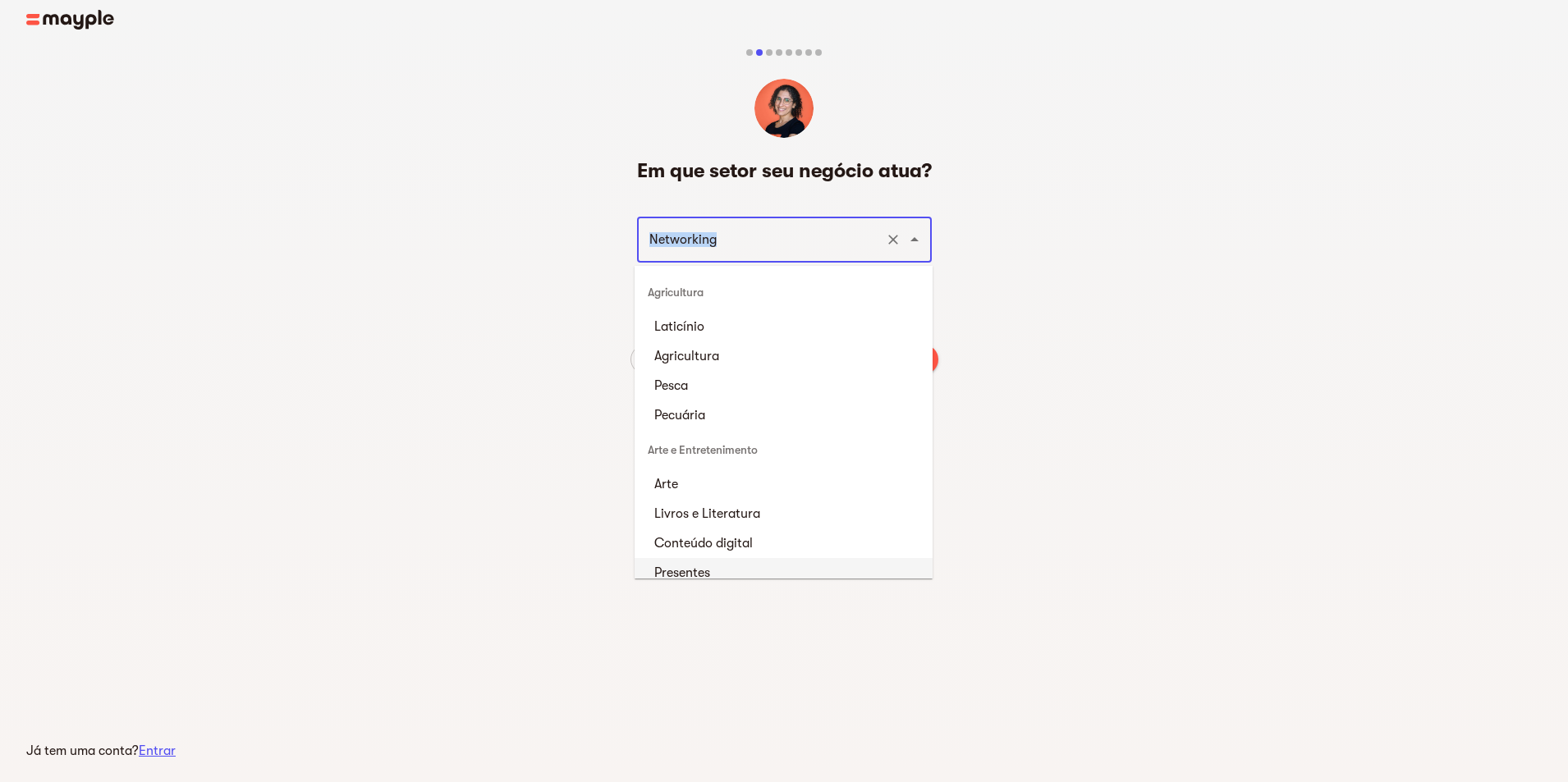
scroll to position [13, 0]
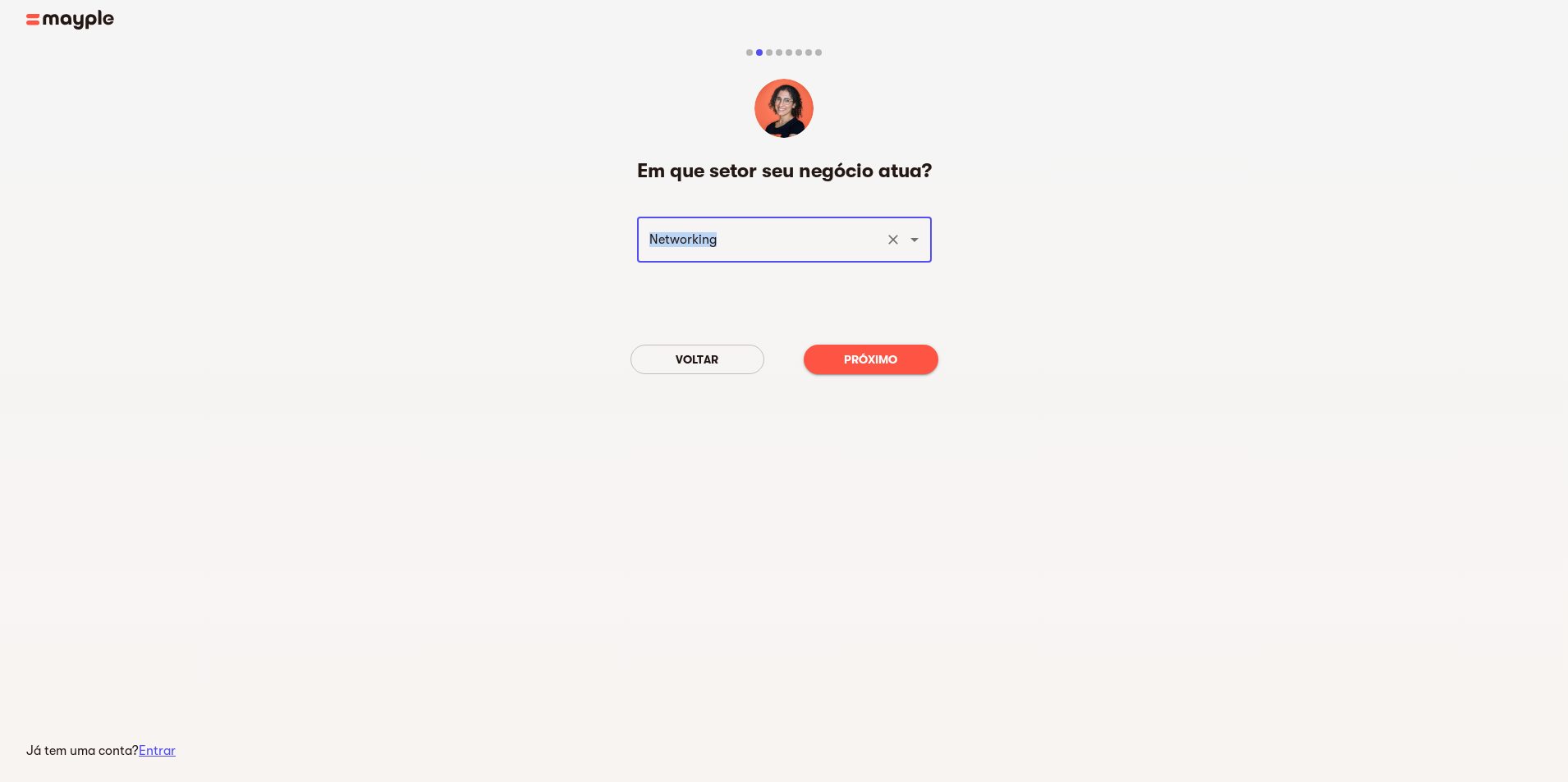
click at [922, 247] on icon "Open" at bounding box center [914, 240] width 20 height 20
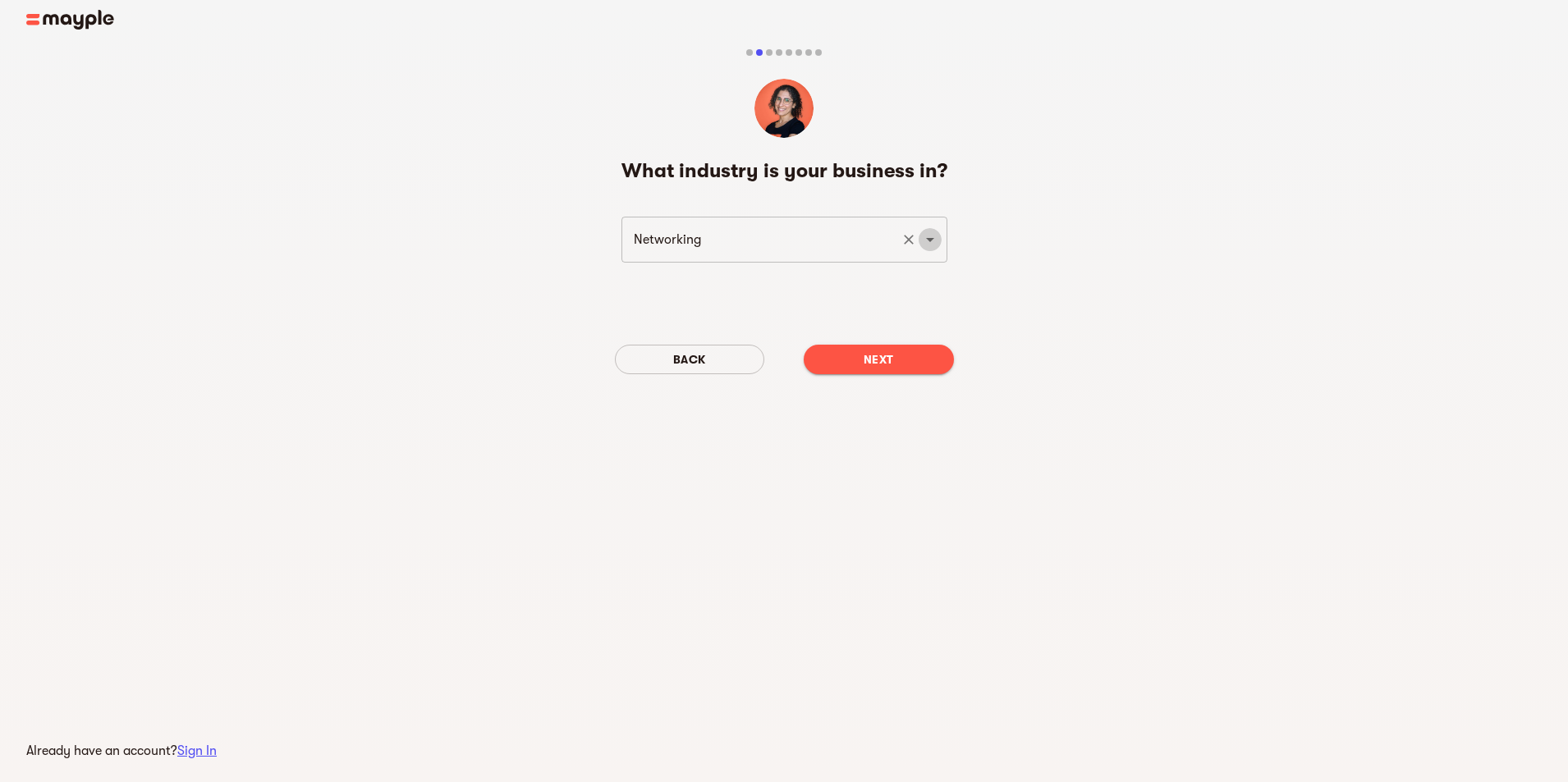
click at [921, 239] on icon "Open" at bounding box center [930, 240] width 20 height 20
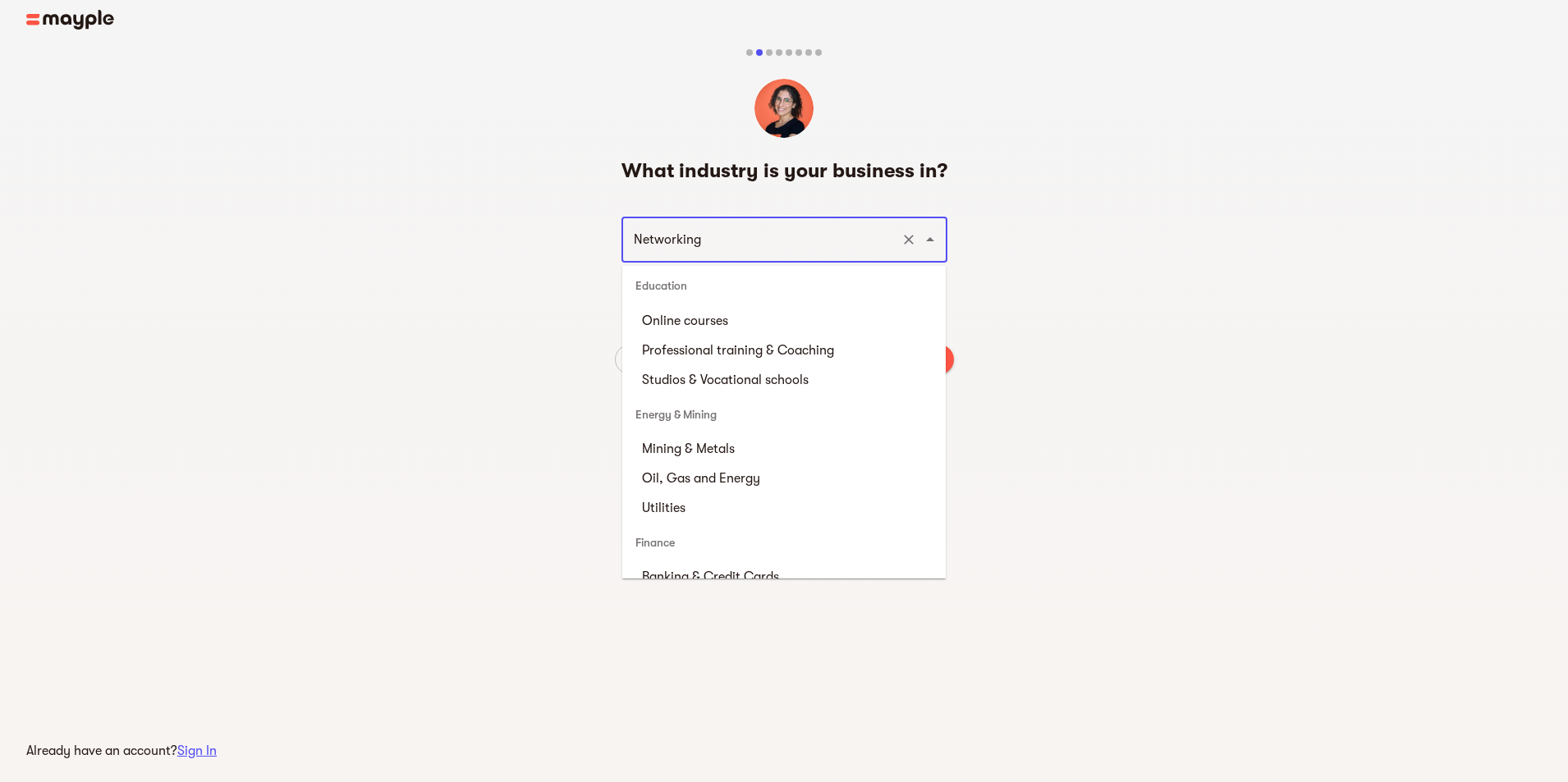
scroll to position [1568, 0]
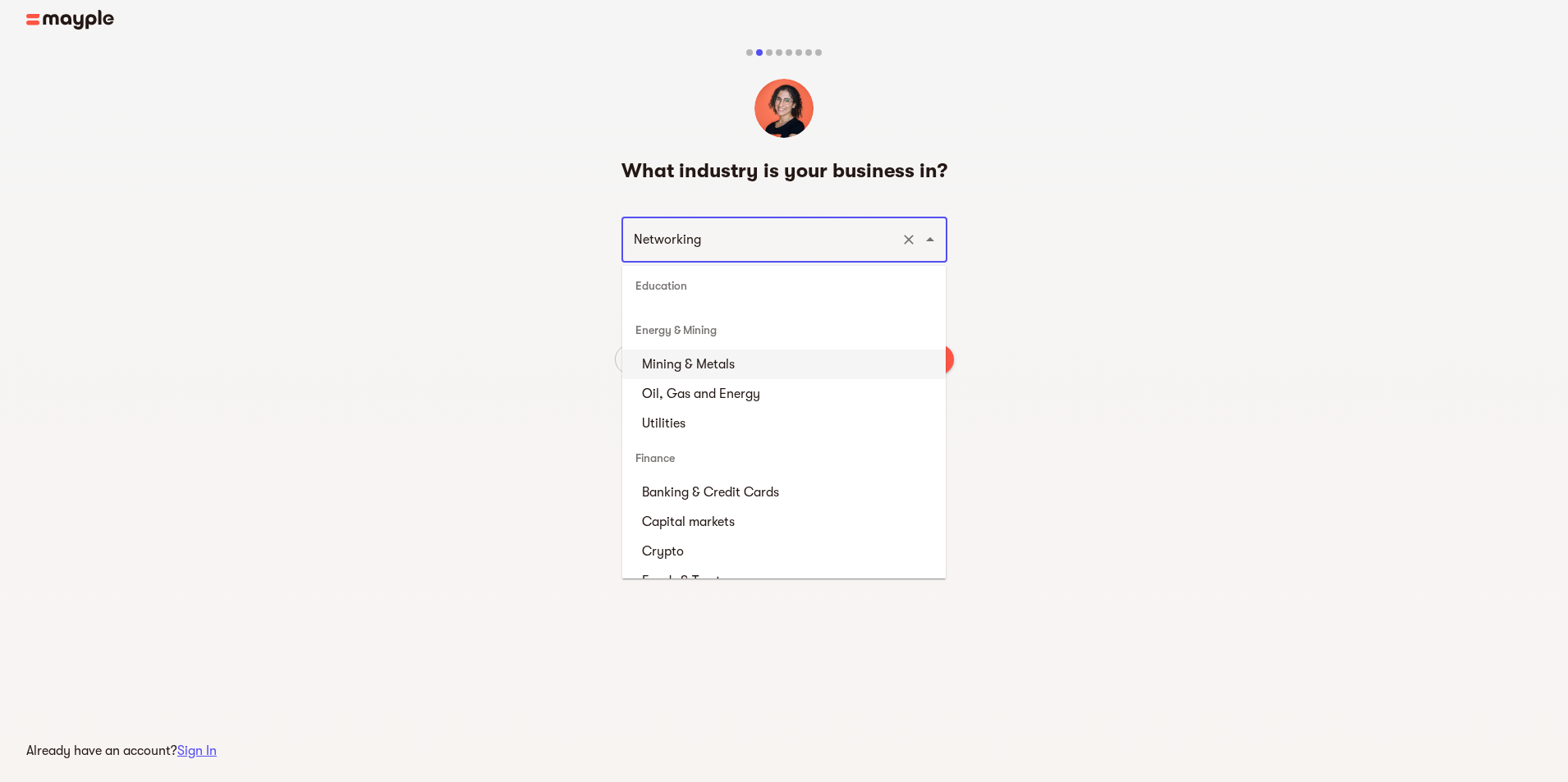
click at [740, 255] on div "Networking ​" at bounding box center [784, 239] width 326 height 46
click at [787, 241] on input "Networking" at bounding box center [761, 240] width 265 height 31
click at [929, 238] on icon "Close" at bounding box center [929, 239] width 8 height 4
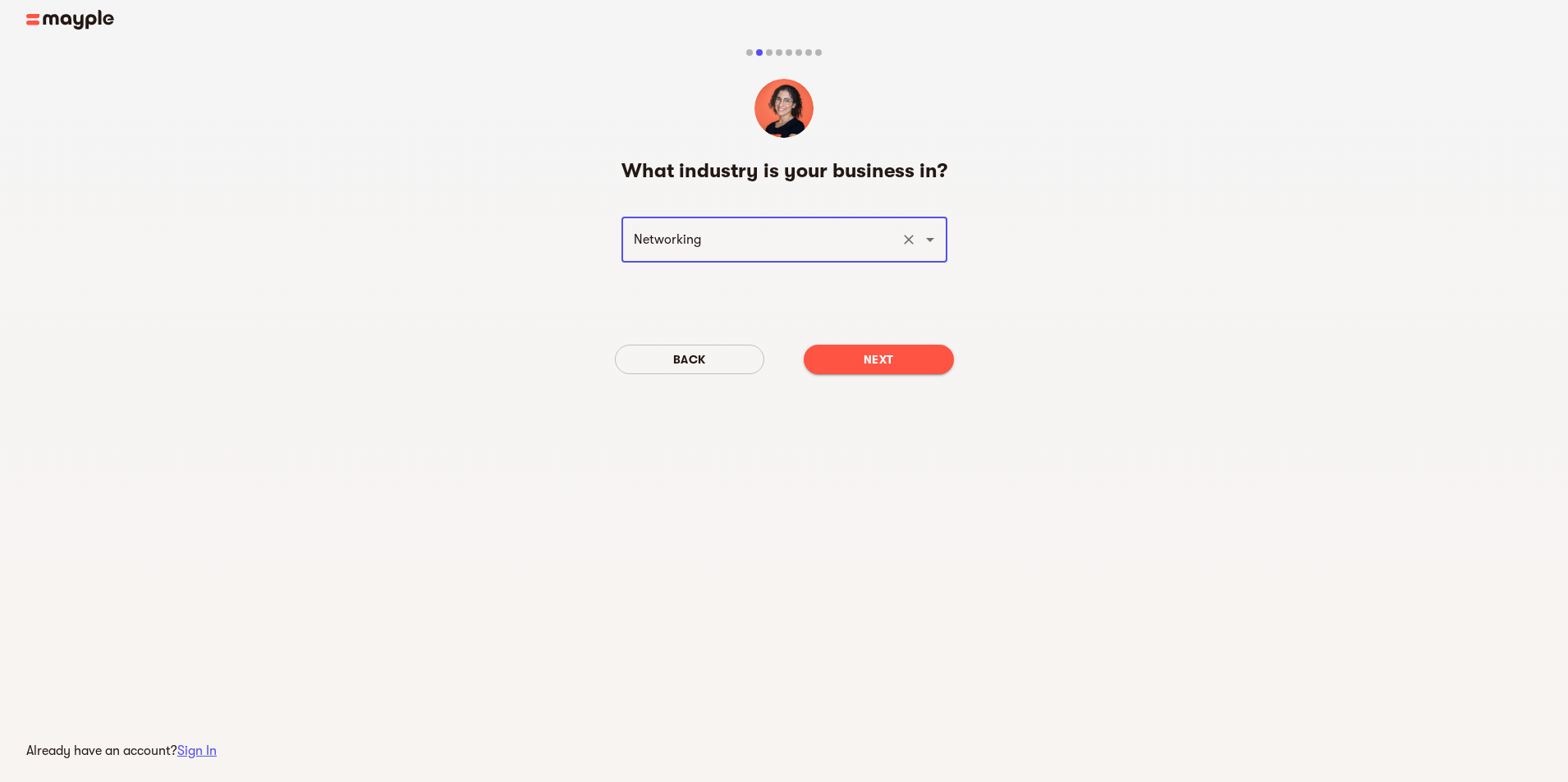
click at [929, 238] on icon "Open" at bounding box center [929, 240] width 8 height 4
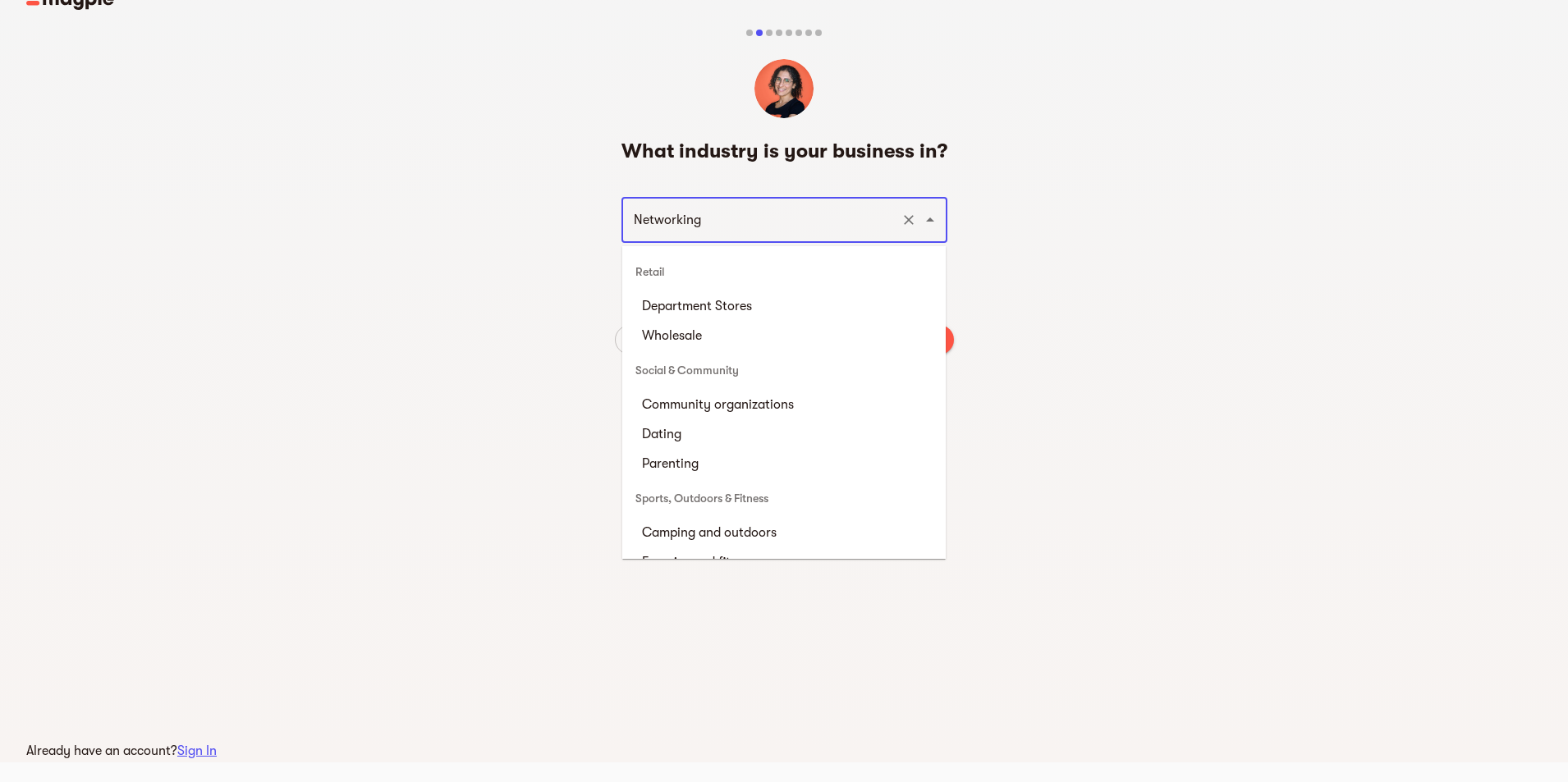
scroll to position [4873, 0]
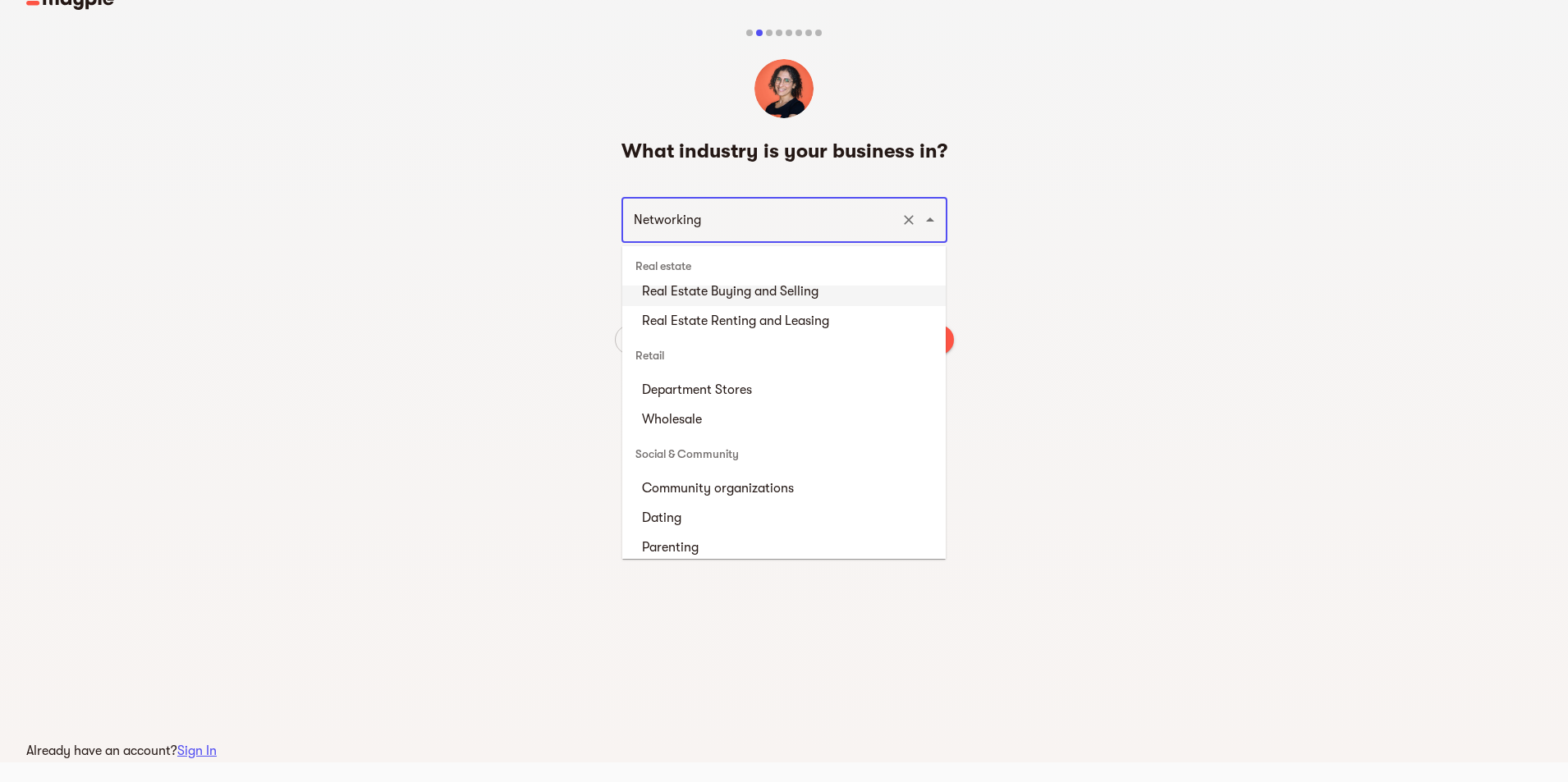
click at [1038, 232] on div "What industry is your business in? Networking ​ Back Next" at bounding box center [784, 211] width 1568 height 430
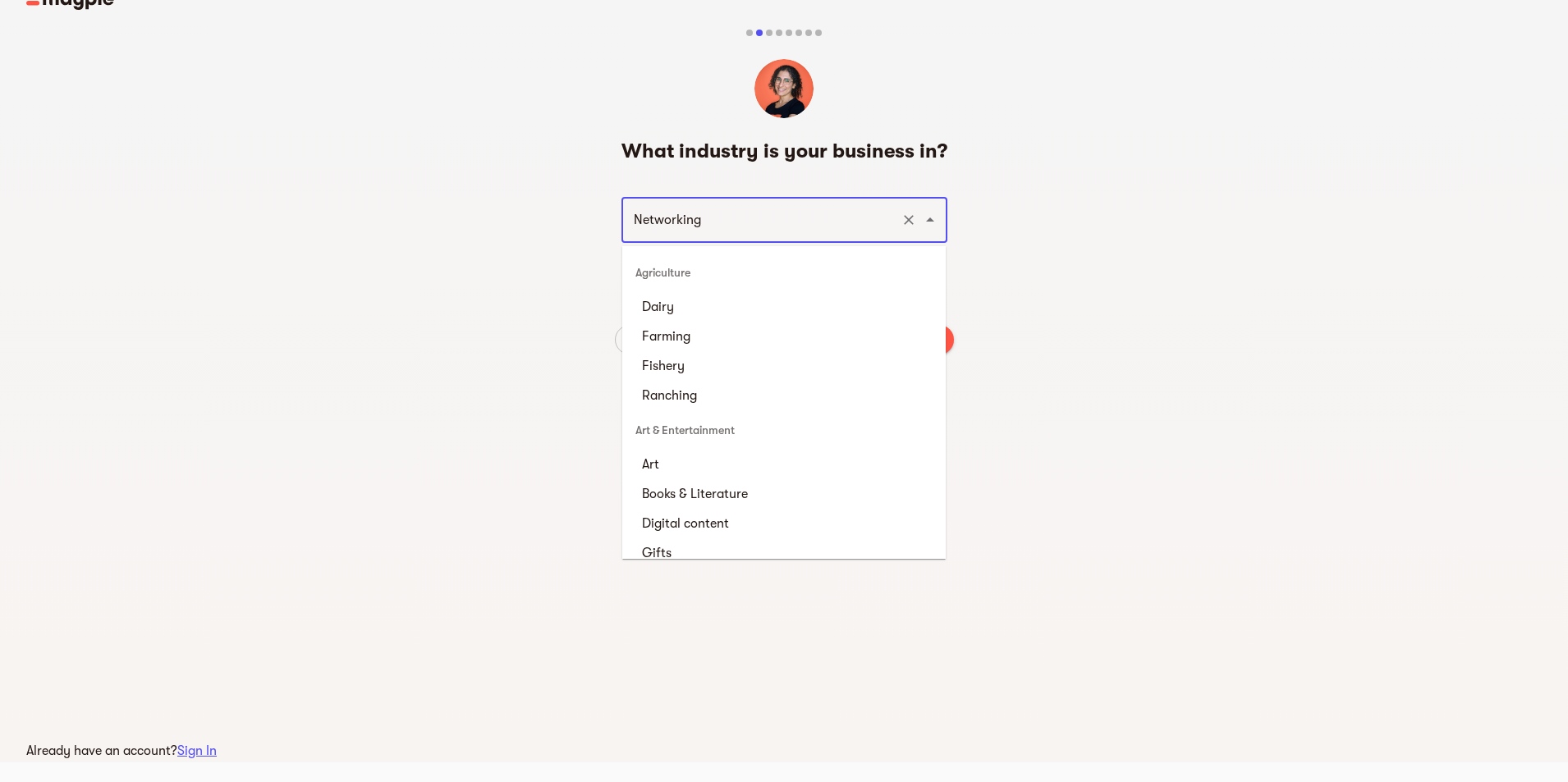
click at [810, 225] on input "Networking" at bounding box center [761, 219] width 265 height 31
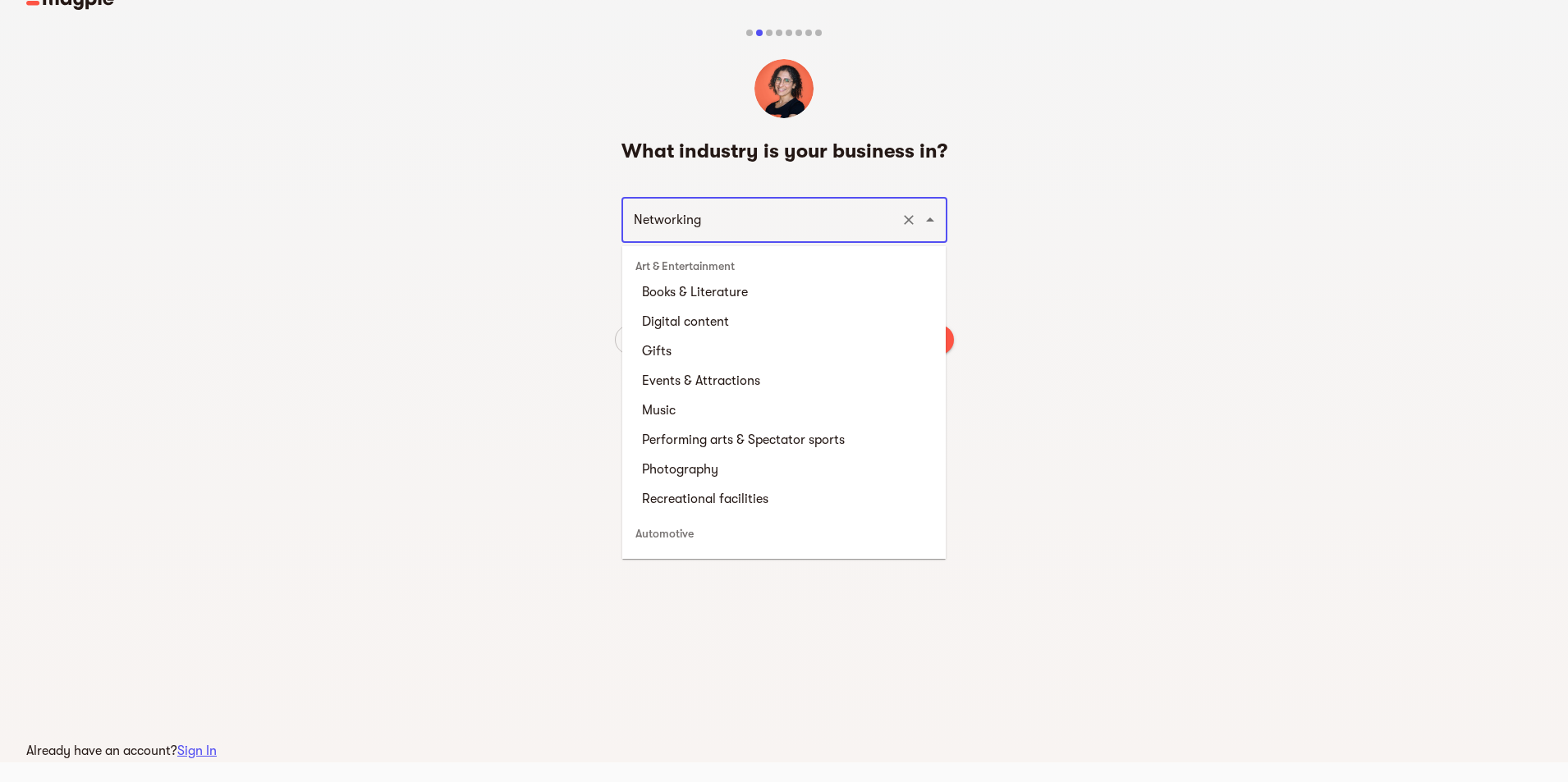
click at [1079, 266] on div "What industry is your business in? Networking ​ Back Next" at bounding box center [784, 211] width 1568 height 430
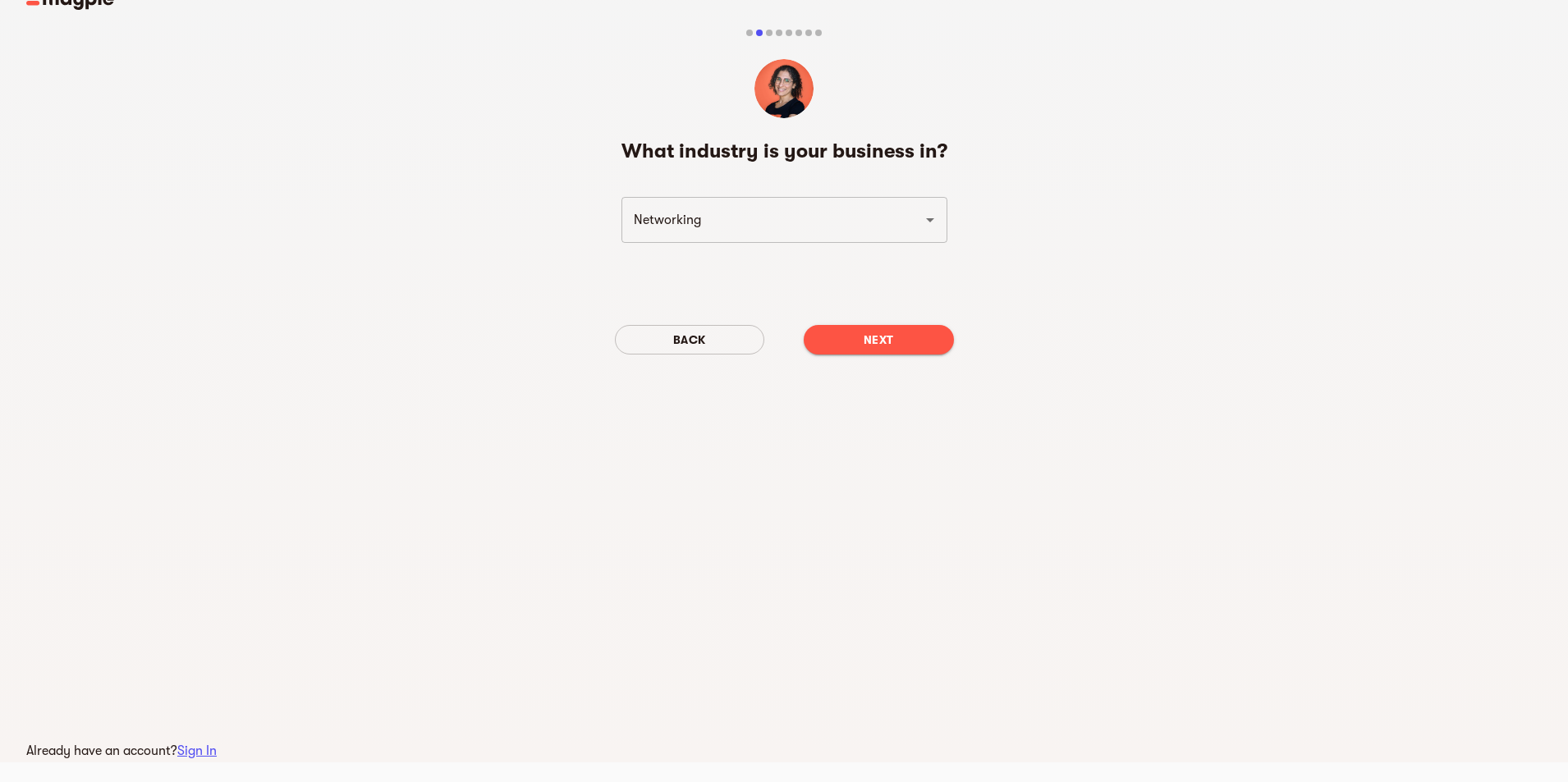
drag, startPoint x: 945, startPoint y: 264, endPoint x: 886, endPoint y: 275, distance: 60.0
drag, startPoint x: 886, startPoint y: 275, endPoint x: 1123, endPoint y: 206, distance: 246.8
click at [1123, 213] on div "What industry is your business in? Networking ​ Back Next" at bounding box center [784, 211] width 1568 height 430
click at [914, 217] on icon "Clear" at bounding box center [909, 220] width 16 height 16
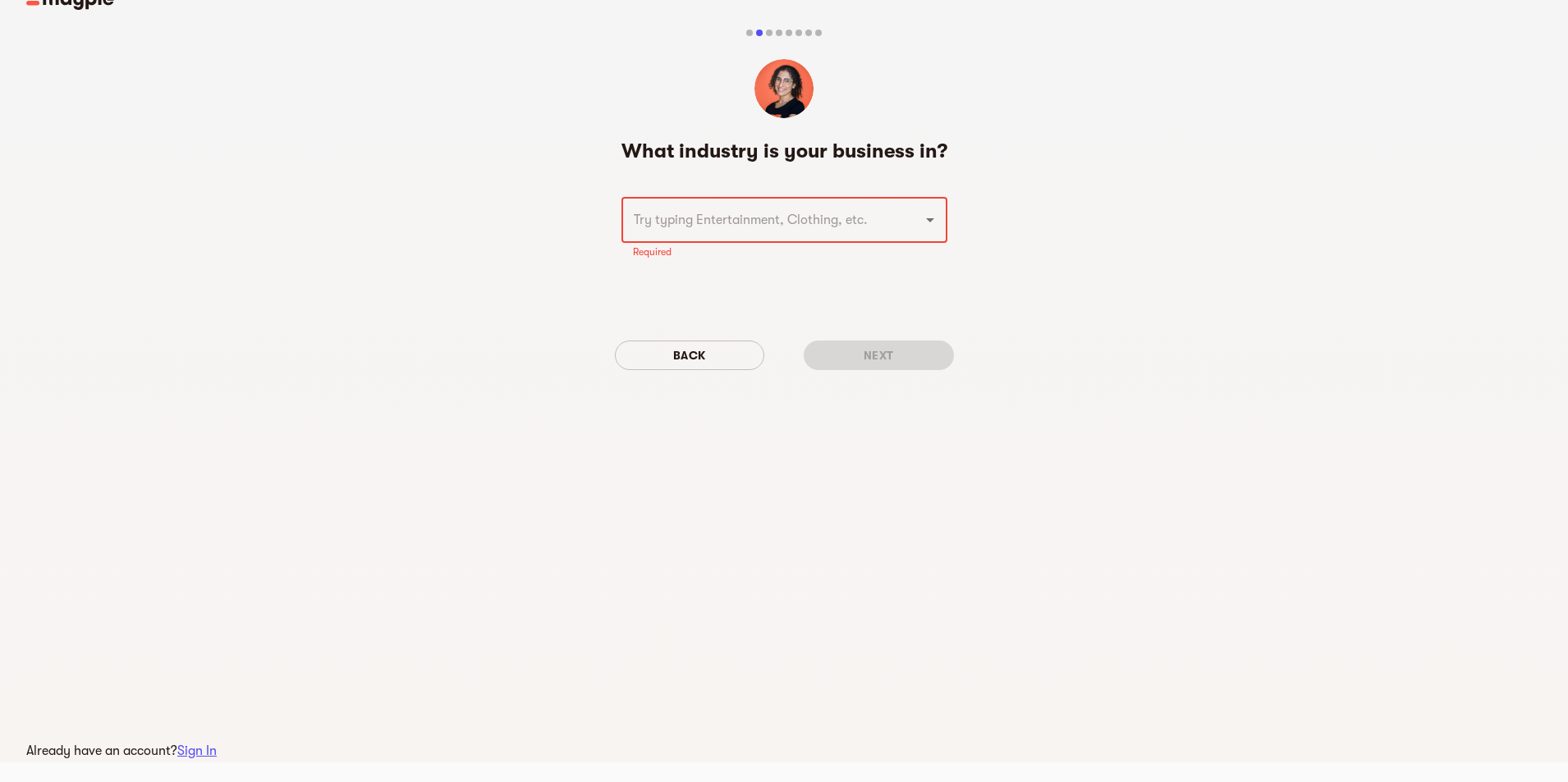
click at [693, 179] on div "What industry is your business in? ​ Required Back Next" at bounding box center [784, 260] width 339 height 245
click at [1227, 281] on div "What industry is your business in? ​ Required Back Next" at bounding box center [784, 219] width 1568 height 446
